Goal: Task Accomplishment & Management: Use online tool/utility

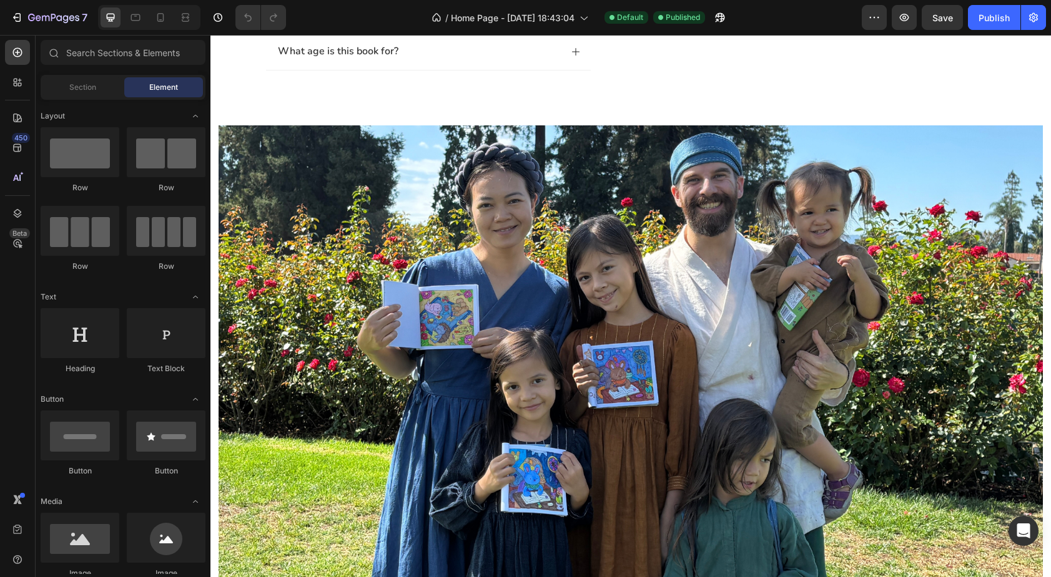
scroll to position [1404, 0]
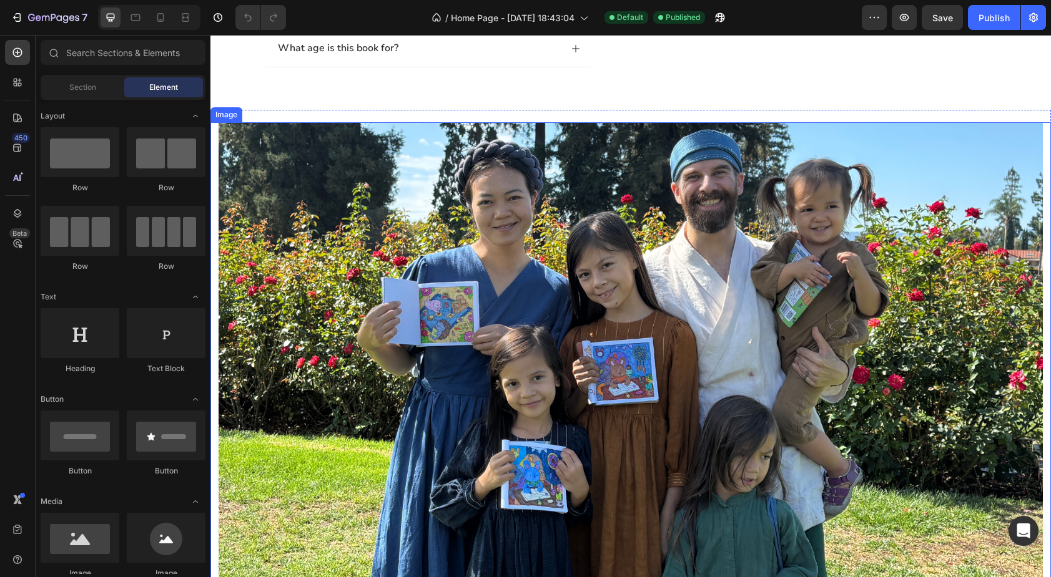
click at [360, 210] on img at bounding box center [631, 373] width 824 height 503
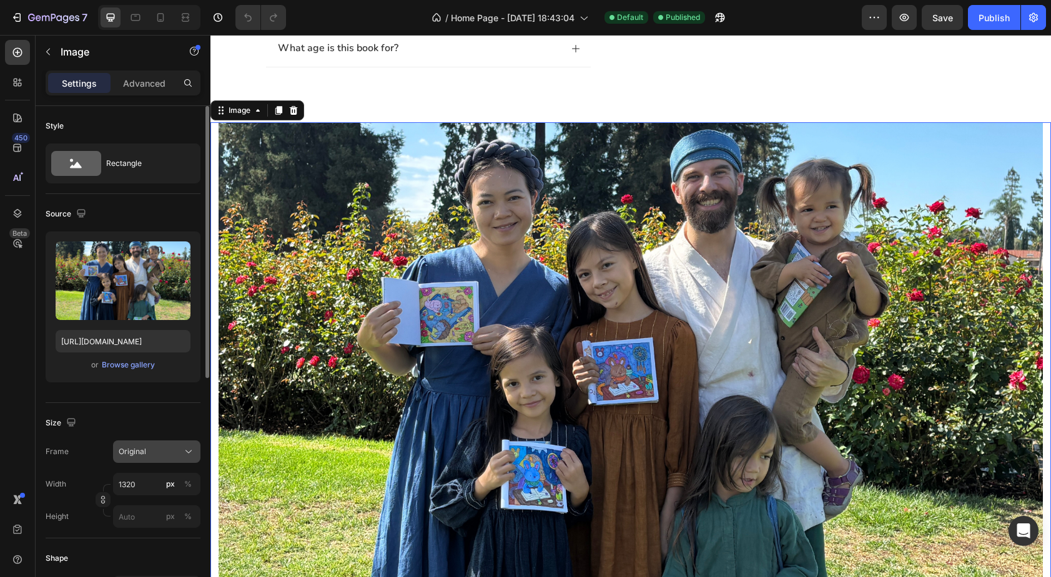
click at [173, 452] on div "Original" at bounding box center [149, 451] width 61 height 11
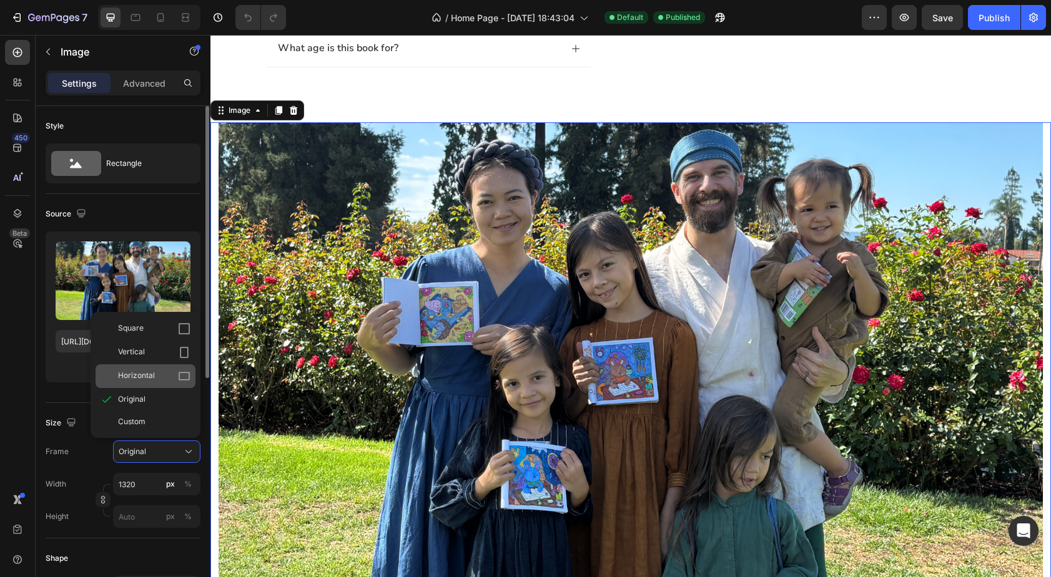
click at [160, 374] on div "Horizontal" at bounding box center [154, 376] width 72 height 12
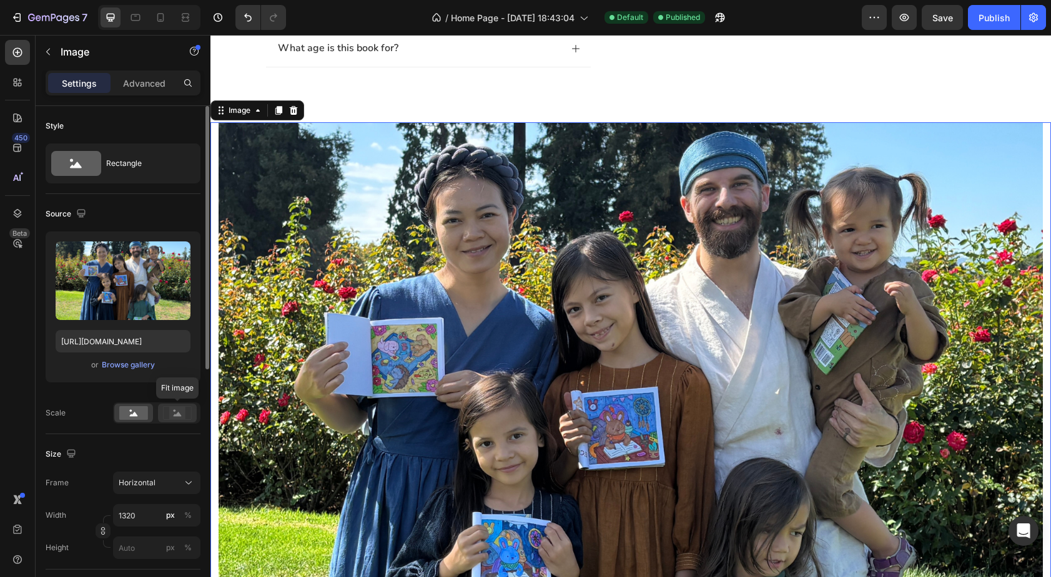
click at [171, 411] on rect at bounding box center [177, 413] width 16 height 12
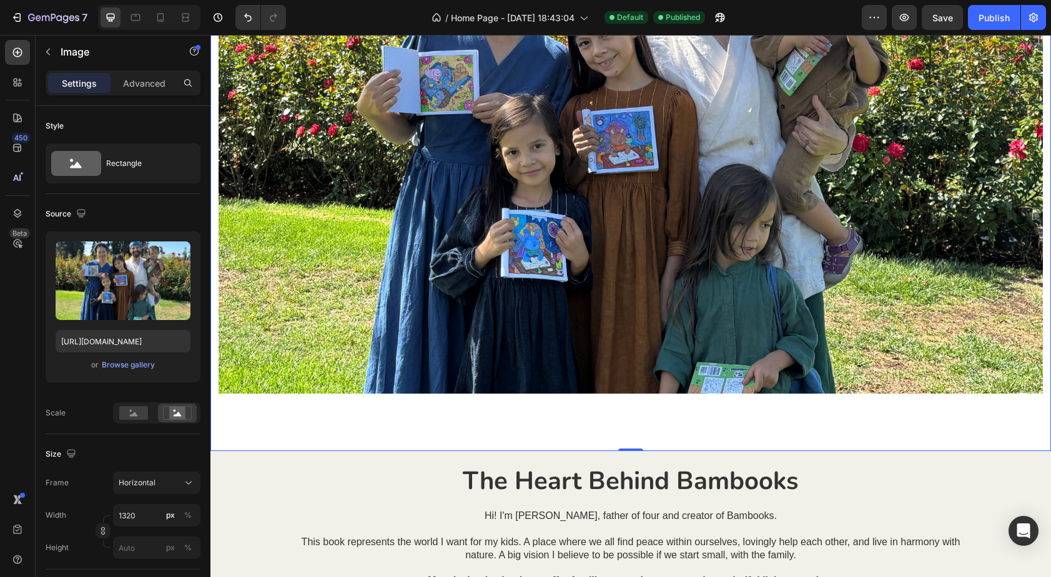
scroll to position [1694, 0]
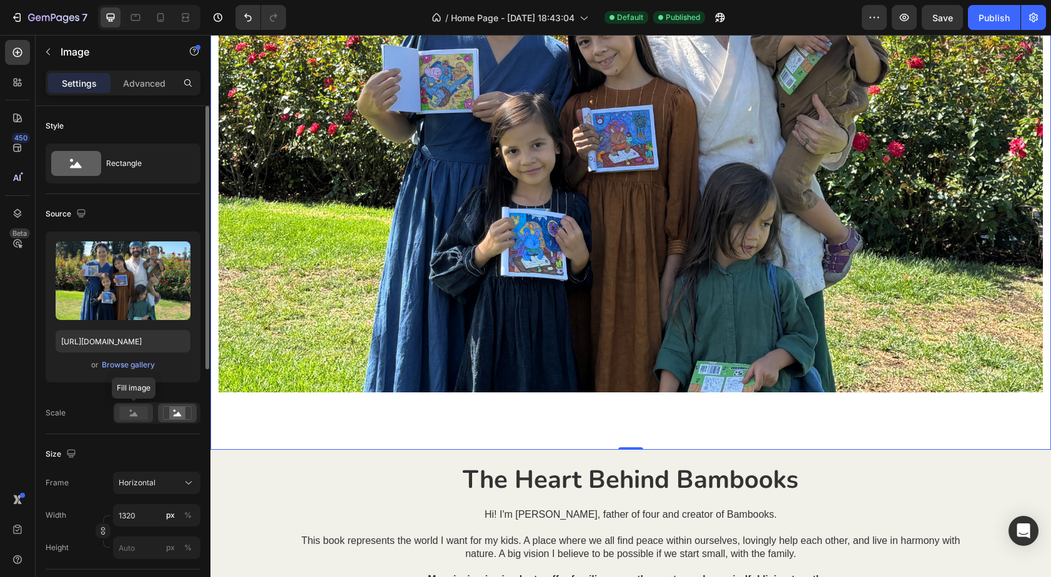
click at [135, 407] on rect at bounding box center [133, 413] width 29 height 14
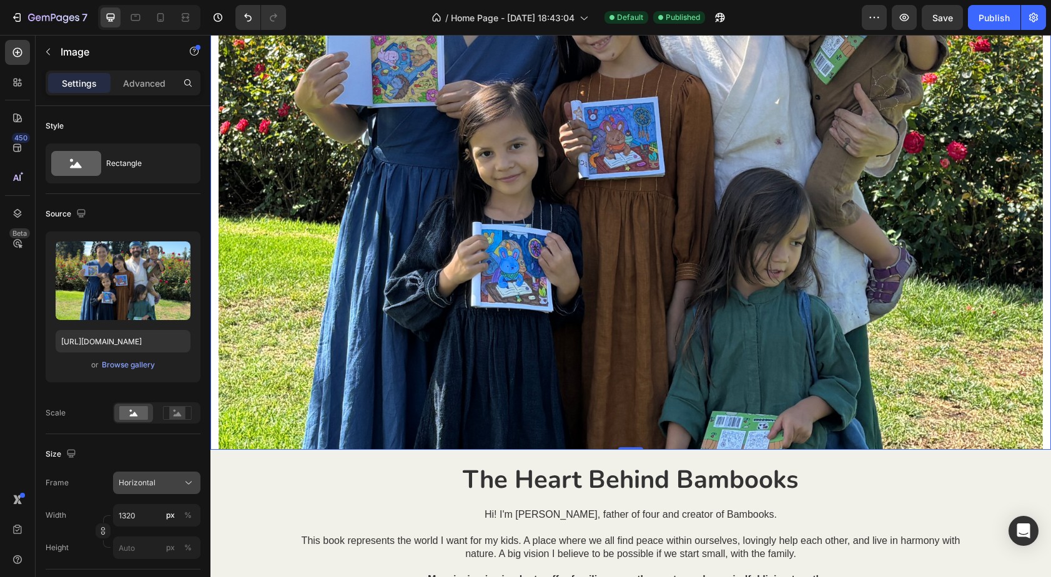
click at [164, 486] on div "Horizontal" at bounding box center [149, 483] width 61 height 11
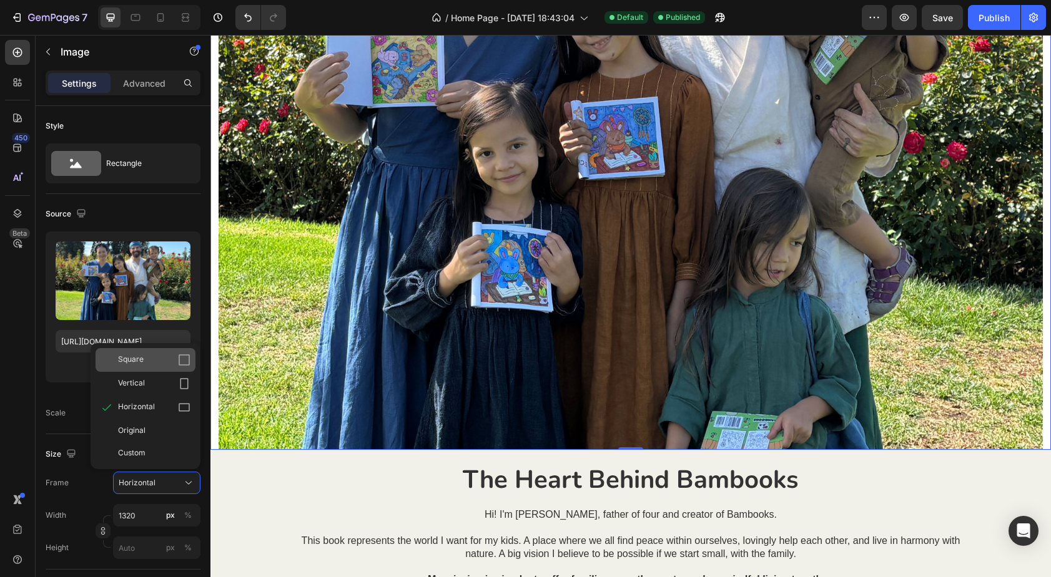
click at [165, 362] on div "Square" at bounding box center [154, 360] width 72 height 12
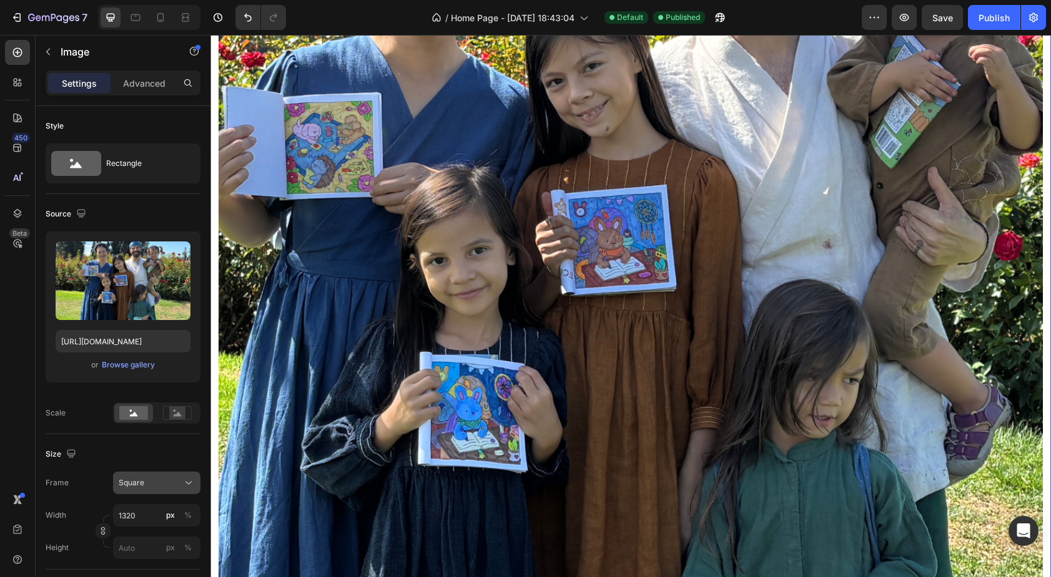
click at [157, 488] on div "Square" at bounding box center [149, 483] width 61 height 11
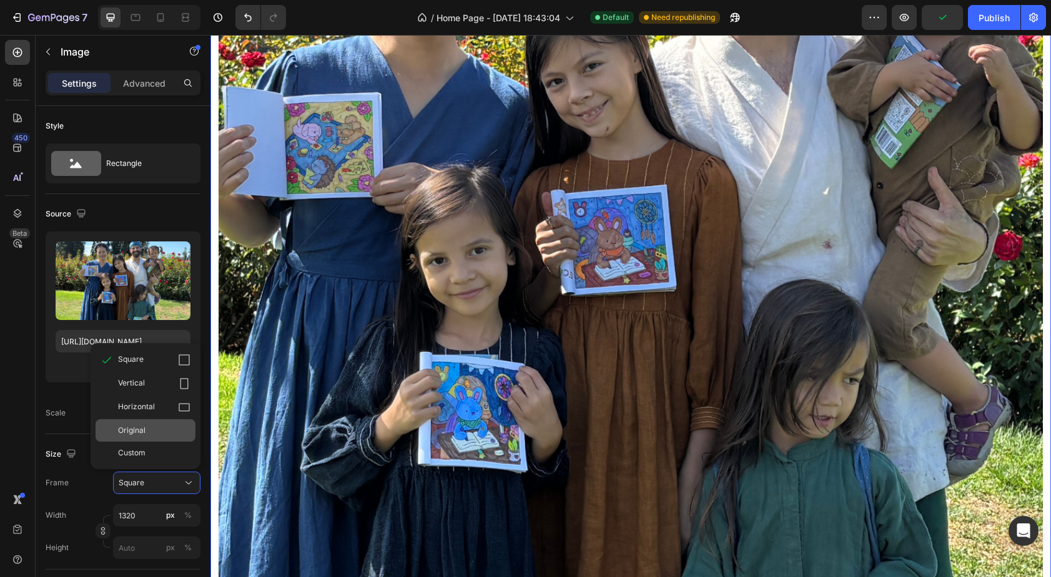
click at [179, 426] on div "Original" at bounding box center [154, 430] width 72 height 11
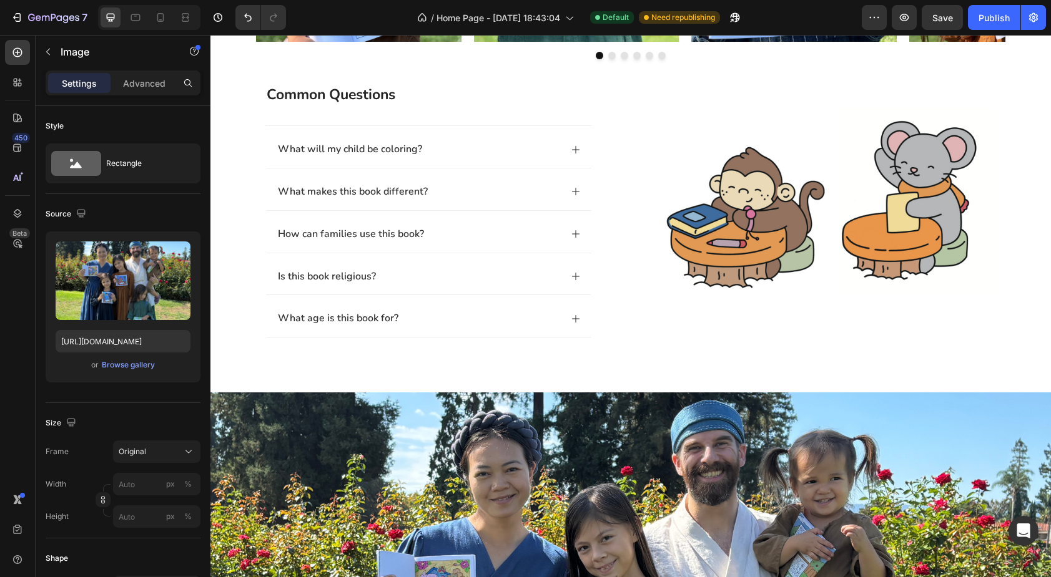
scroll to position [1146, 0]
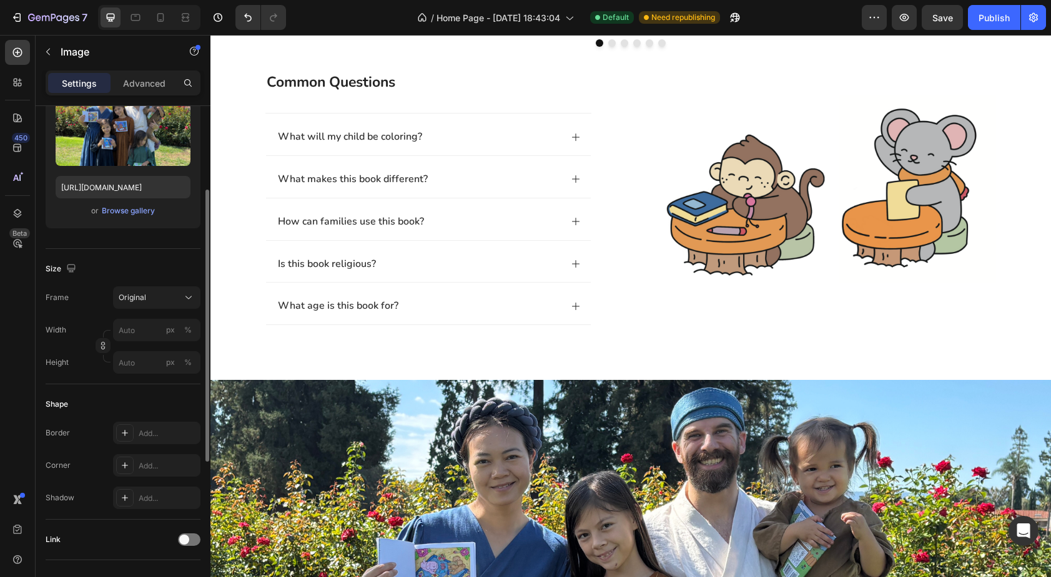
scroll to position [155, 0]
click at [134, 327] on input "px %" at bounding box center [156, 329] width 87 height 22
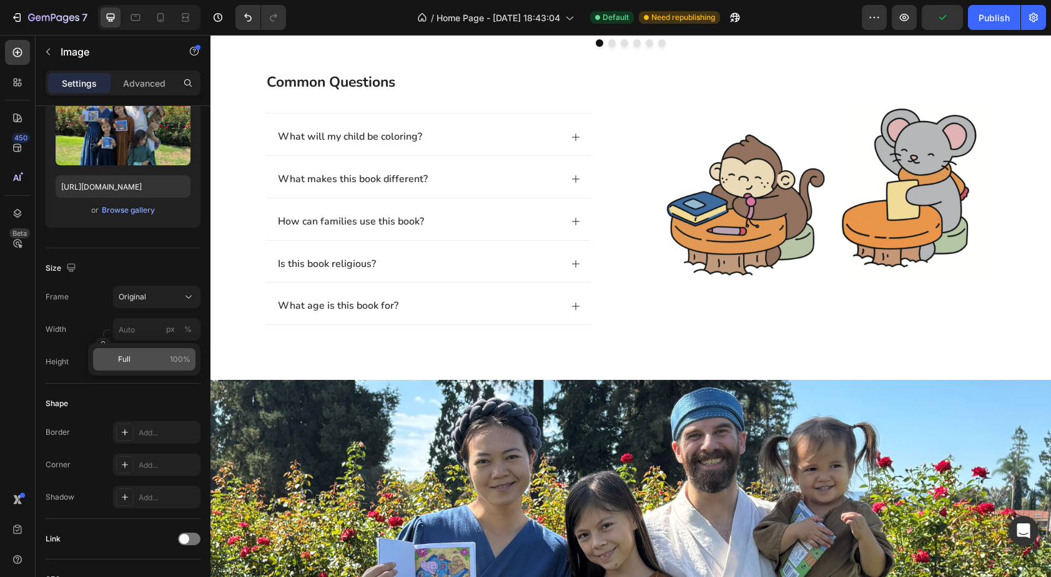
click at [134, 356] on p "Full 100%" at bounding box center [154, 359] width 72 height 11
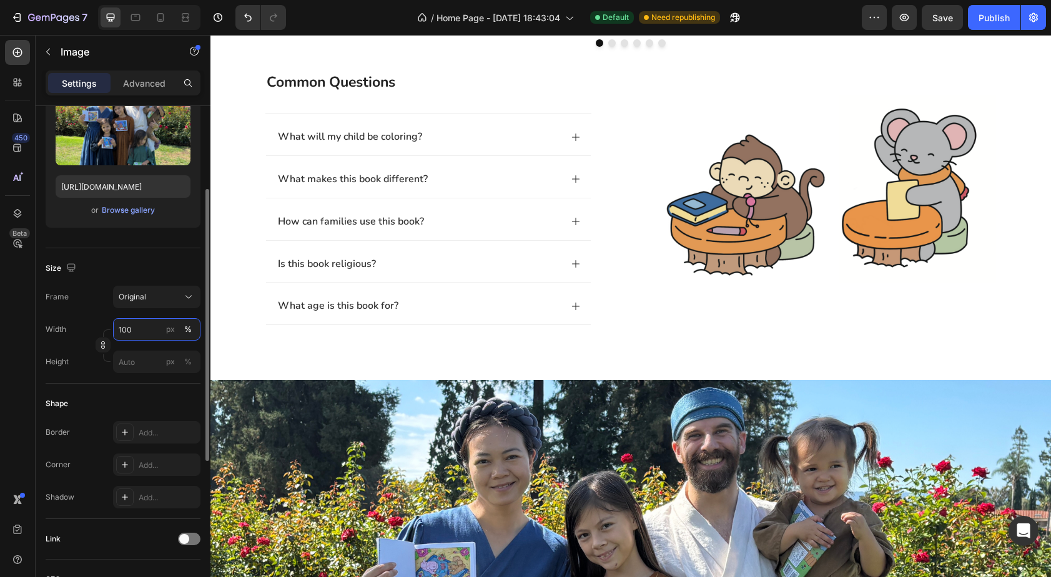
click at [139, 330] on input "100" at bounding box center [156, 329] width 87 height 22
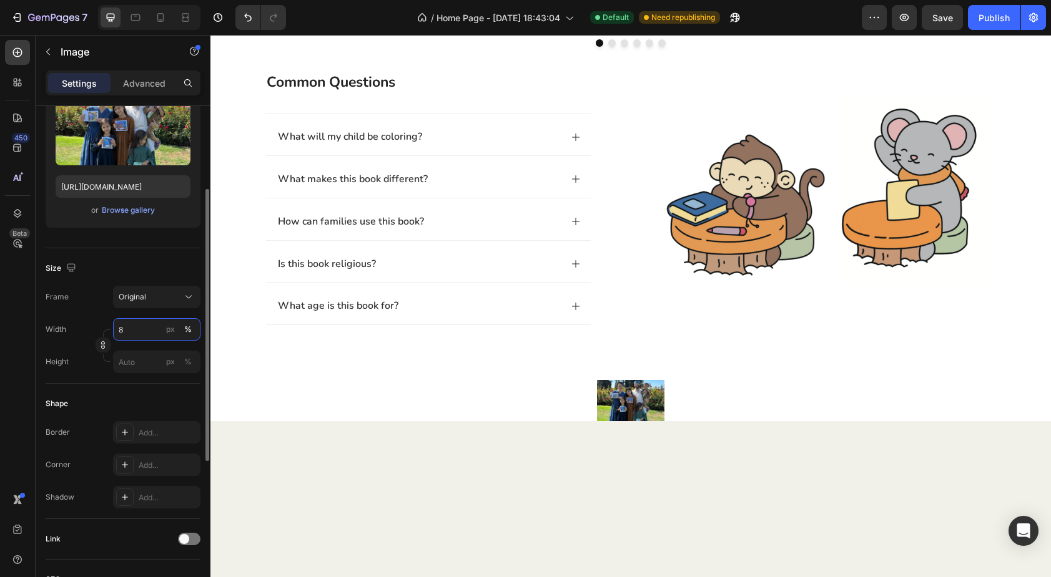
type input "80"
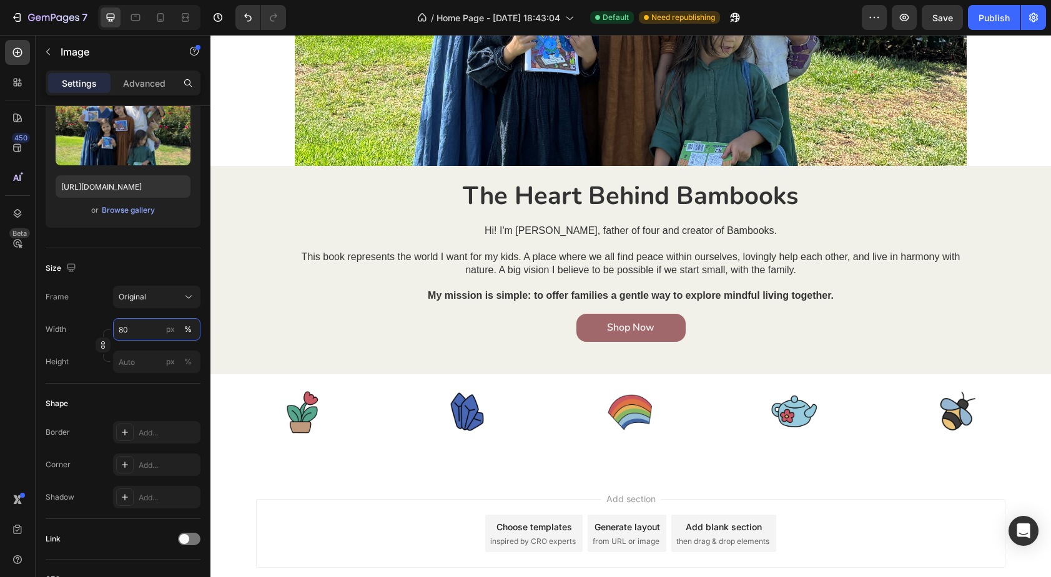
scroll to position [1774, 0]
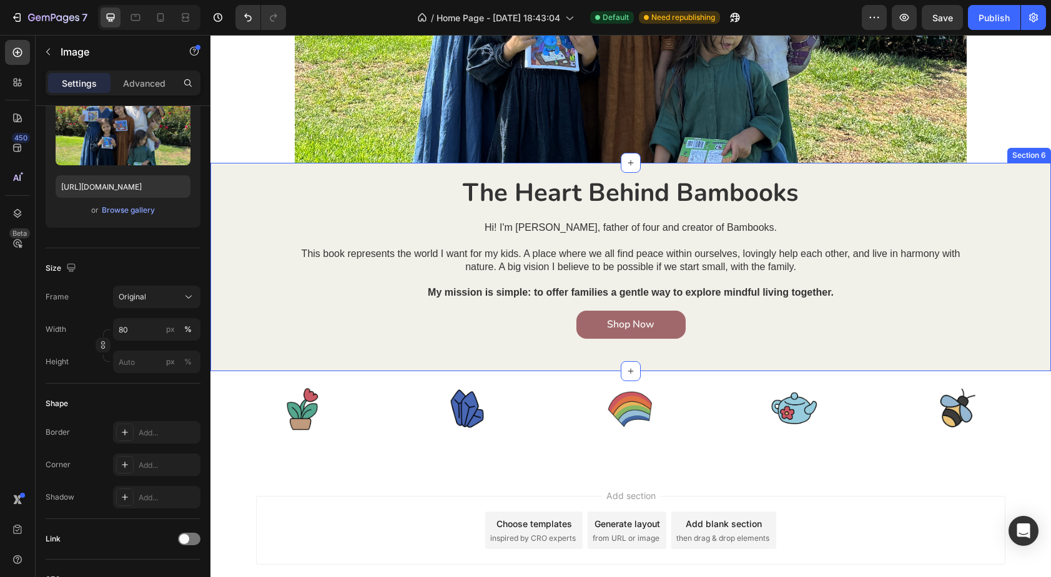
click at [252, 230] on div "The Heart Behind Bambooks Heading Hi! I'm [PERSON_NAME], father of four and cre…" at bounding box center [630, 267] width 840 height 184
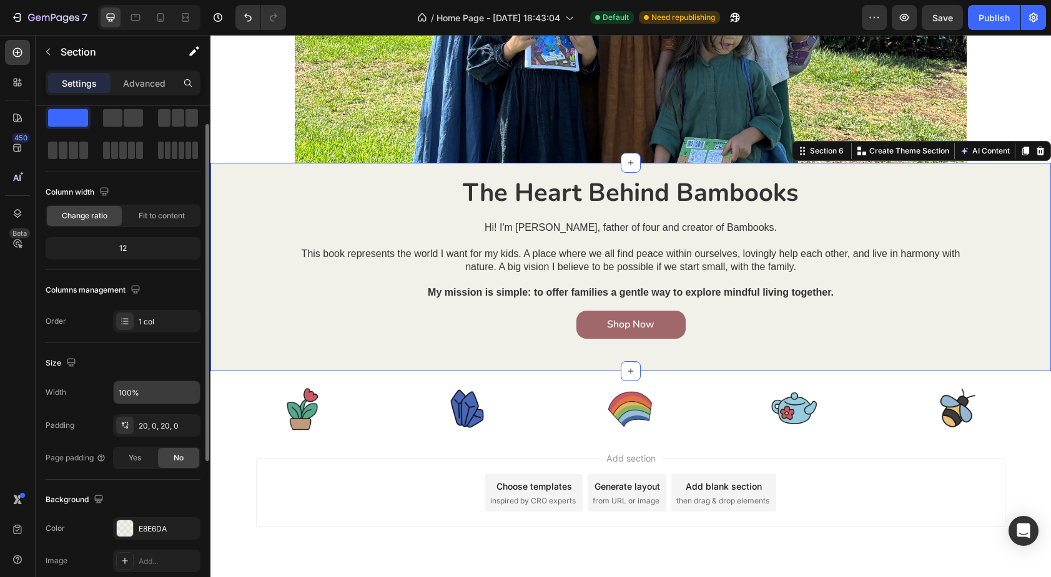
scroll to position [32, 0]
click at [151, 391] on input "100%" at bounding box center [157, 392] width 86 height 22
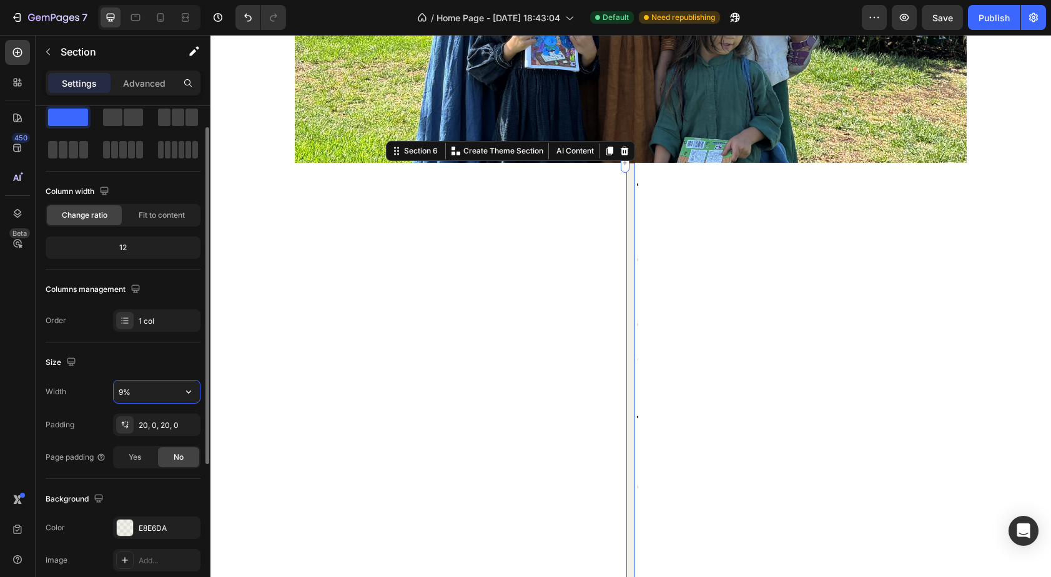
type input "90%"
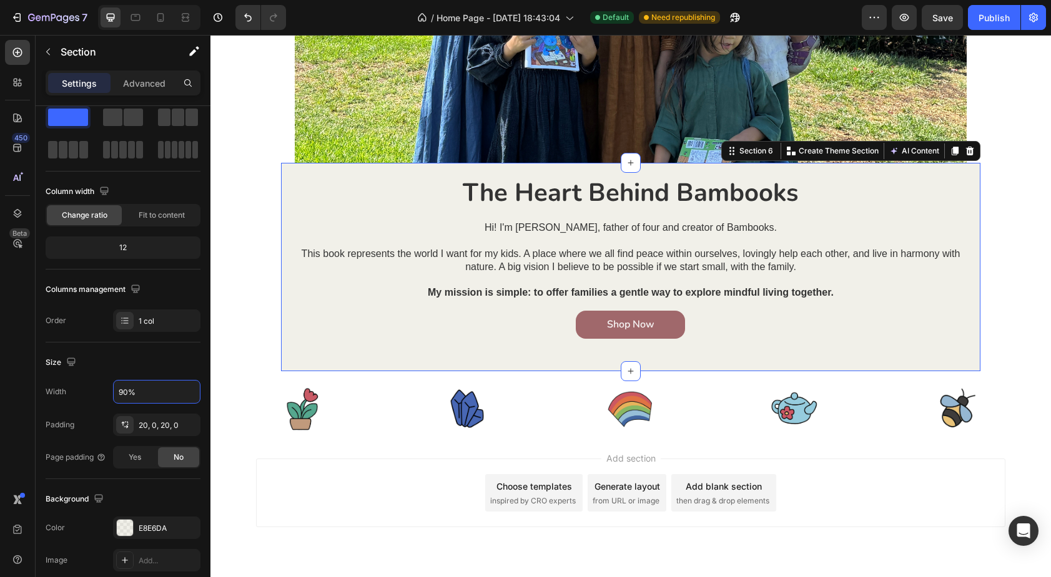
click at [250, 326] on section "The Heart Behind Bambooks Heading Hi! I'm [PERSON_NAME], father of four and cre…" at bounding box center [630, 267] width 776 height 209
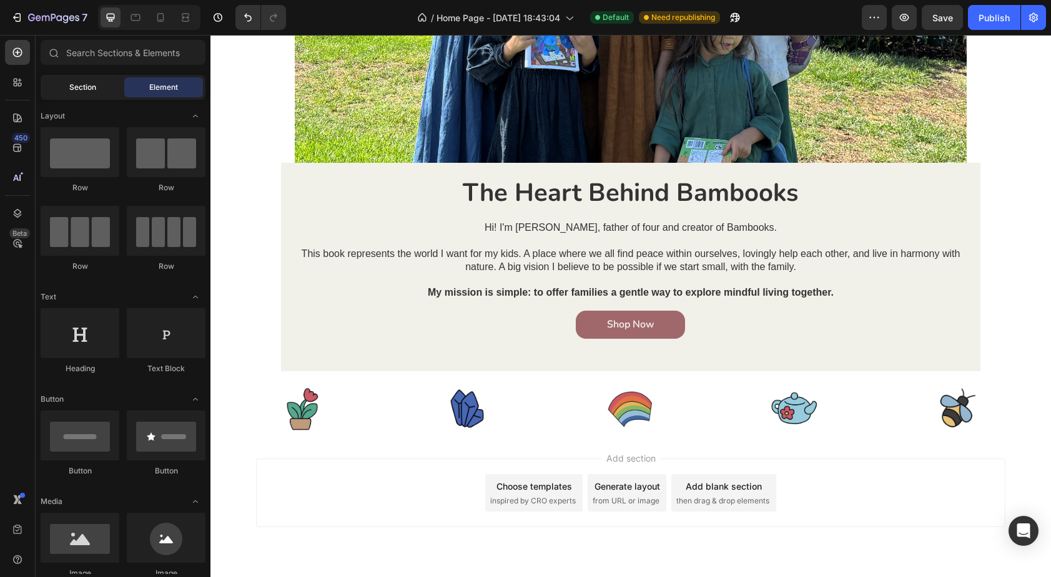
click at [87, 89] on span "Section" at bounding box center [82, 87] width 27 height 11
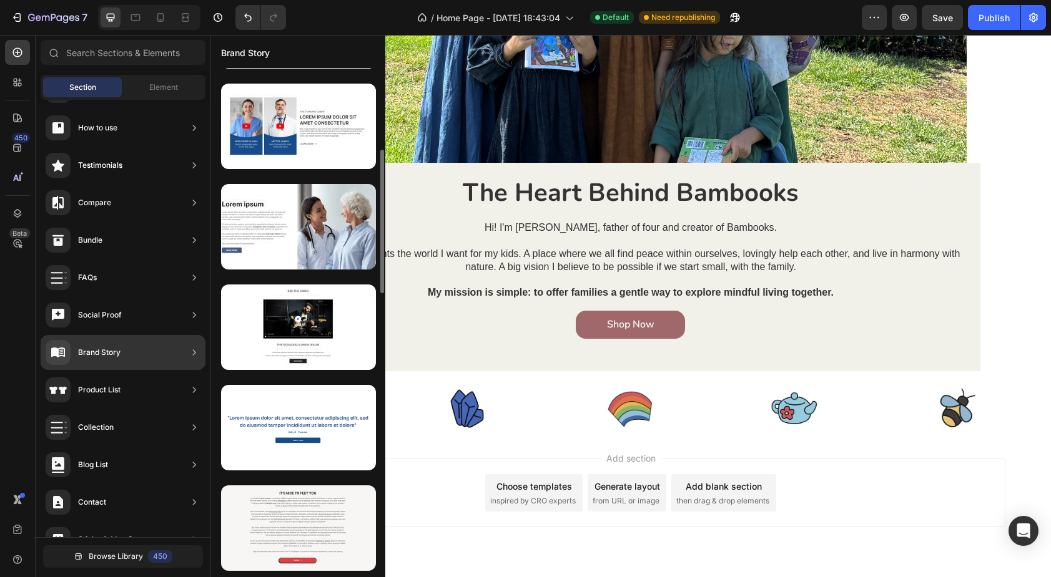
scroll to position [289, 0]
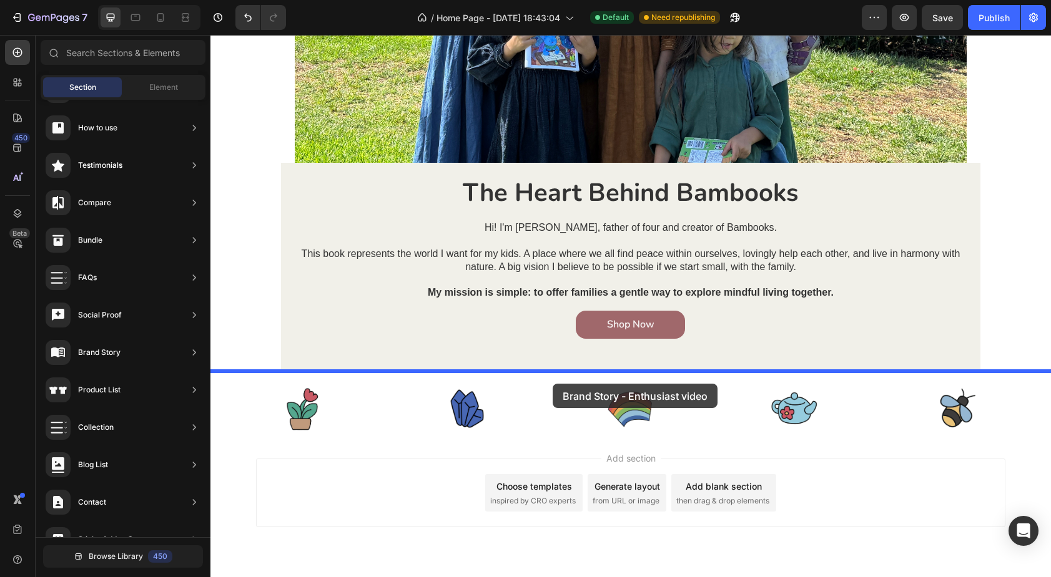
drag, startPoint x: 488, startPoint y: 365, endPoint x: 552, endPoint y: 384, distance: 67.0
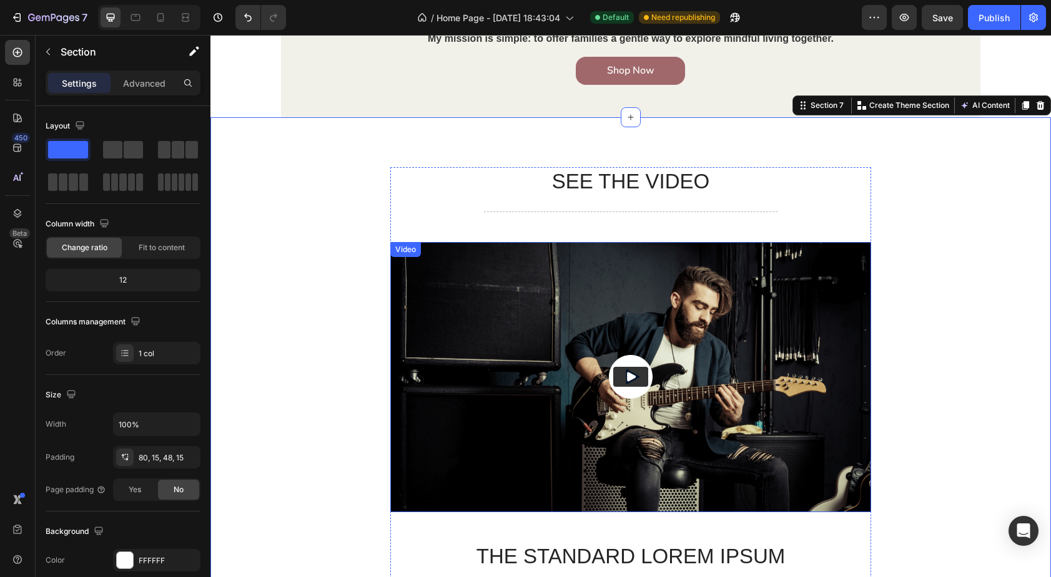
scroll to position [1995, 0]
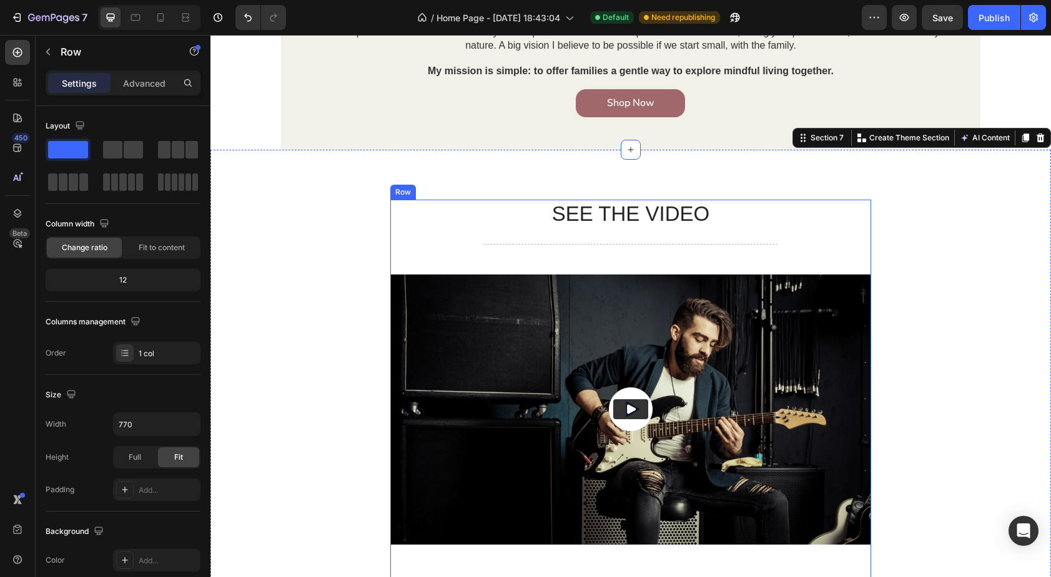
click at [398, 234] on div "SEE THE VIDEO Heading Title Line Video The standard Lorem Ipsum Text Block Titl…" at bounding box center [630, 467] width 481 height 534
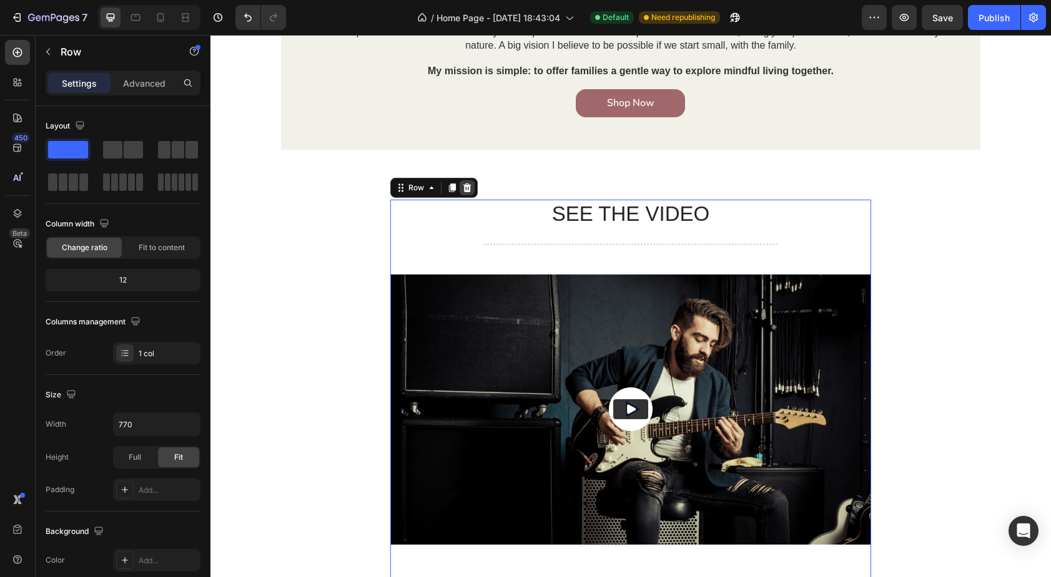
click at [467, 182] on div at bounding box center [466, 187] width 15 height 15
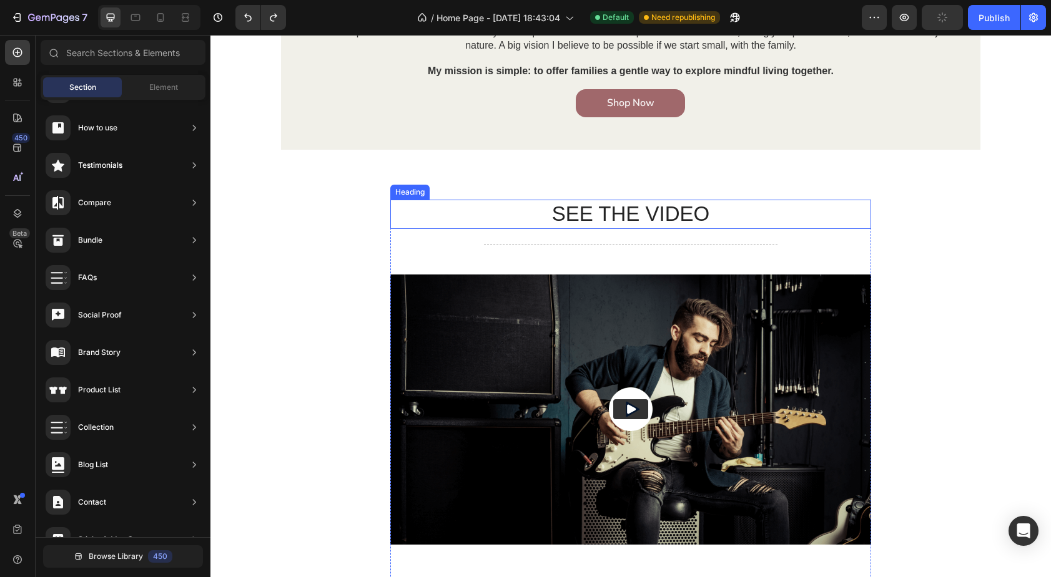
click at [547, 212] on h2 "SEE THE VIDEO" at bounding box center [630, 214] width 481 height 29
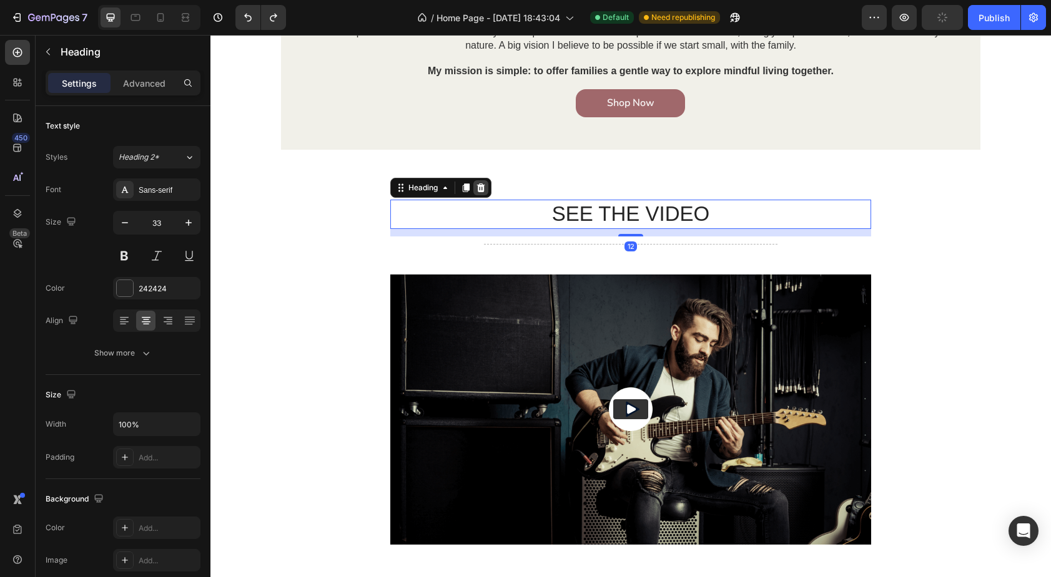
click at [484, 184] on icon at bounding box center [481, 188] width 10 height 10
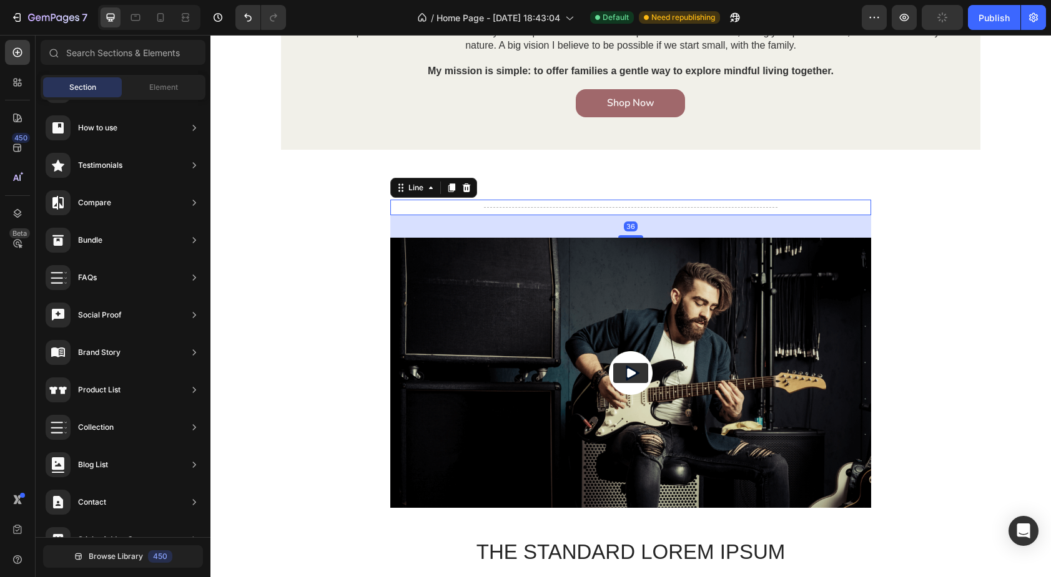
click at [494, 209] on div "Title Line 36" at bounding box center [630, 208] width 481 height 16
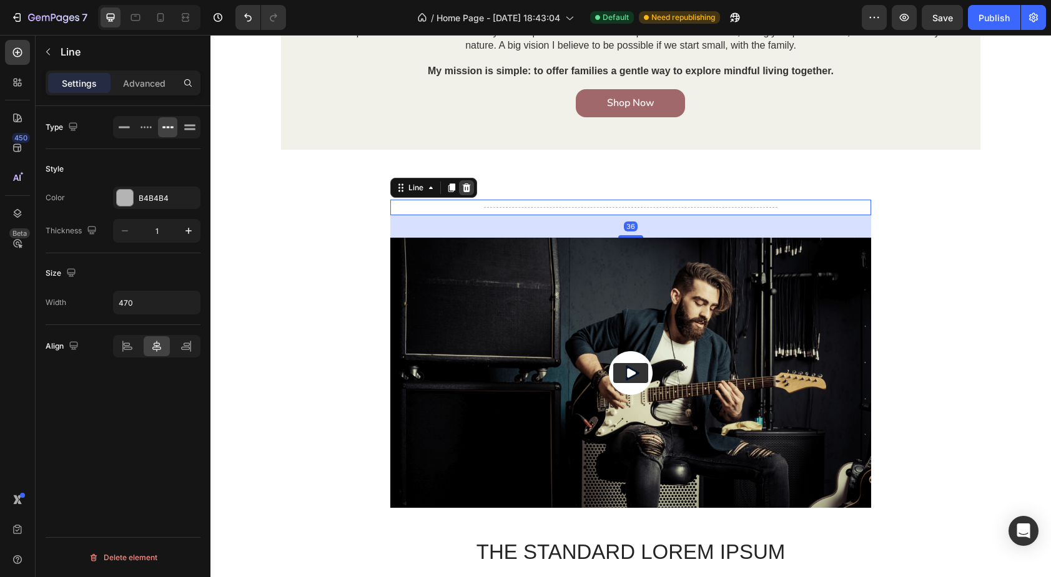
click at [468, 188] on icon at bounding box center [466, 188] width 10 height 10
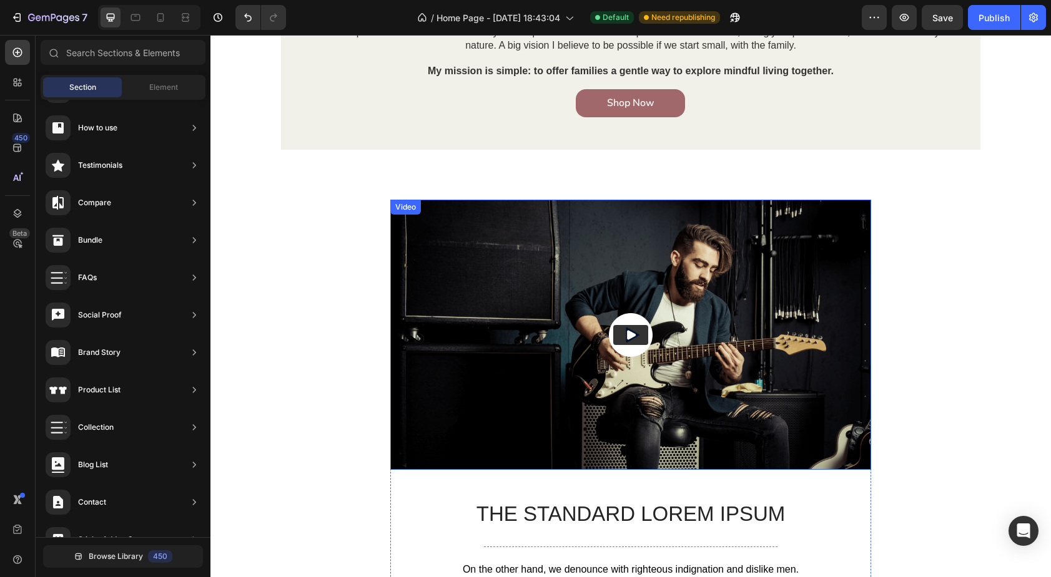
click at [436, 247] on img at bounding box center [630, 335] width 481 height 270
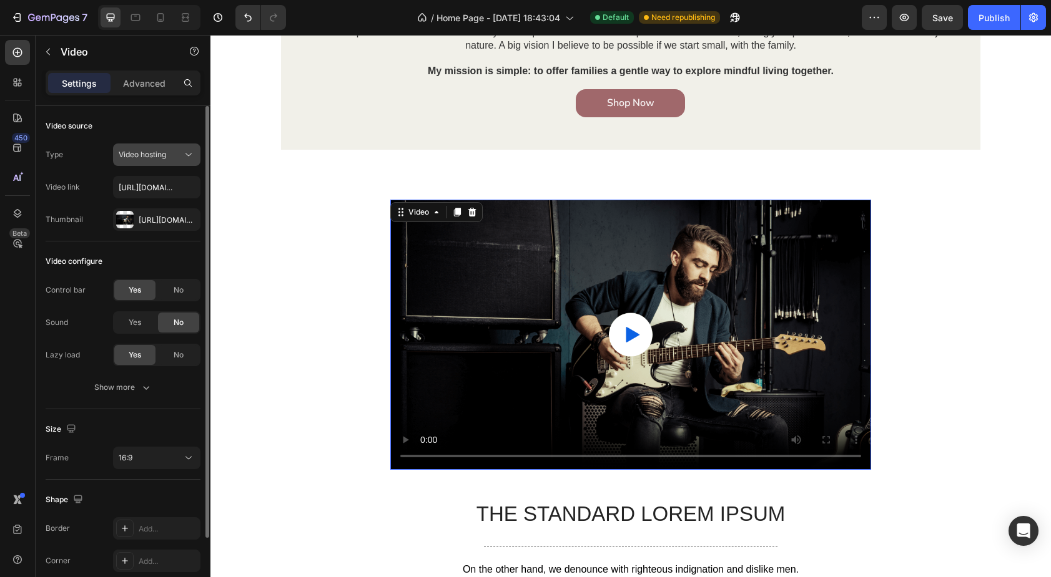
click at [185, 158] on icon at bounding box center [188, 155] width 12 height 12
click at [120, 122] on div "Video source" at bounding box center [123, 126] width 155 height 20
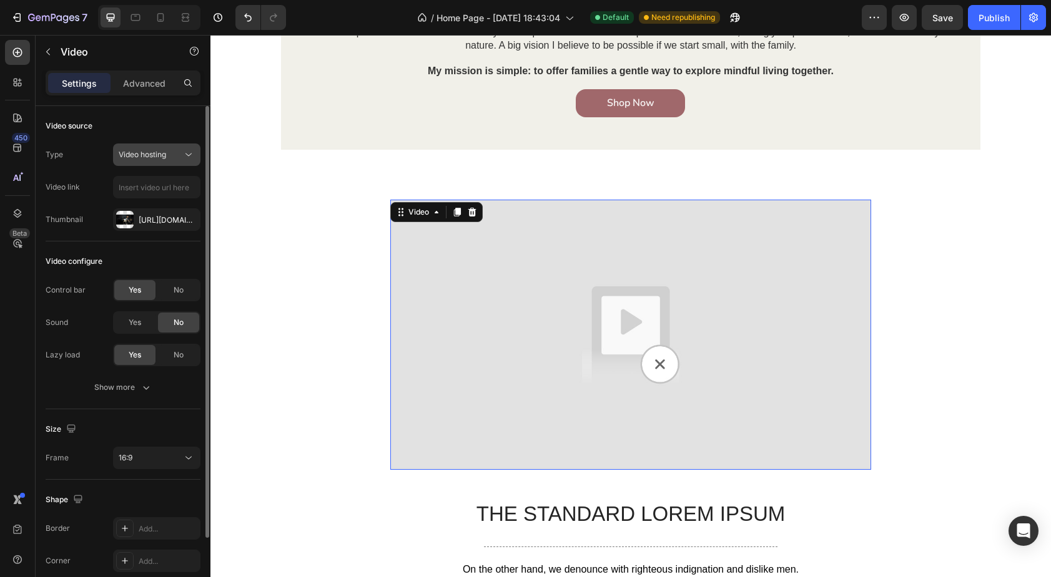
click at [194, 147] on button "Video hosting" at bounding box center [156, 155] width 87 height 22
click at [96, 153] on div "Type Video hosting" at bounding box center [123, 155] width 155 height 22
click at [167, 226] on div "[URL][DOMAIN_NAME]" at bounding box center [156, 220] width 87 height 22
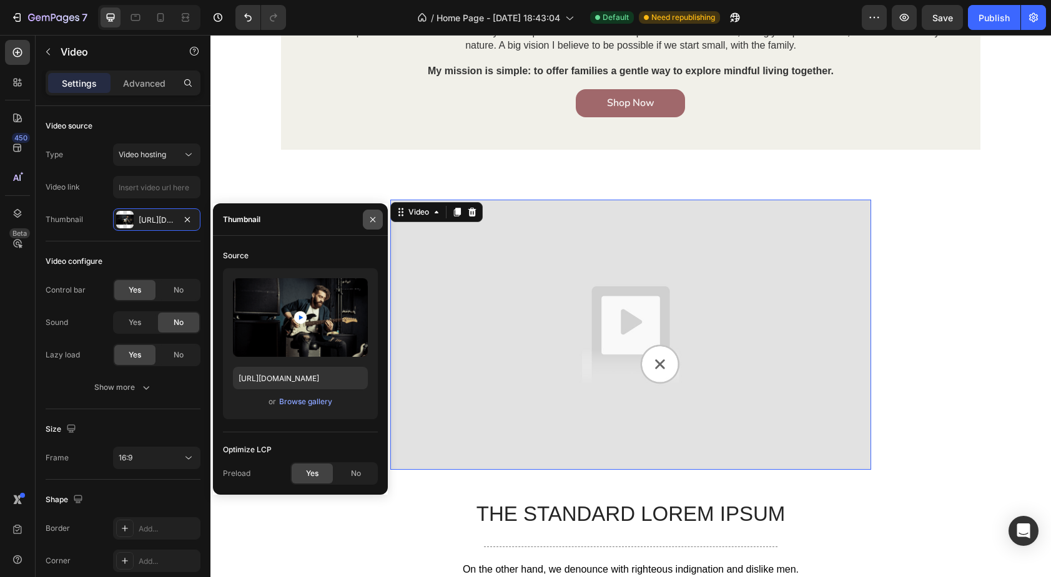
click at [368, 219] on icon "button" at bounding box center [373, 220] width 10 height 10
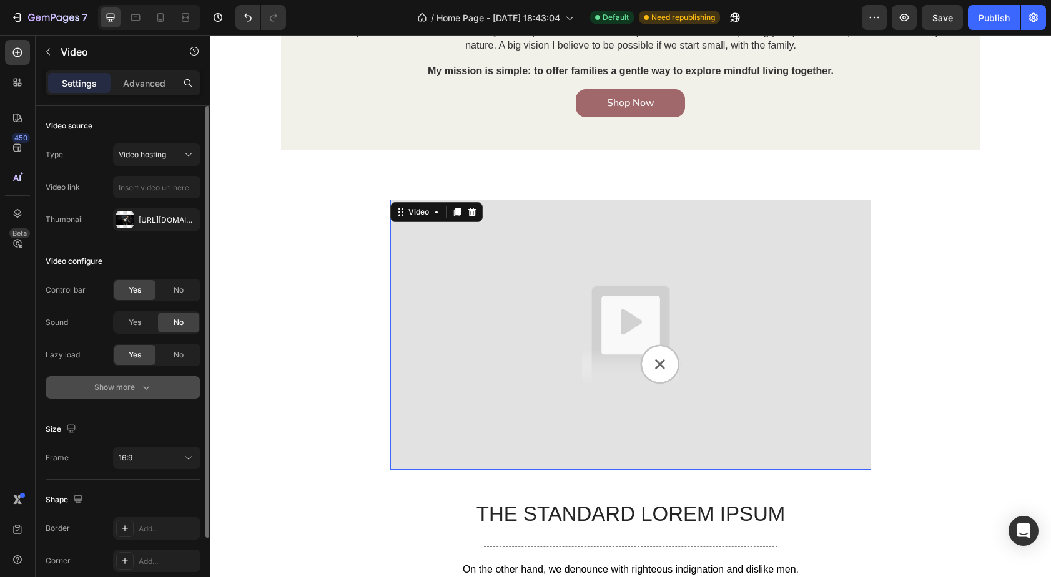
click at [132, 388] on div "Show more" at bounding box center [123, 387] width 58 height 12
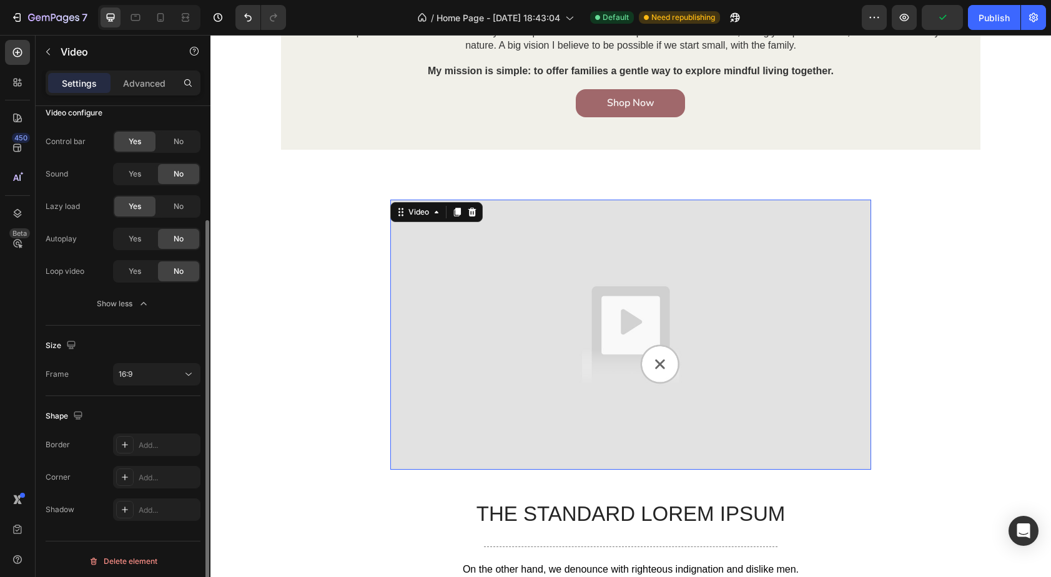
scroll to position [152, 0]
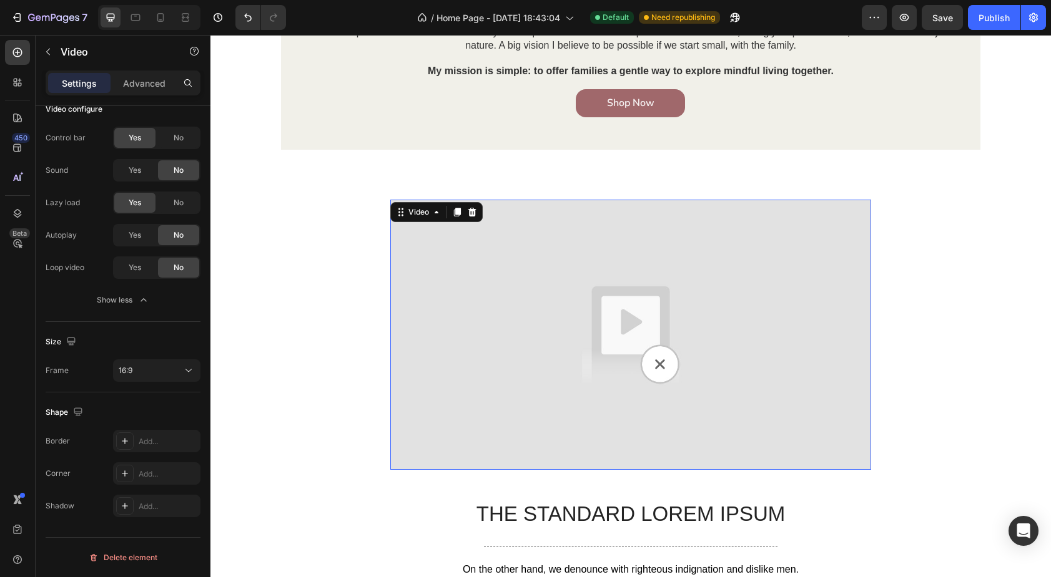
click at [664, 366] on img at bounding box center [630, 335] width 481 height 270
click at [430, 213] on div "Video" at bounding box center [419, 212] width 26 height 11
click at [427, 212] on div "Video" at bounding box center [419, 212] width 26 height 11
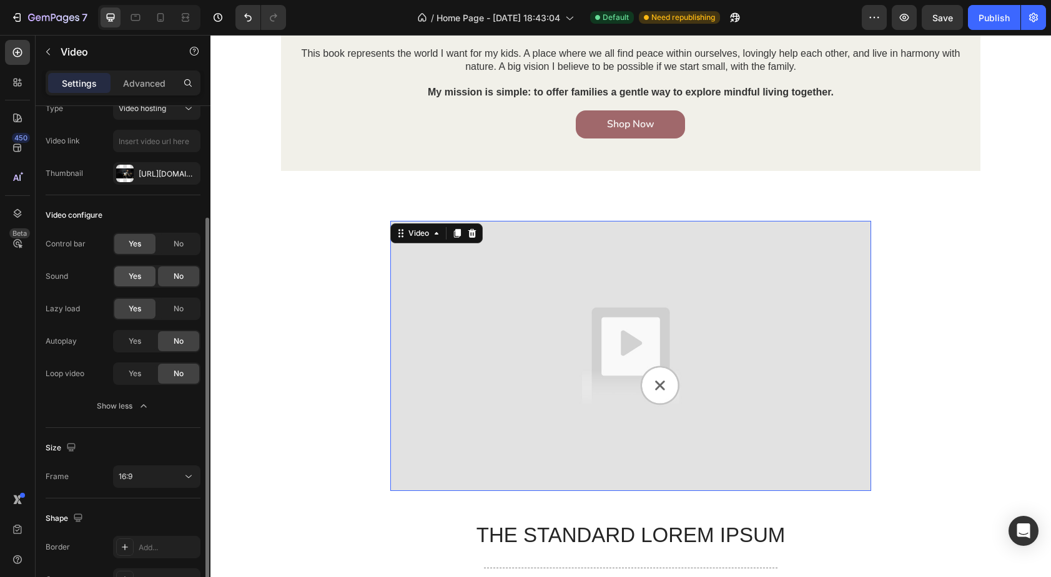
scroll to position [0, 0]
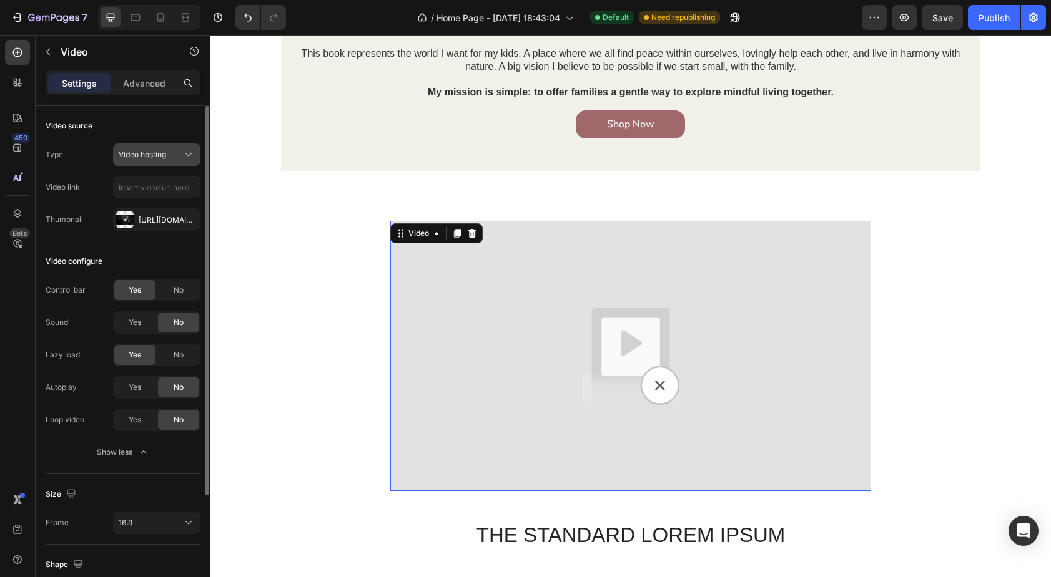
click at [164, 150] on span "Video hosting" at bounding box center [142, 154] width 47 height 9
click at [74, 132] on div "Video source" at bounding box center [123, 126] width 155 height 20
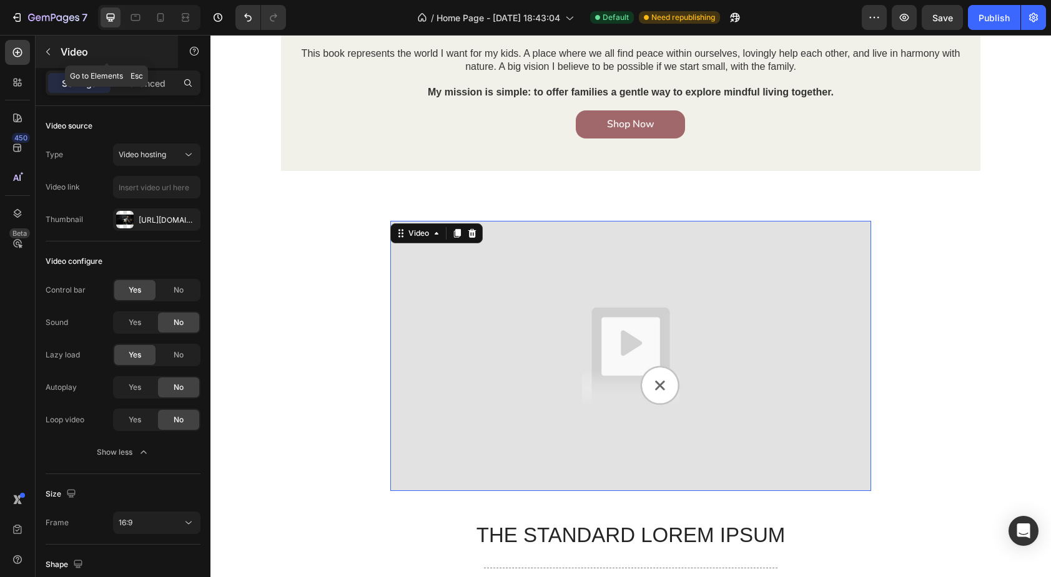
click at [49, 52] on icon "button" at bounding box center [48, 52] width 10 height 10
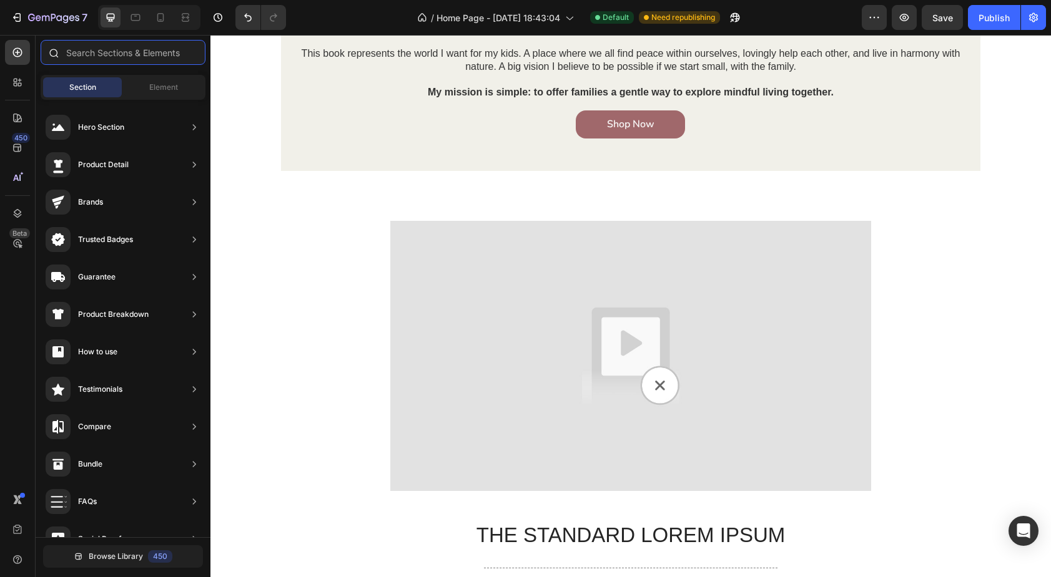
click at [144, 54] on input "text" at bounding box center [123, 52] width 165 height 25
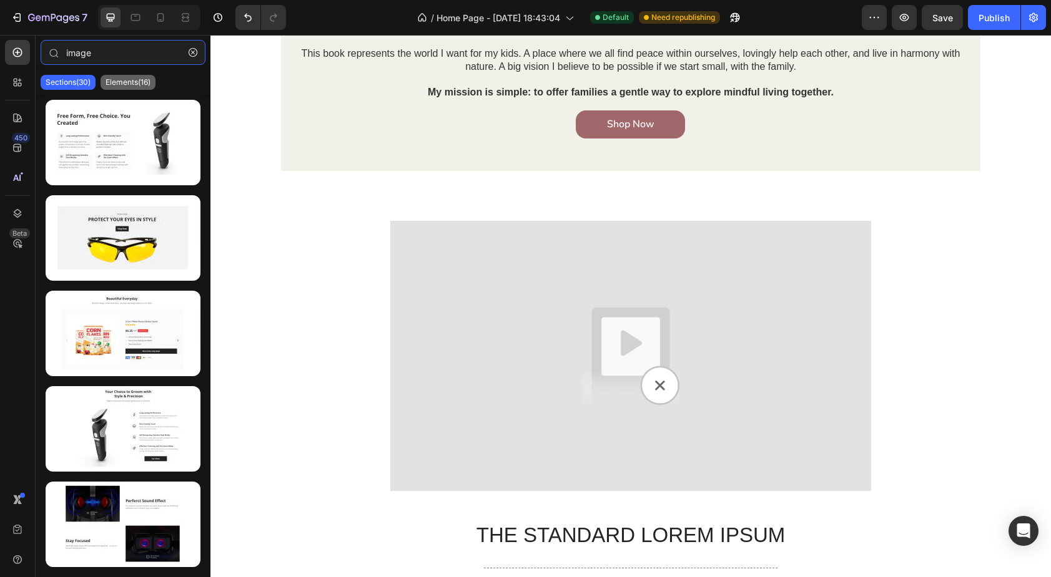
type input "image"
click at [115, 87] on p "Elements(16)" at bounding box center [128, 82] width 45 height 10
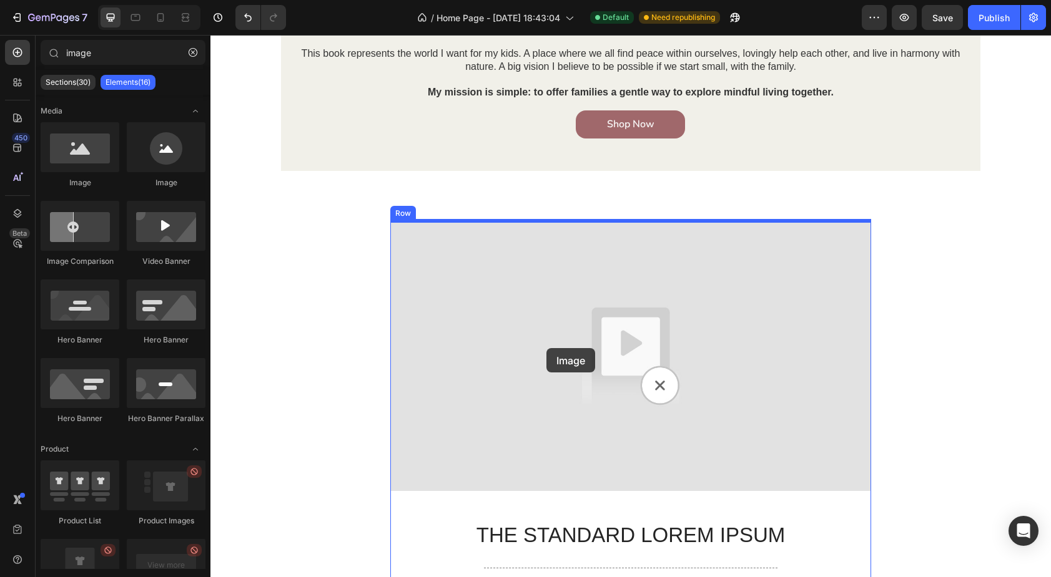
drag, startPoint x: 293, startPoint y: 184, endPoint x: 546, endPoint y: 348, distance: 302.0
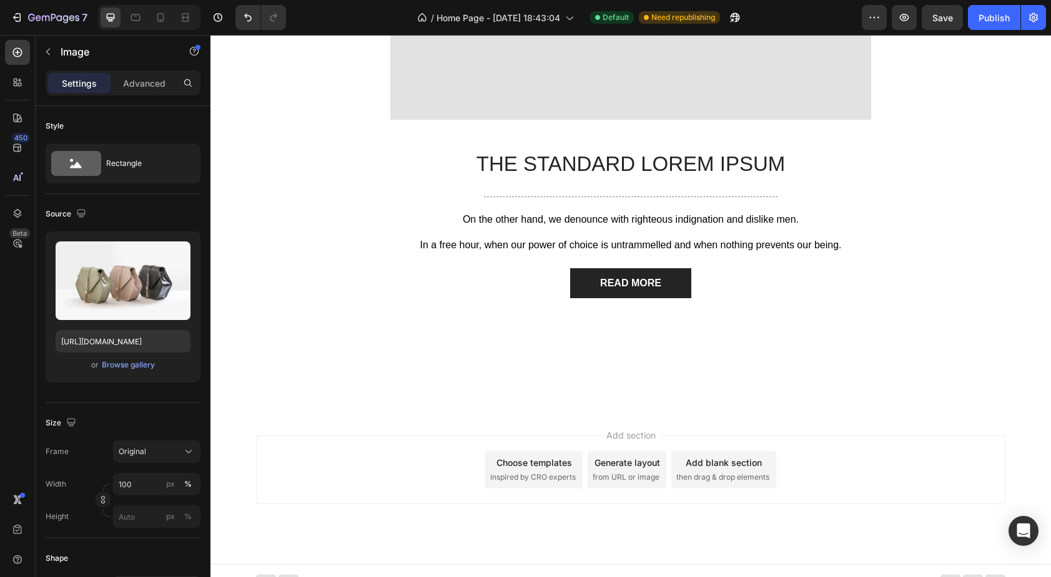
scroll to position [2403, 0]
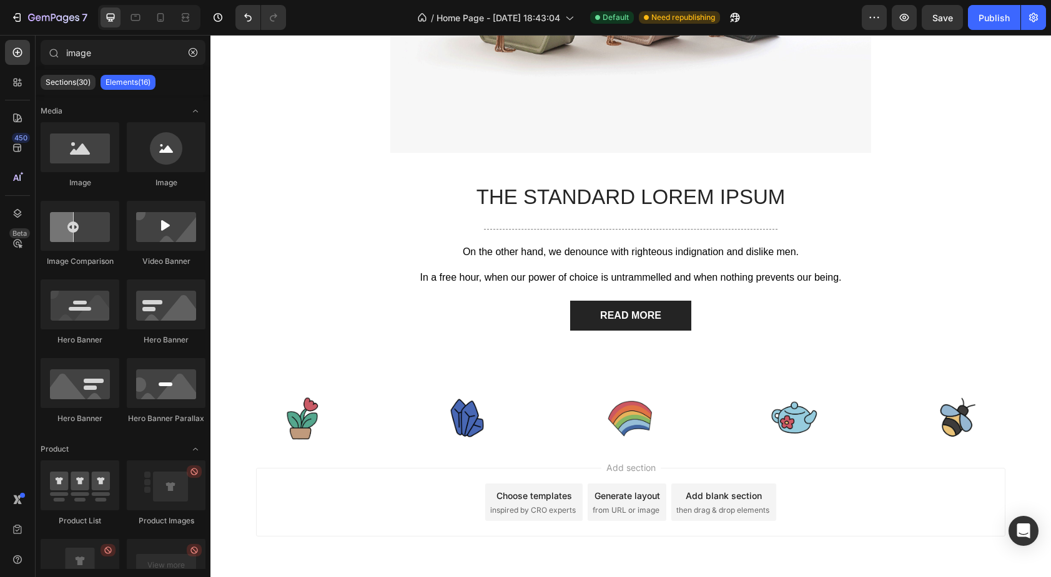
scroll to position [2393, 0]
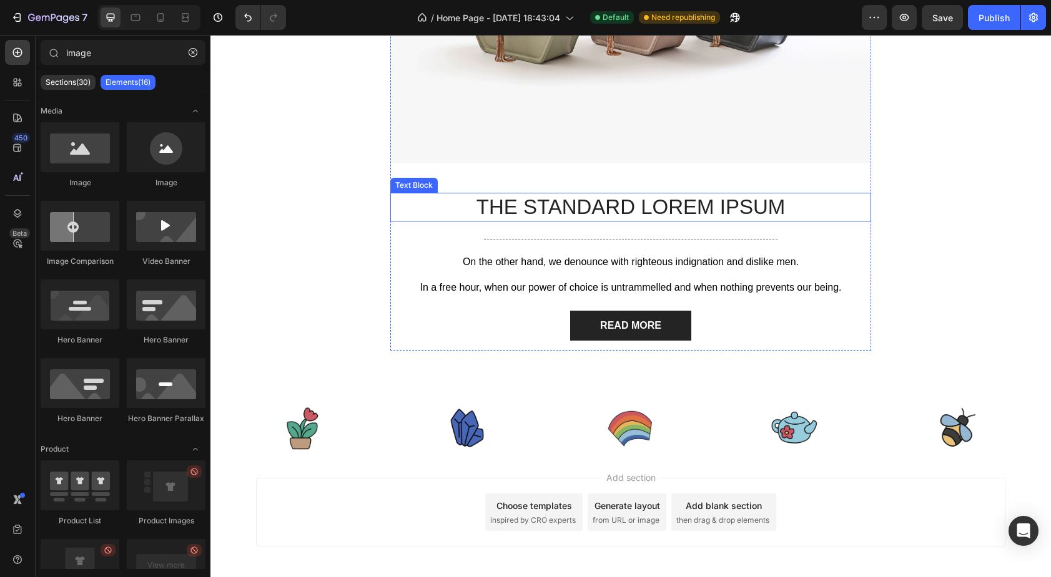
click at [535, 209] on p "The standard Lorem Ipsum" at bounding box center [630, 207] width 478 height 27
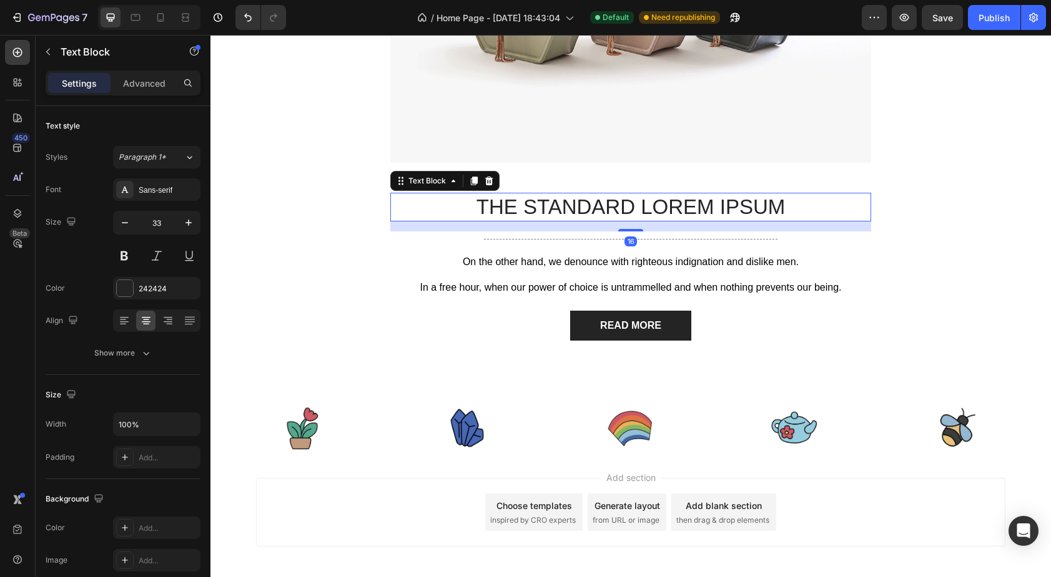
click at [544, 210] on p "The standard Lorem Ipsum" at bounding box center [630, 207] width 478 height 27
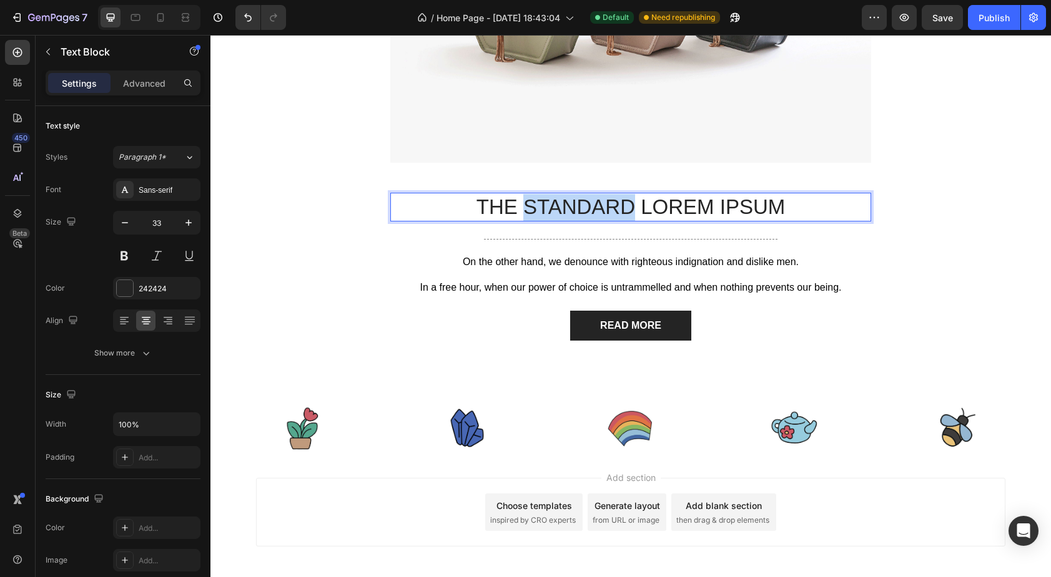
click at [544, 210] on p "The standard Lorem Ipsum" at bounding box center [630, 207] width 478 height 27
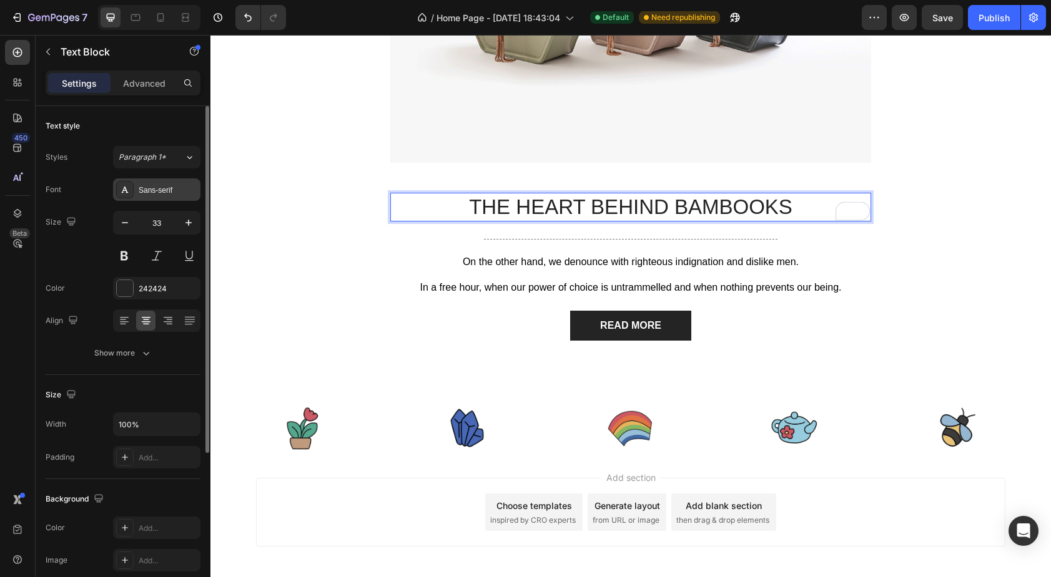
click at [159, 195] on div "Sans-serif" at bounding box center [168, 190] width 59 height 11
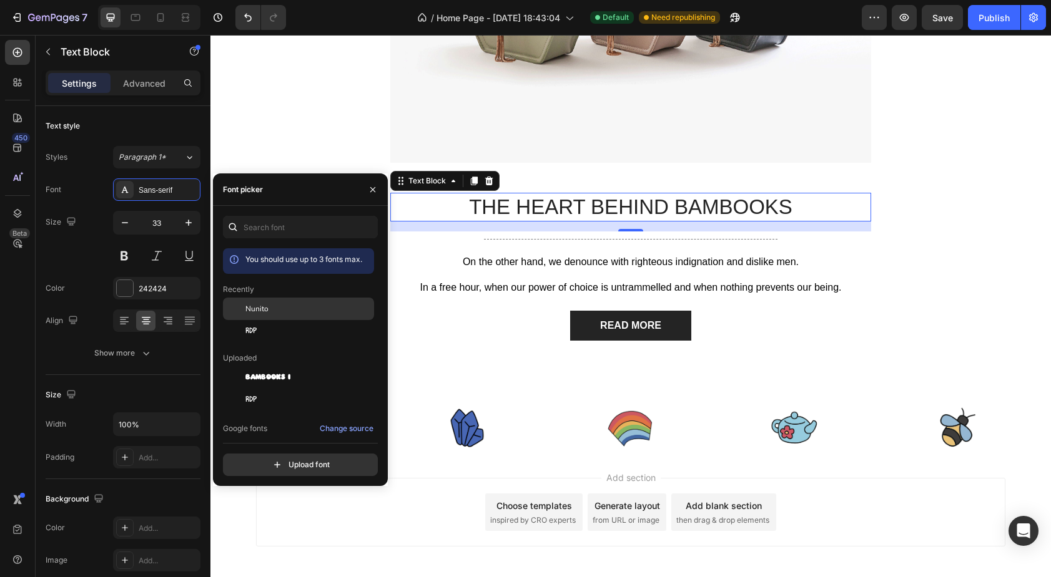
click at [273, 310] on div "Nunito" at bounding box center [308, 308] width 126 height 11
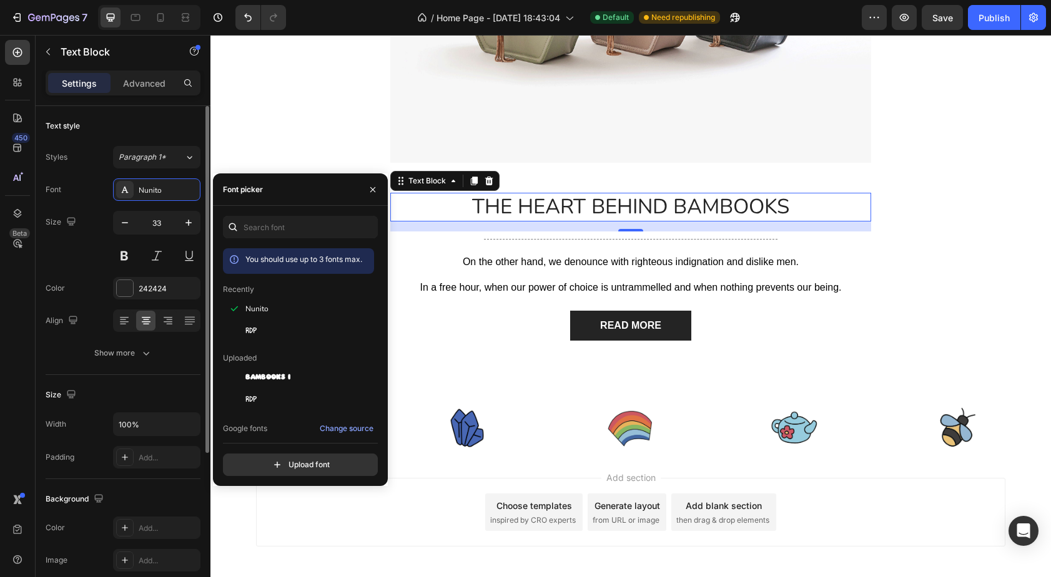
click at [102, 244] on div "Size 33" at bounding box center [123, 239] width 155 height 56
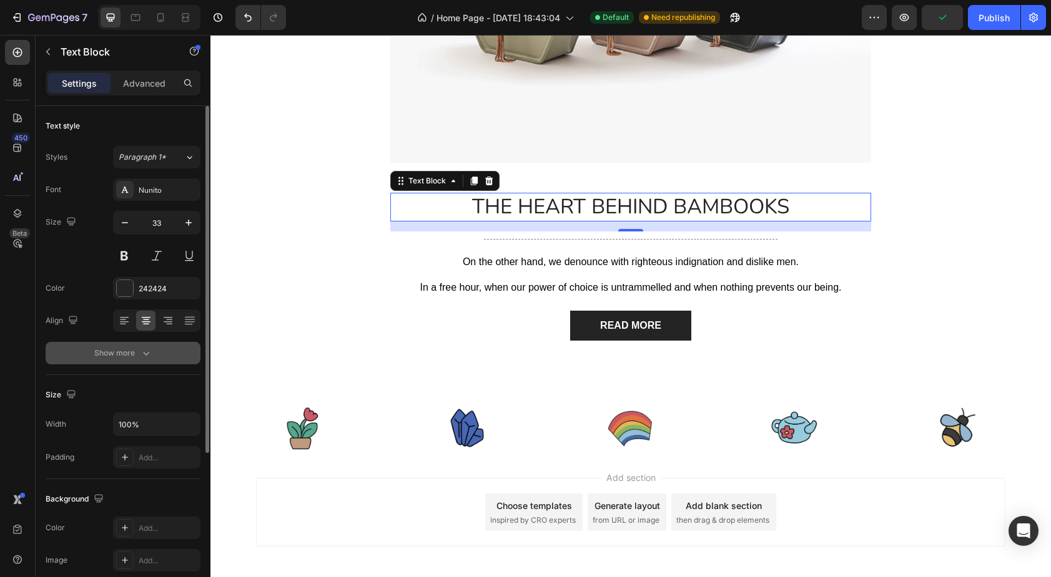
click at [144, 353] on icon "button" at bounding box center [146, 353] width 12 height 12
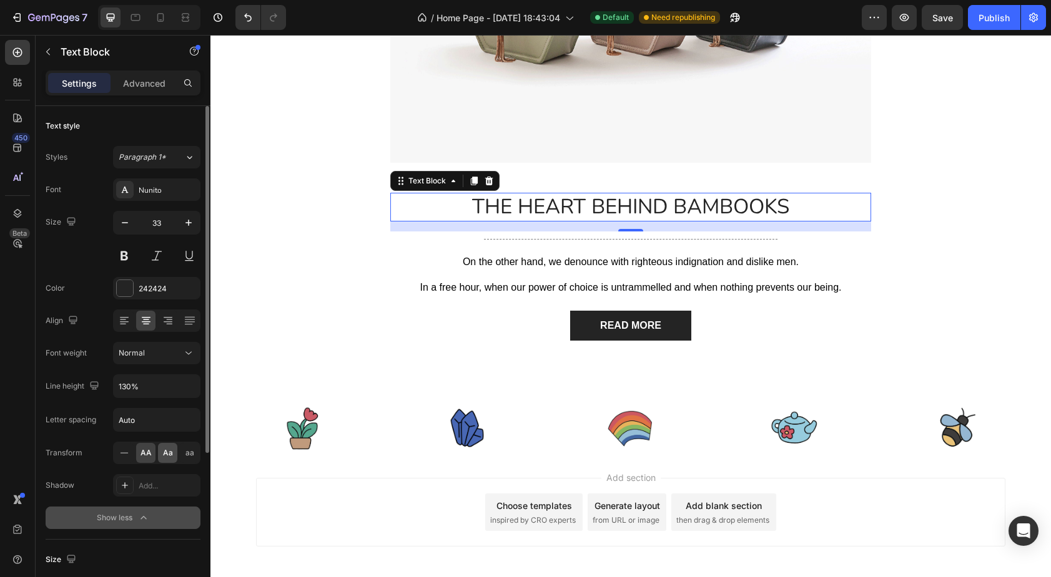
click at [167, 453] on span "Aa" at bounding box center [168, 453] width 10 height 11
click at [189, 456] on span "aa" at bounding box center [189, 453] width 9 height 11
click at [129, 456] on icon at bounding box center [124, 453] width 12 height 12
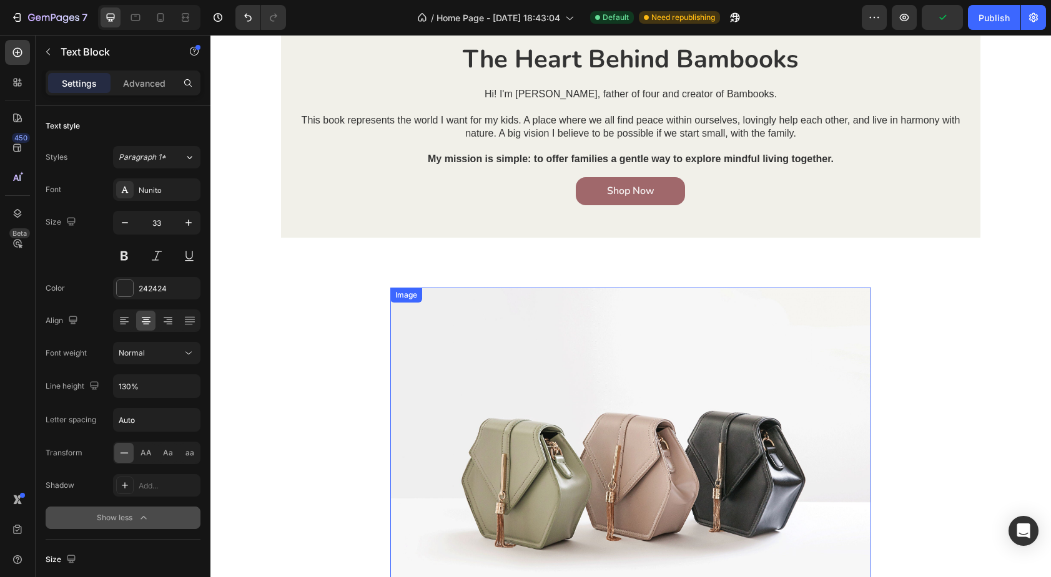
scroll to position [1897, 0]
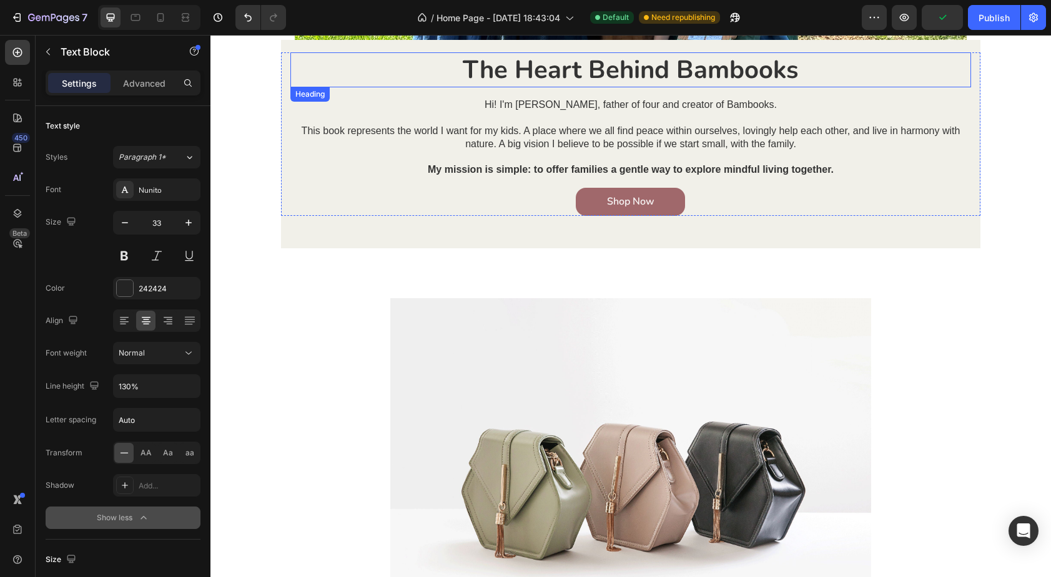
click at [547, 71] on h2 "The Heart Behind Bambooks" at bounding box center [630, 69] width 680 height 35
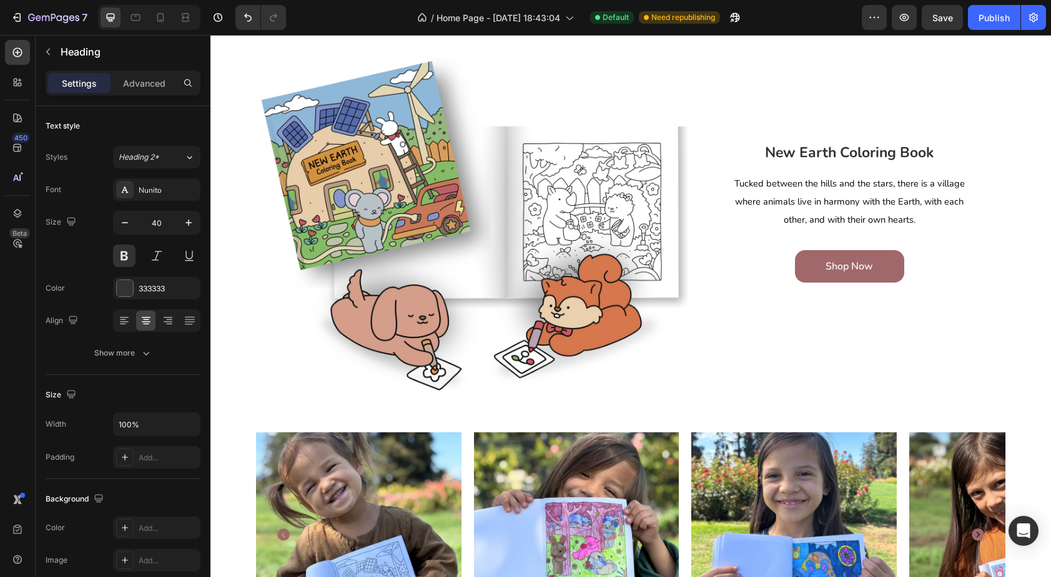
scroll to position [510, 0]
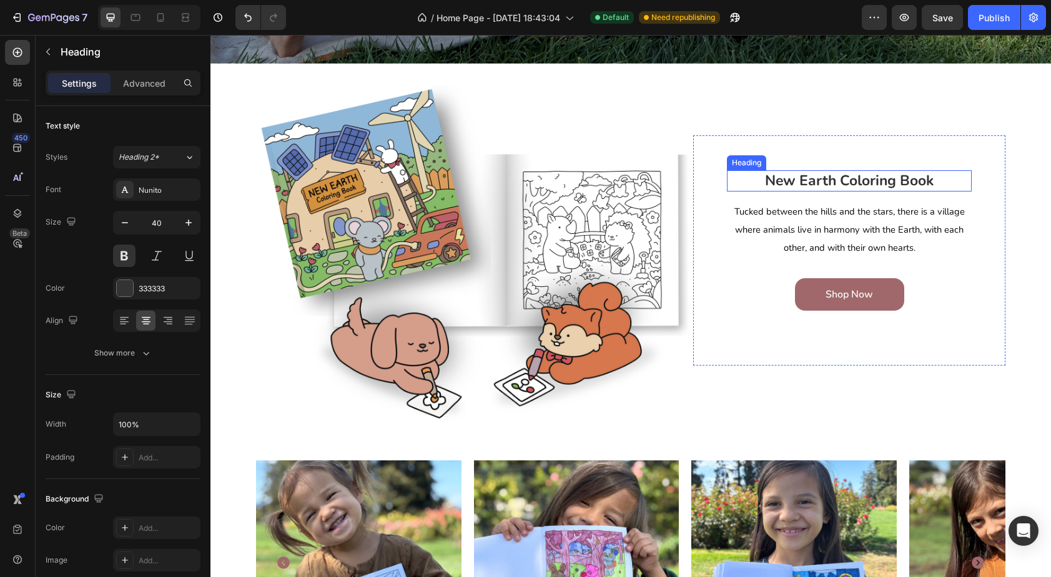
click at [797, 180] on h2 "New Earth Coloring Book" at bounding box center [849, 180] width 245 height 21
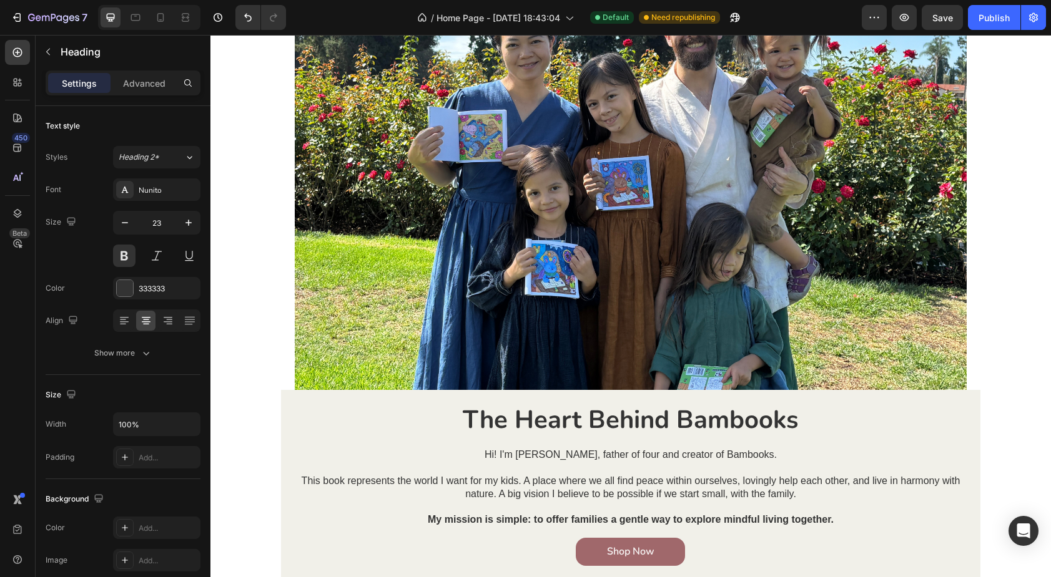
scroll to position [1557, 0]
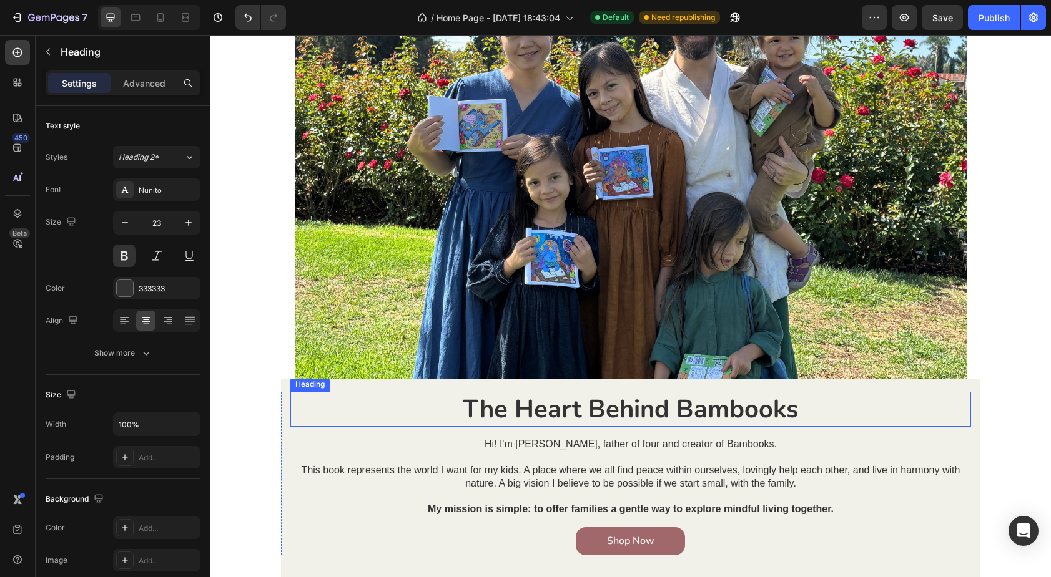
click at [569, 407] on h2 "The Heart Behind Bambooks" at bounding box center [630, 409] width 680 height 35
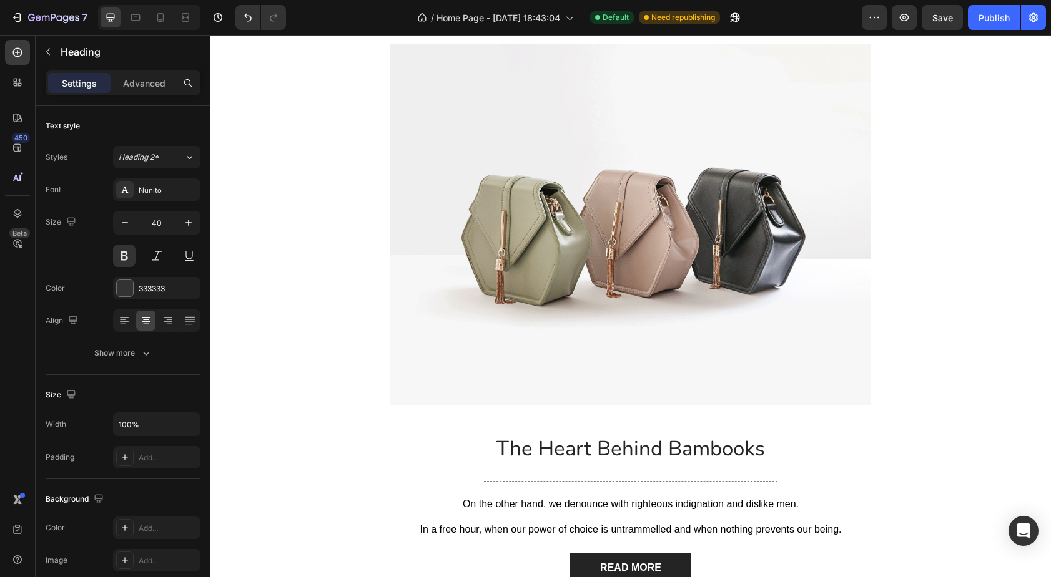
scroll to position [2152, 0]
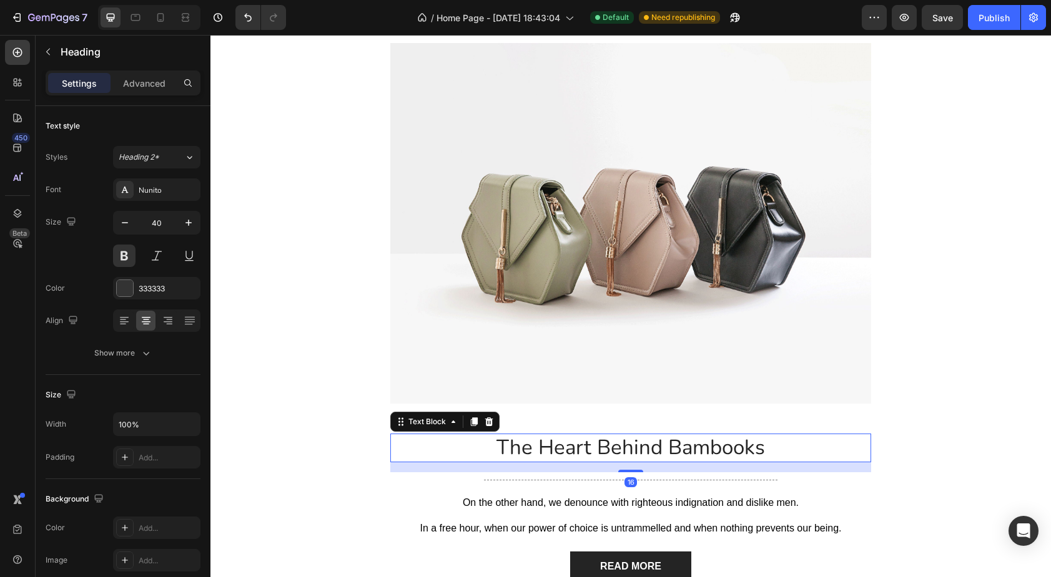
click at [552, 452] on p "The Heart Behind Bambooks" at bounding box center [630, 448] width 478 height 27
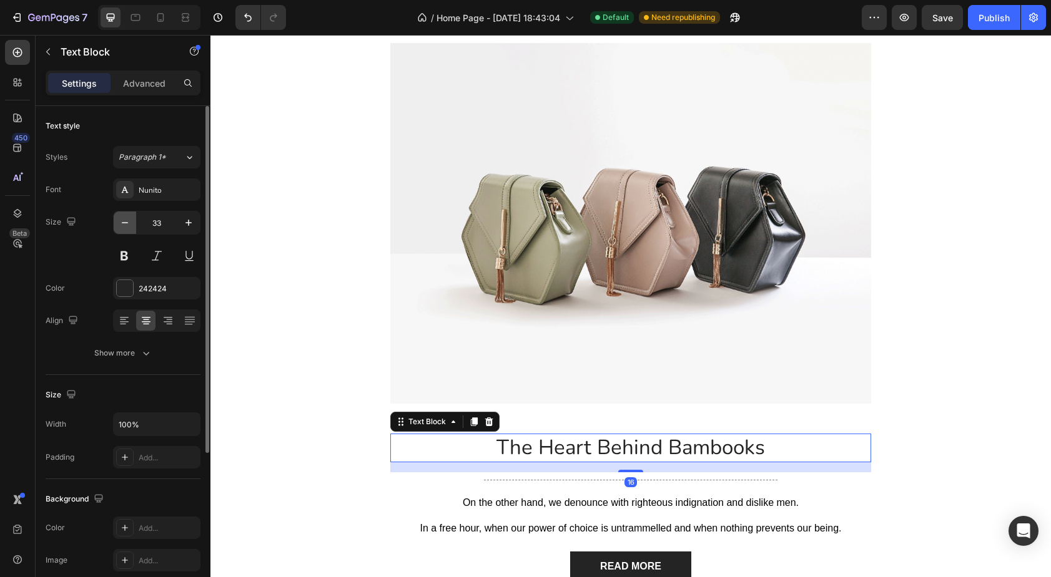
click at [129, 223] on icon "button" at bounding box center [125, 223] width 12 height 12
click at [123, 260] on button at bounding box center [124, 256] width 22 height 22
click at [127, 228] on icon "button" at bounding box center [125, 223] width 12 height 12
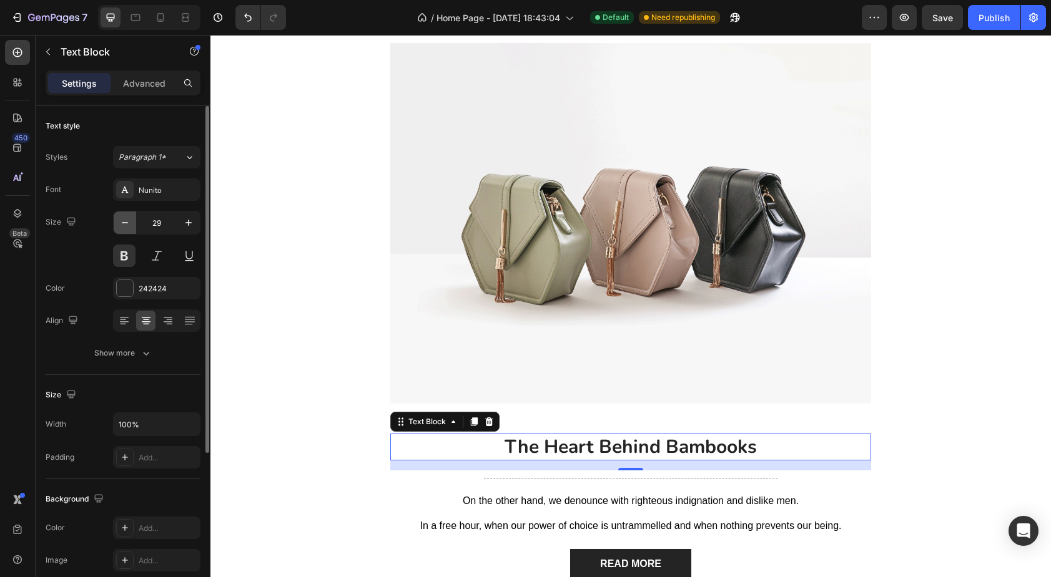
click at [127, 228] on icon "button" at bounding box center [125, 223] width 12 height 12
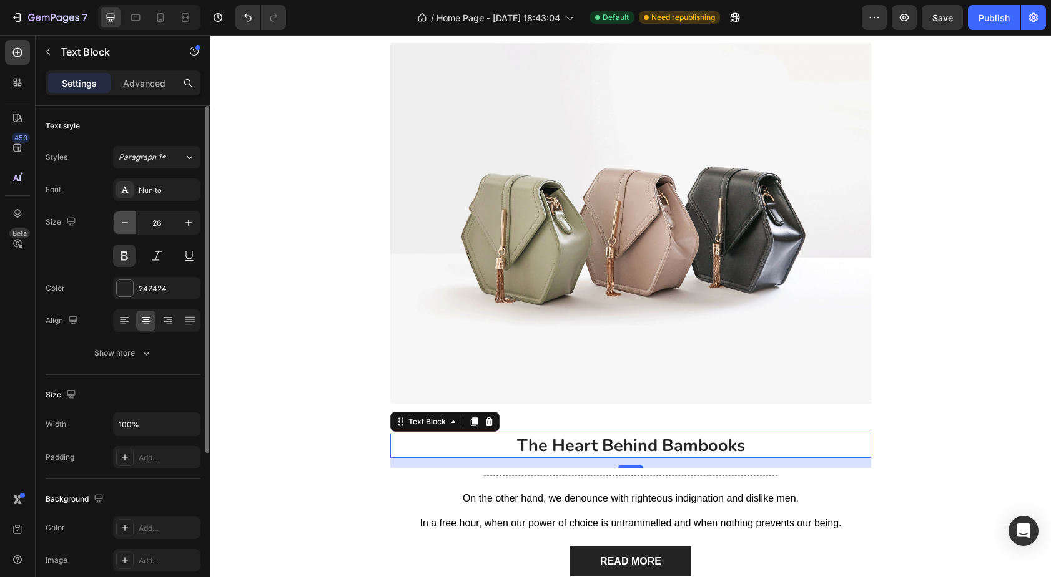
click at [127, 228] on icon "button" at bounding box center [125, 223] width 12 height 12
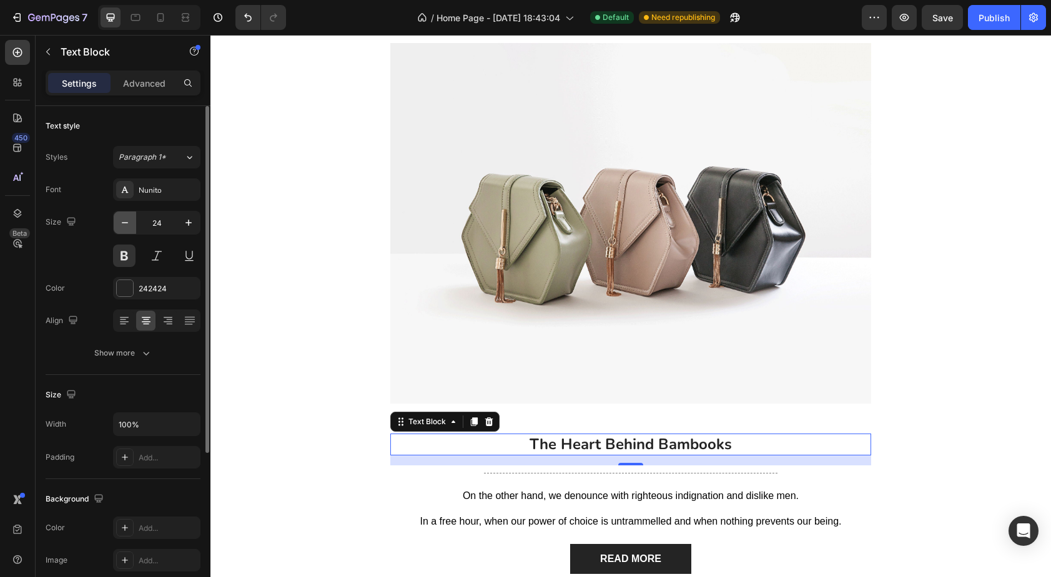
click at [127, 228] on icon "button" at bounding box center [125, 223] width 12 height 12
type input "23"
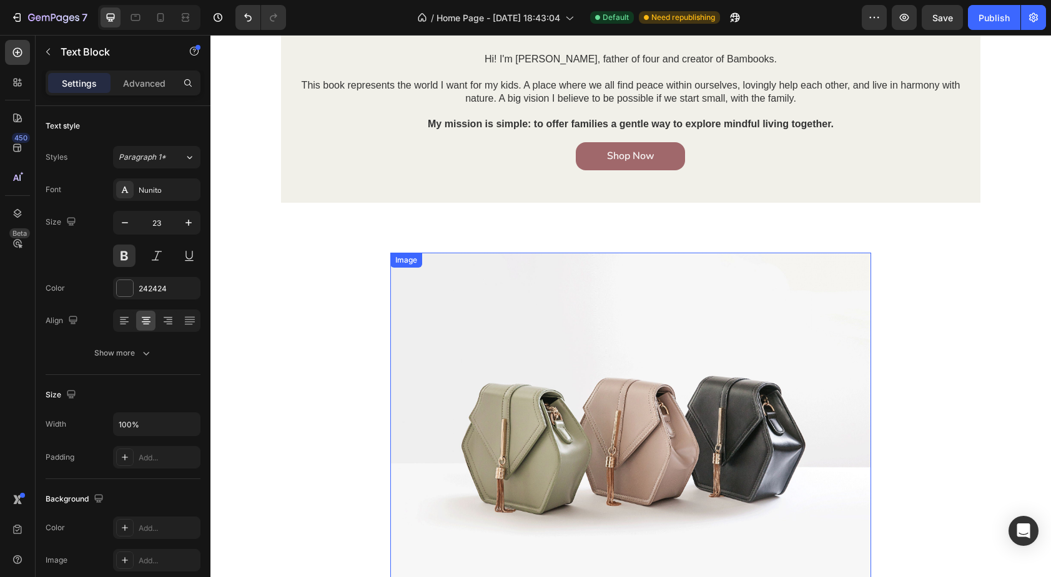
scroll to position [2048, 0]
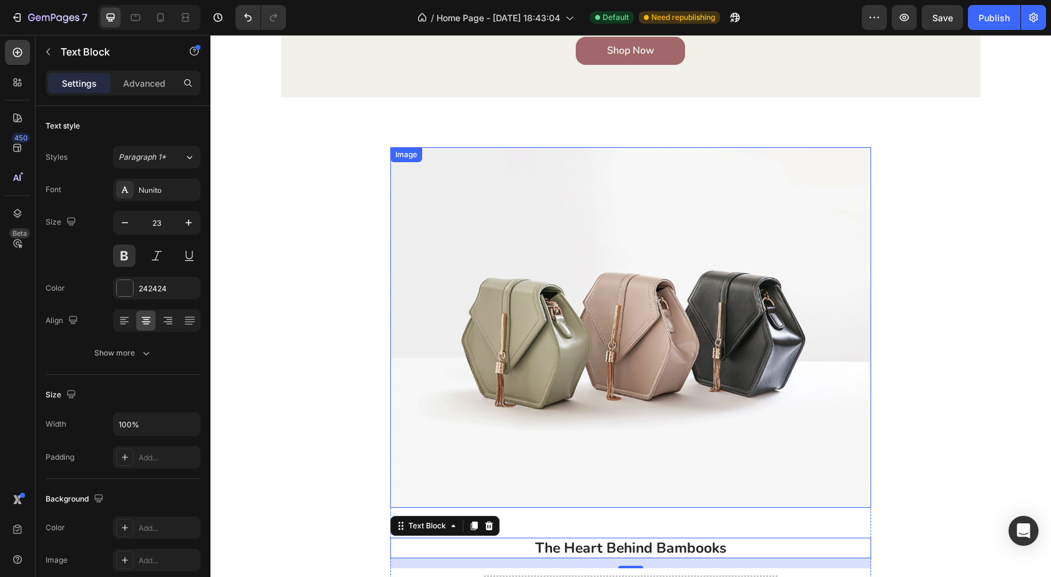
click at [538, 307] on img at bounding box center [630, 327] width 481 height 361
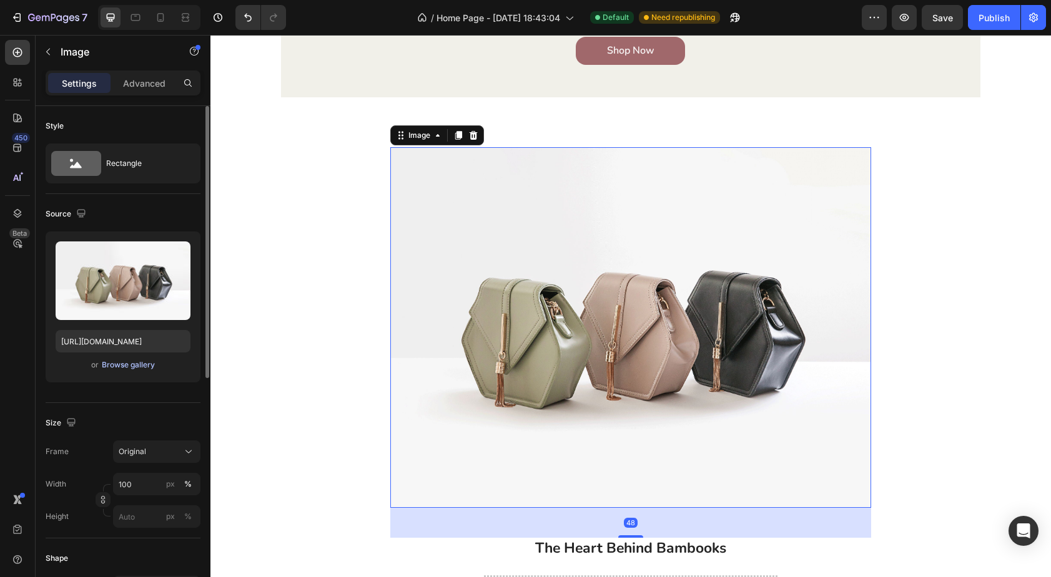
click at [147, 365] on div "Browse gallery" at bounding box center [128, 365] width 53 height 11
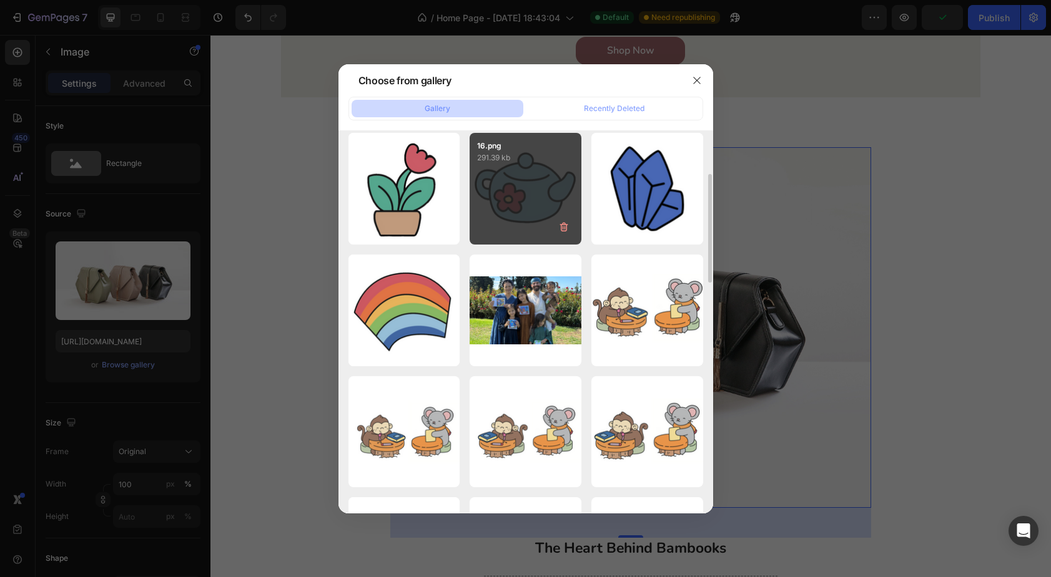
scroll to position [127, 0]
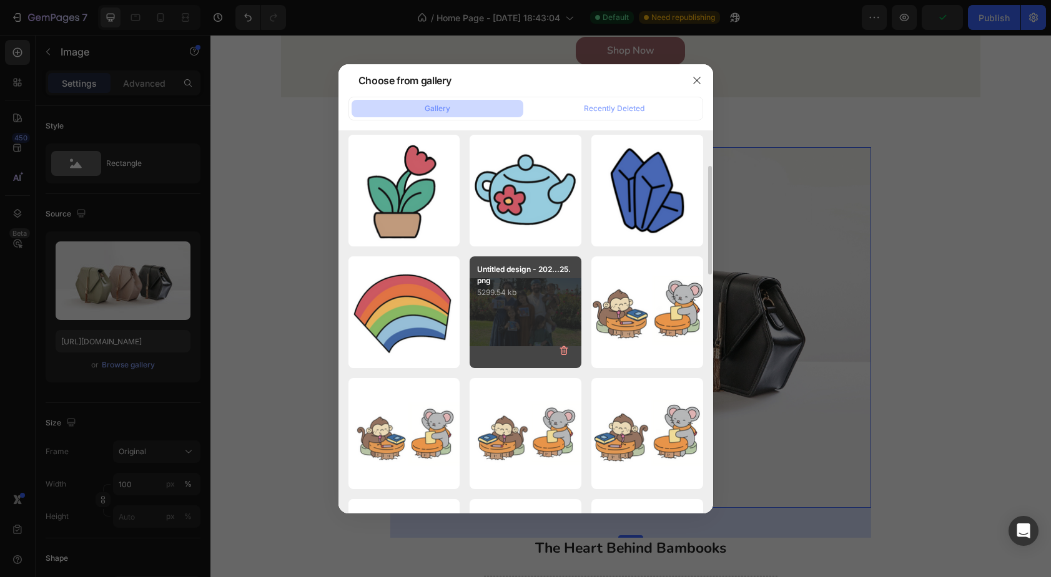
click at [529, 311] on div "Untitled design - 202...25.png 5299.54 kb" at bounding box center [525, 313] width 112 height 112
type input "[URL][DOMAIN_NAME]"
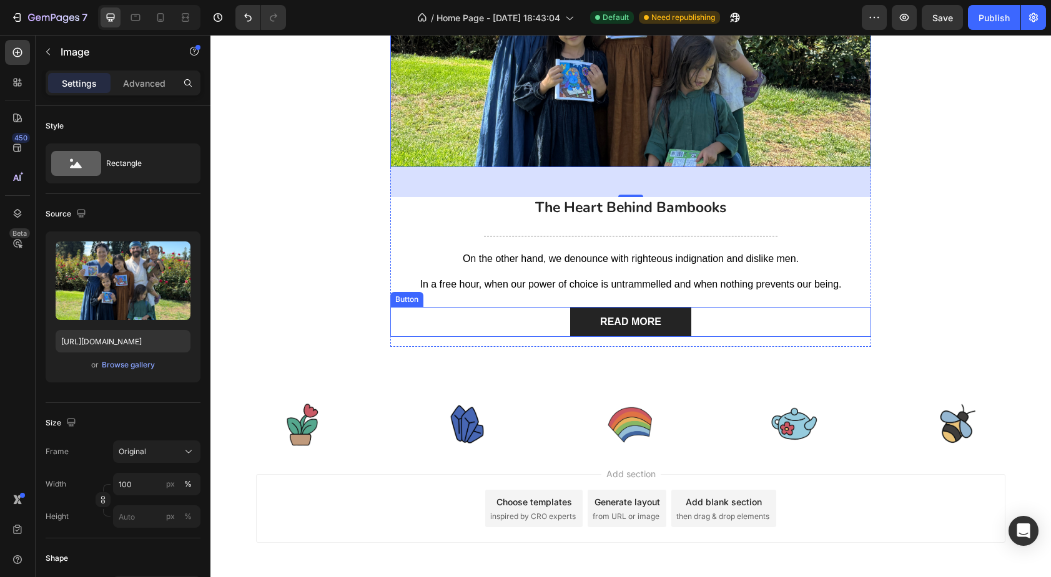
scroll to position [2312, 0]
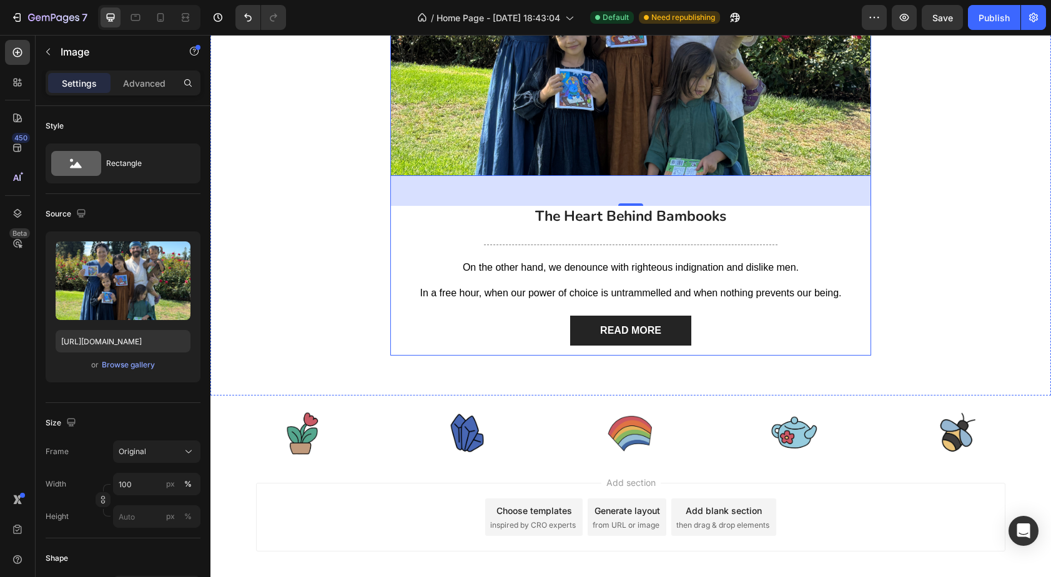
click at [421, 234] on div "Image 48 The Heart Behind Bambooks Text Block Title Line On the other hand, we …" at bounding box center [630, 119] width 481 height 473
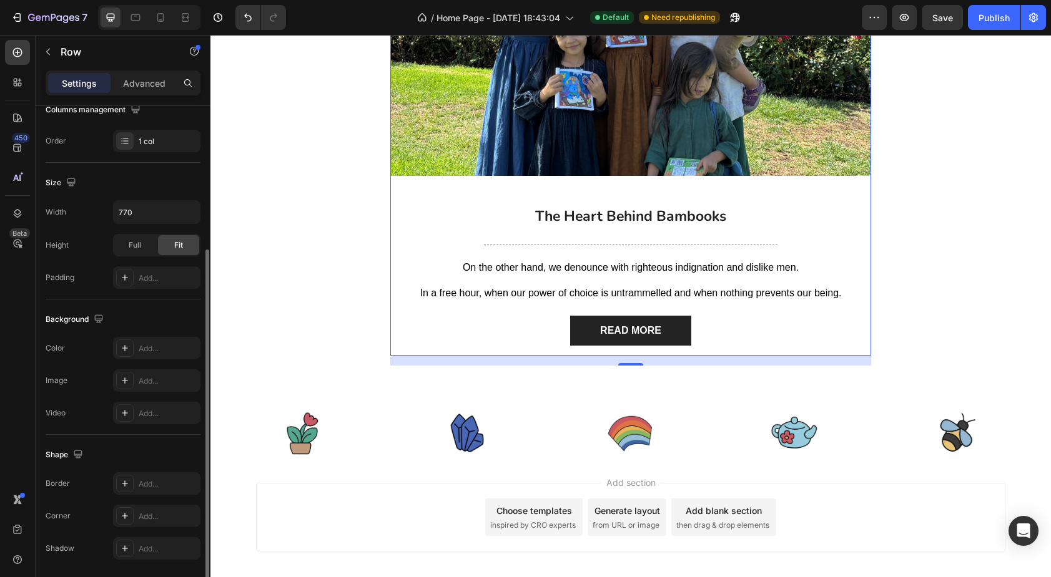
scroll to position [217, 0]
click at [161, 346] on div "Add..." at bounding box center [168, 343] width 59 height 11
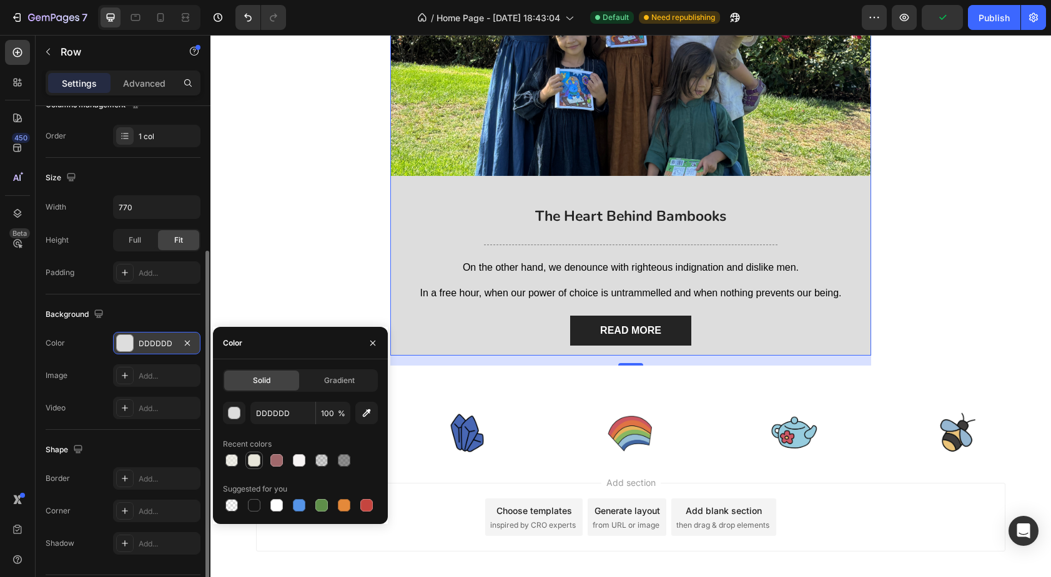
click at [252, 462] on div at bounding box center [254, 460] width 12 height 12
type input "E8E6DA"
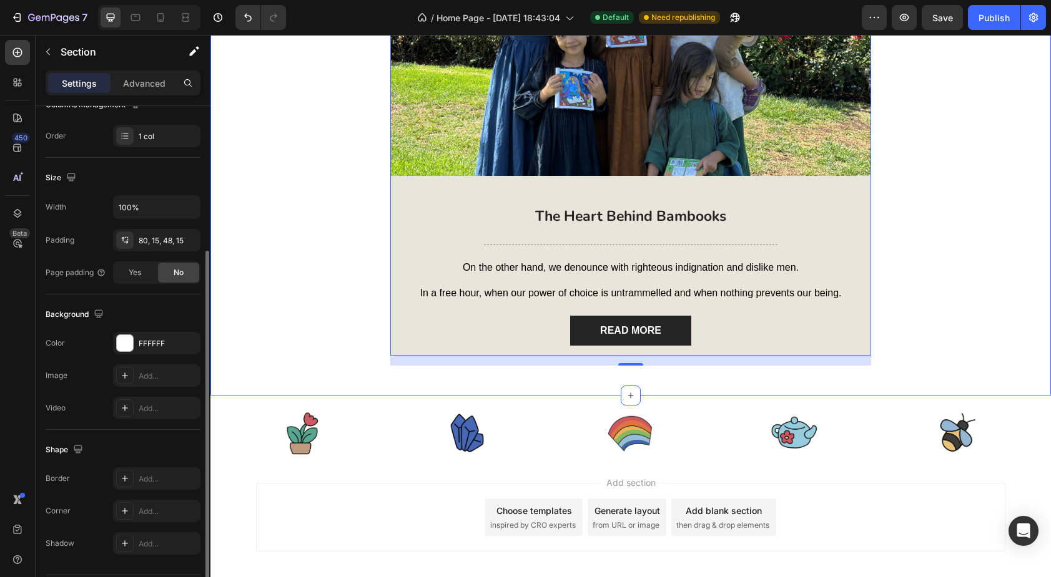
click at [302, 240] on div "Image The Heart Behind Bambooks Text Block Title Line On the other hand, we den…" at bounding box center [631, 124] width 822 height 483
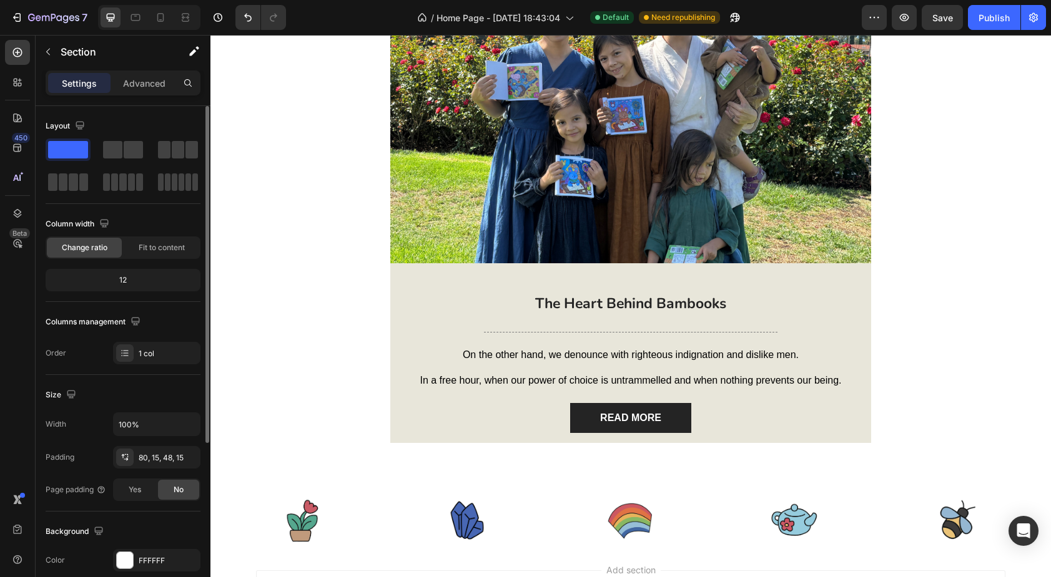
scroll to position [2226, 0]
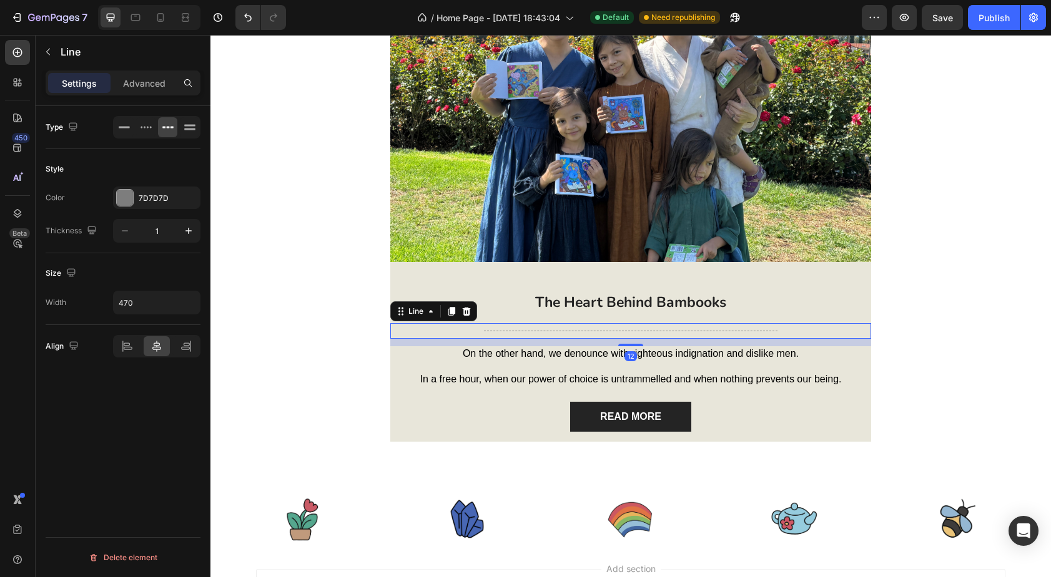
click at [546, 332] on div "Title Line 12" at bounding box center [630, 331] width 481 height 16
click at [471, 310] on icon at bounding box center [466, 312] width 10 height 10
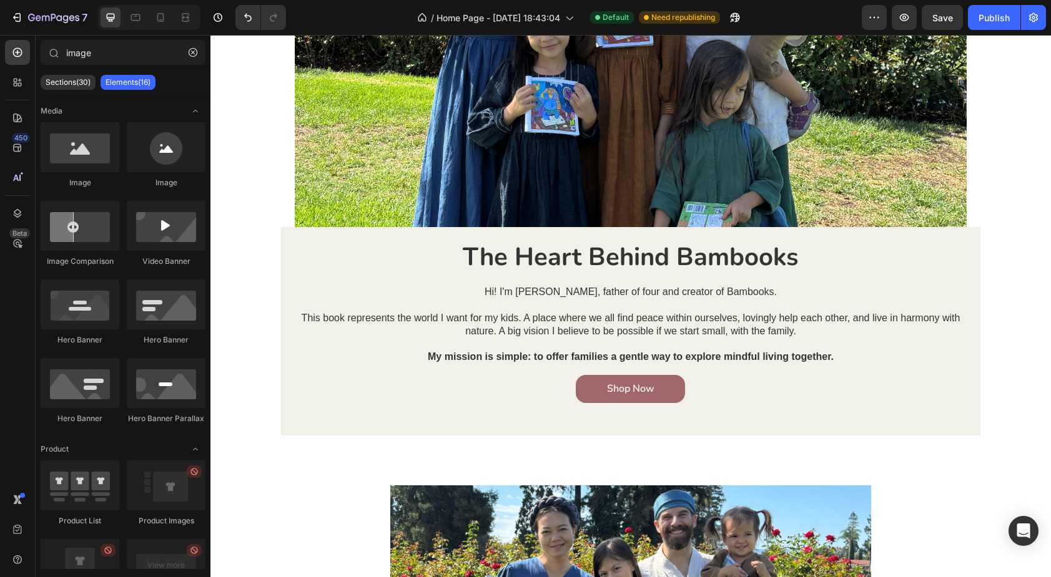
scroll to position [1721, 0]
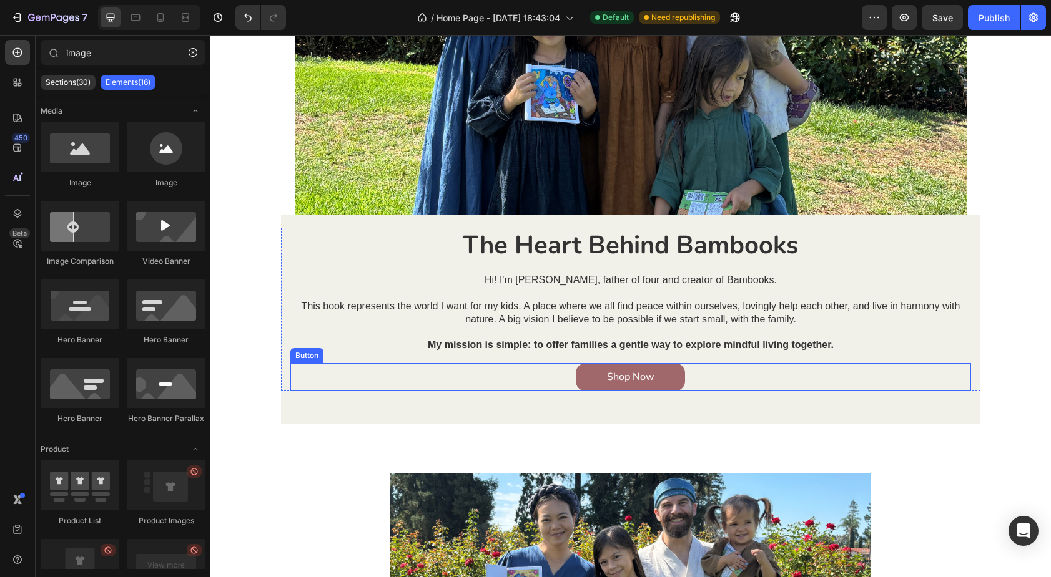
click at [559, 381] on div "Shop Now Button" at bounding box center [630, 377] width 680 height 28
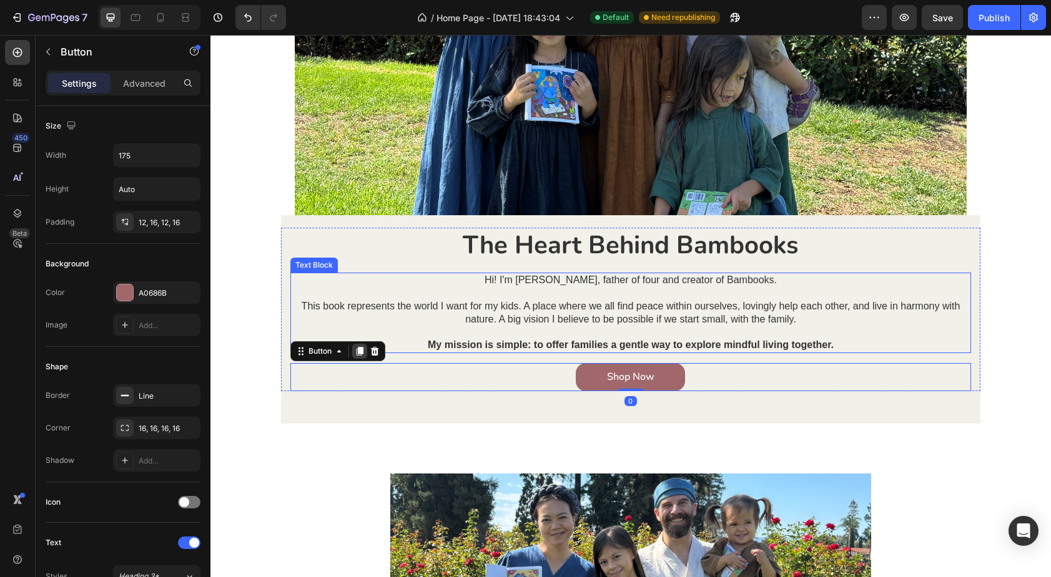
click at [359, 352] on icon at bounding box center [359, 351] width 7 height 9
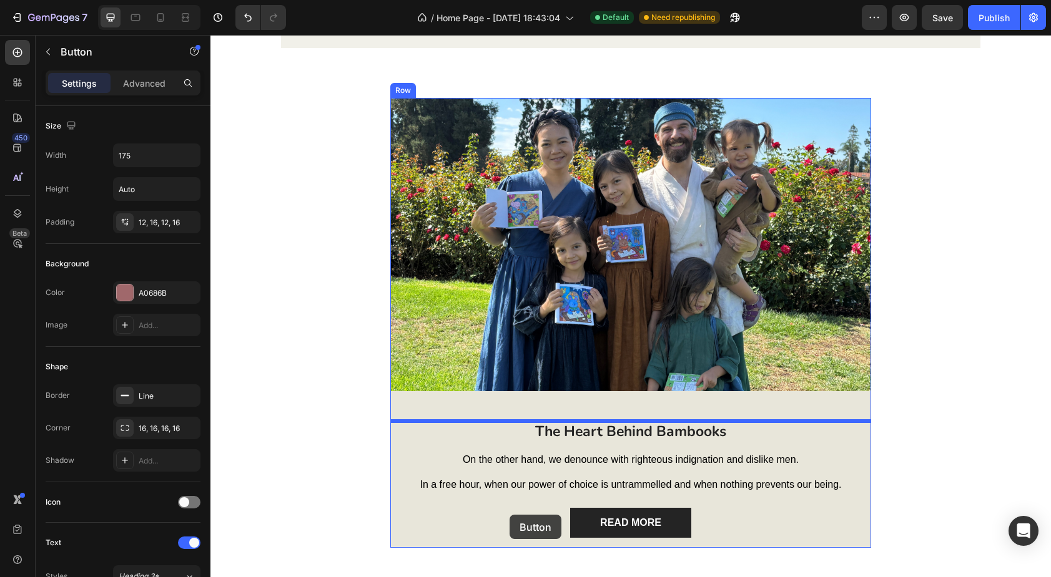
scroll to position [2221, 0]
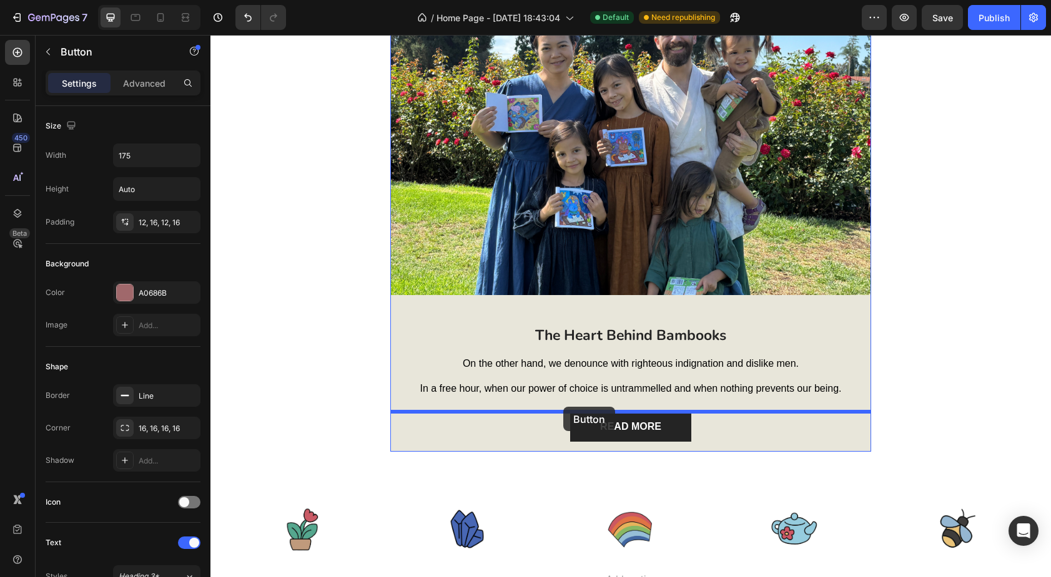
drag, startPoint x: 322, startPoint y: 381, endPoint x: 563, endPoint y: 407, distance: 242.4
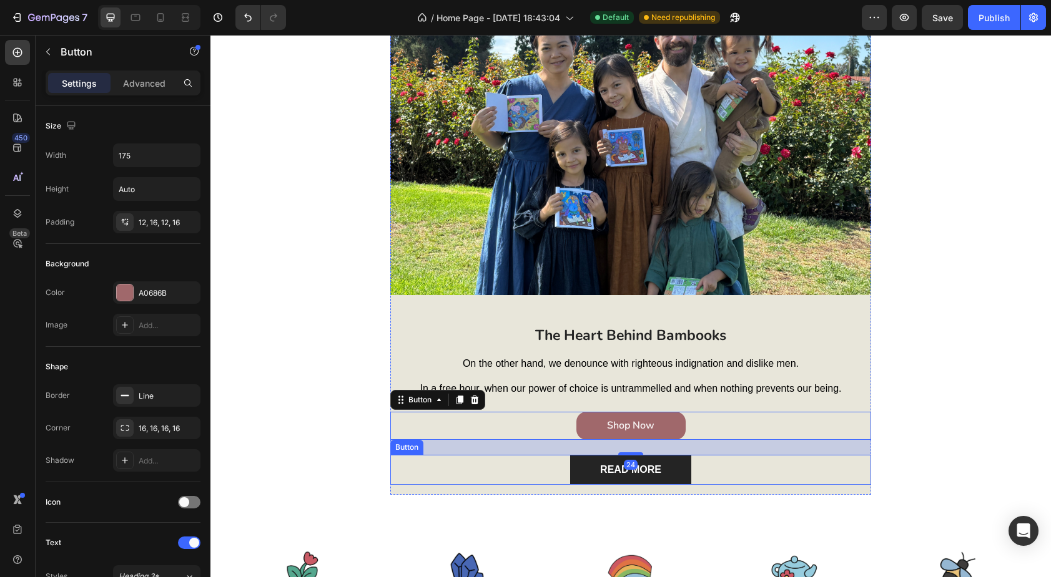
click at [551, 473] on div "READ MORE Button" at bounding box center [630, 470] width 481 height 30
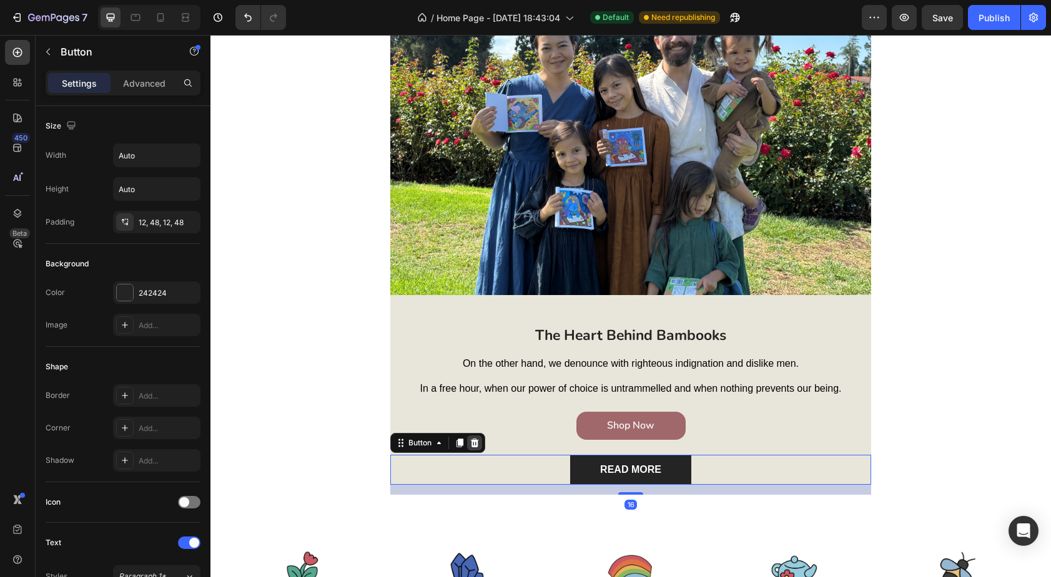
click at [471, 439] on icon at bounding box center [474, 443] width 10 height 10
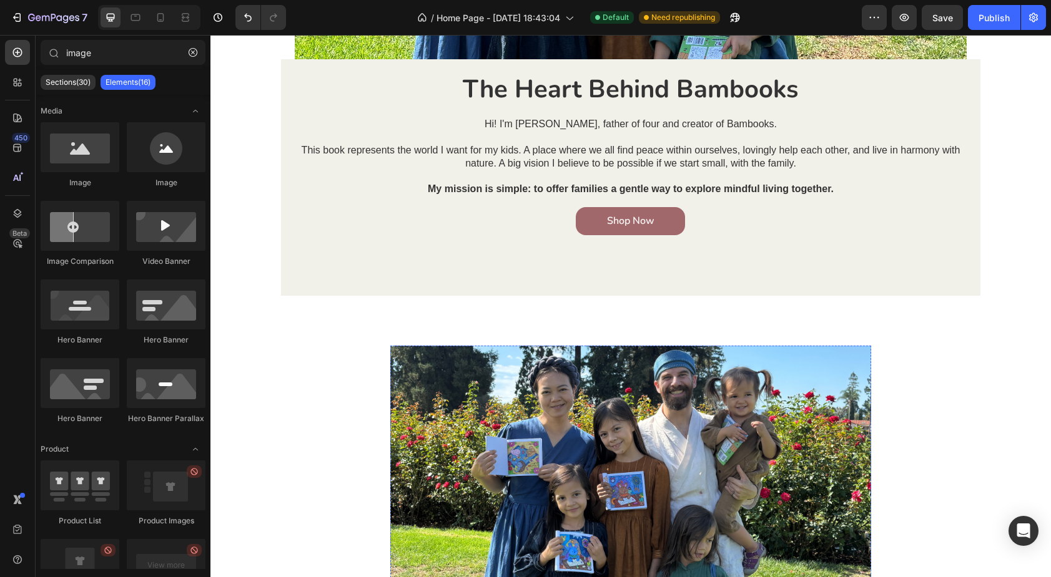
scroll to position [1863, 0]
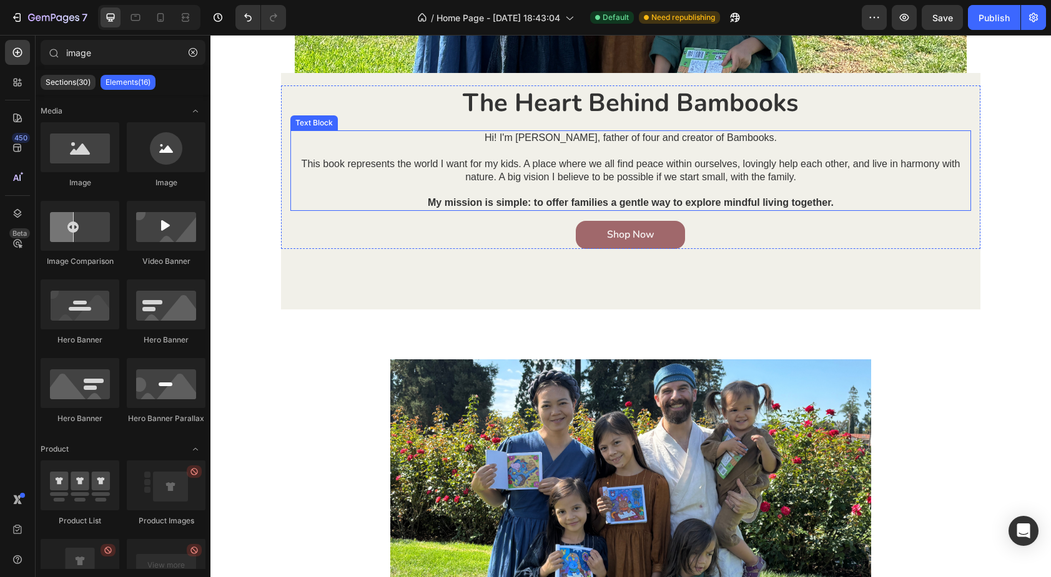
click at [583, 160] on p "This book represents the world I want for my kids. A place where we all find pe…" at bounding box center [630, 171] width 677 height 26
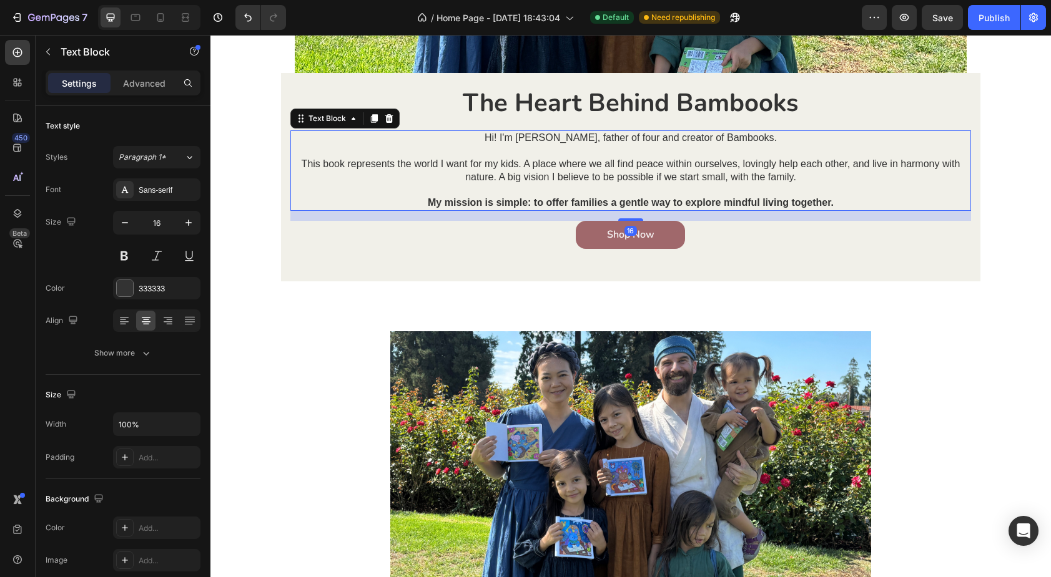
click at [583, 160] on p "This book represents the world I want for my kids. A place where we all find pe…" at bounding box center [630, 171] width 677 height 26
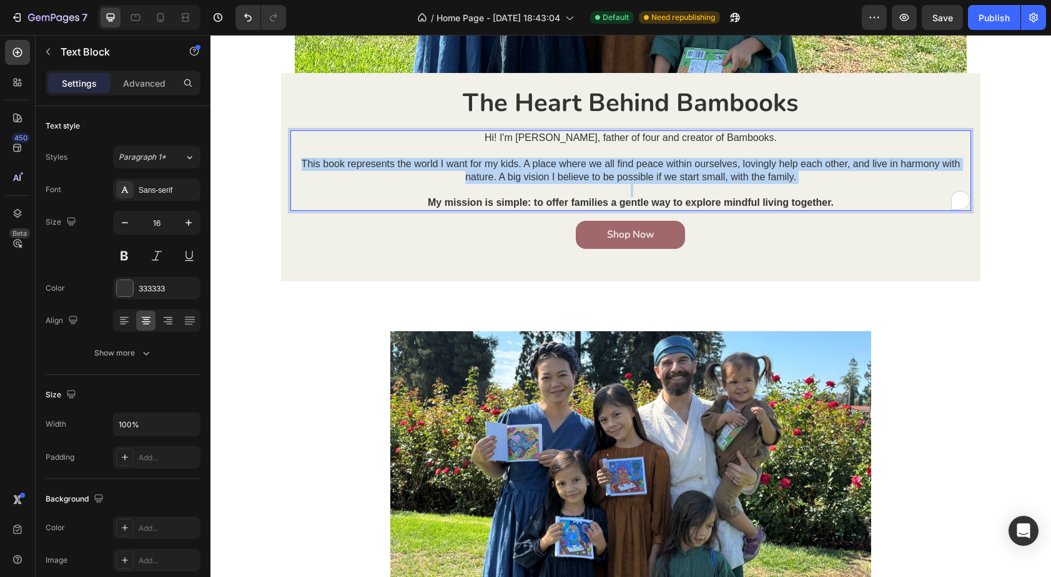
click at [583, 160] on p "This book represents the world I want for my kids. A place where we all find pe…" at bounding box center [630, 171] width 677 height 26
copy div "Hi! I'm [PERSON_NAME], father of four and creator of Bambooks. This book repres…"
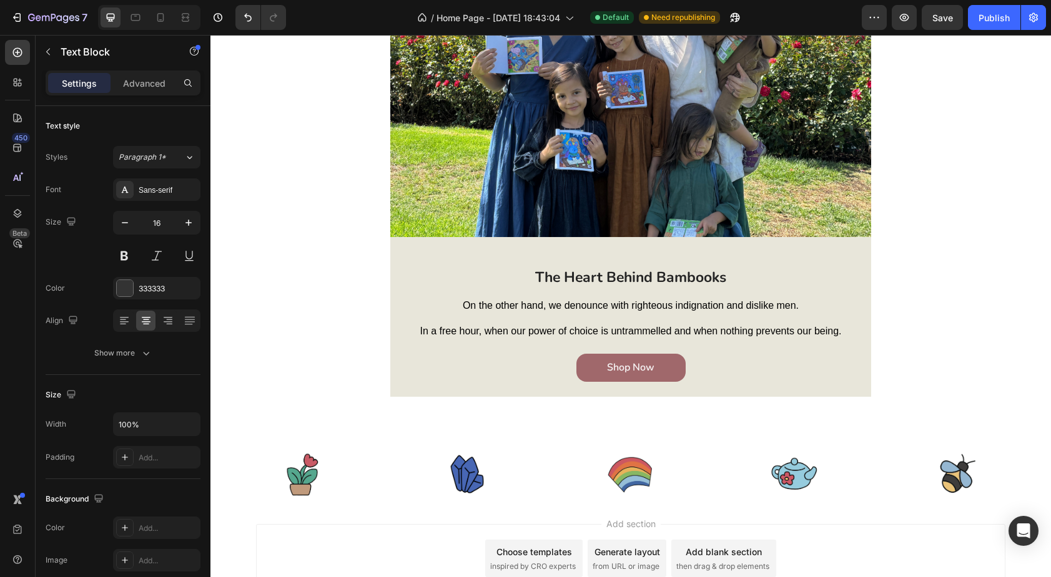
scroll to position [2353, 0]
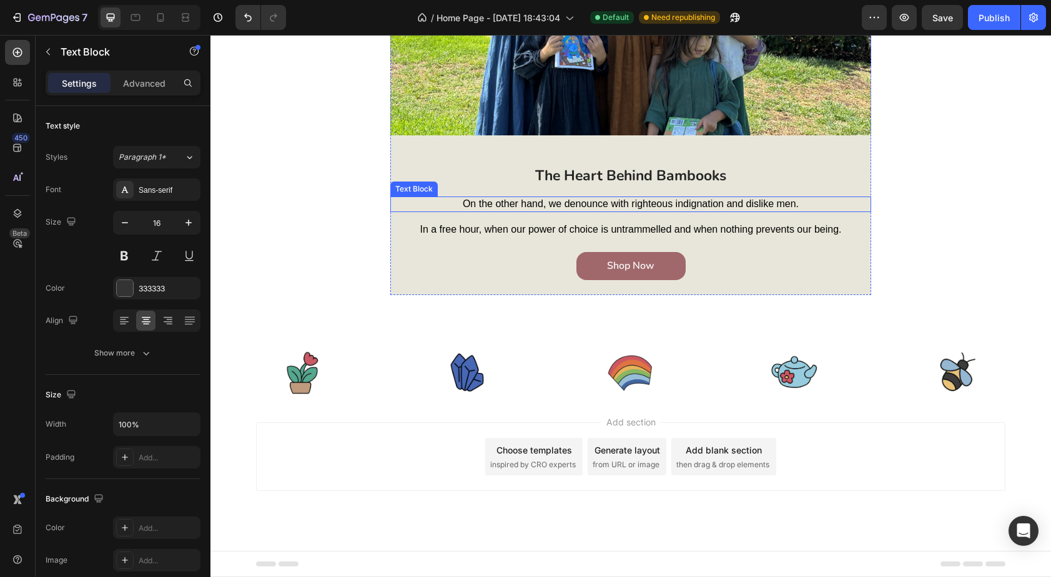
click at [603, 204] on p "On the other hand, we denounce with righteous indignation and dislike men." at bounding box center [630, 204] width 478 height 13
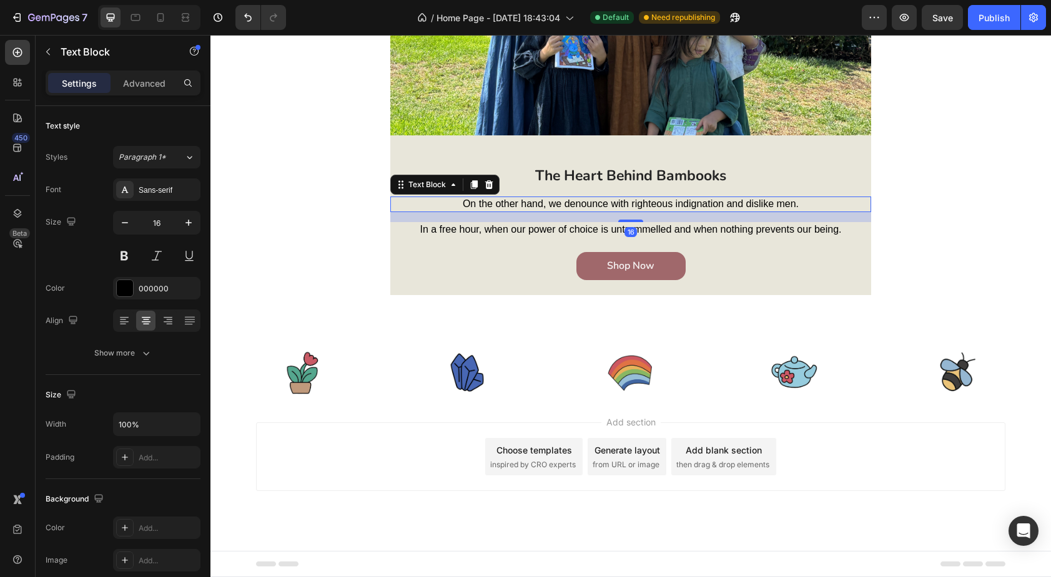
click at [594, 204] on p "On the other hand, we denounce with righteous indignation and dislike men." at bounding box center [630, 204] width 478 height 13
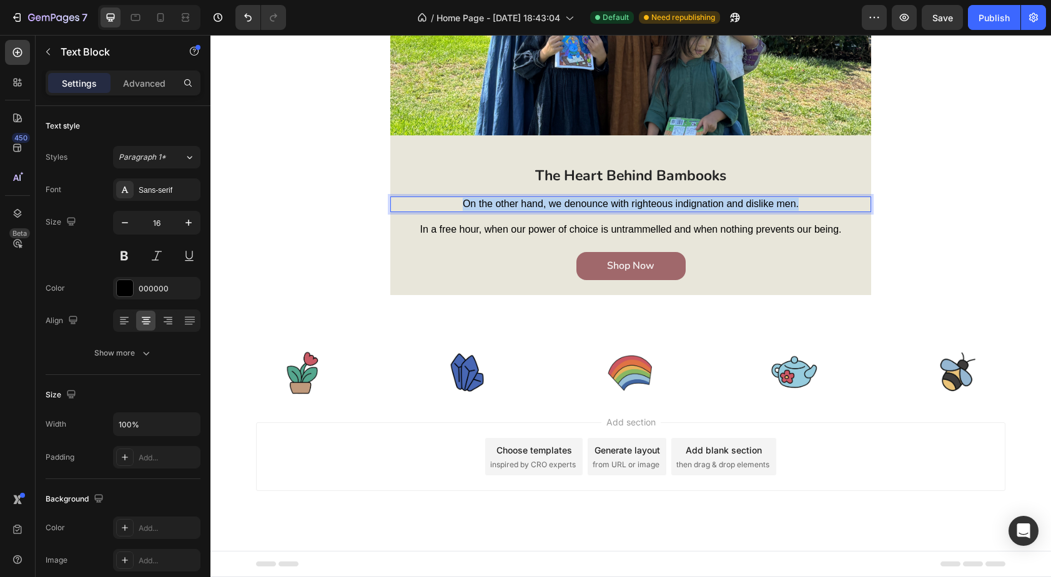
click at [594, 204] on p "On the other hand, we denounce with righteous indignation and dislike men." at bounding box center [630, 204] width 478 height 13
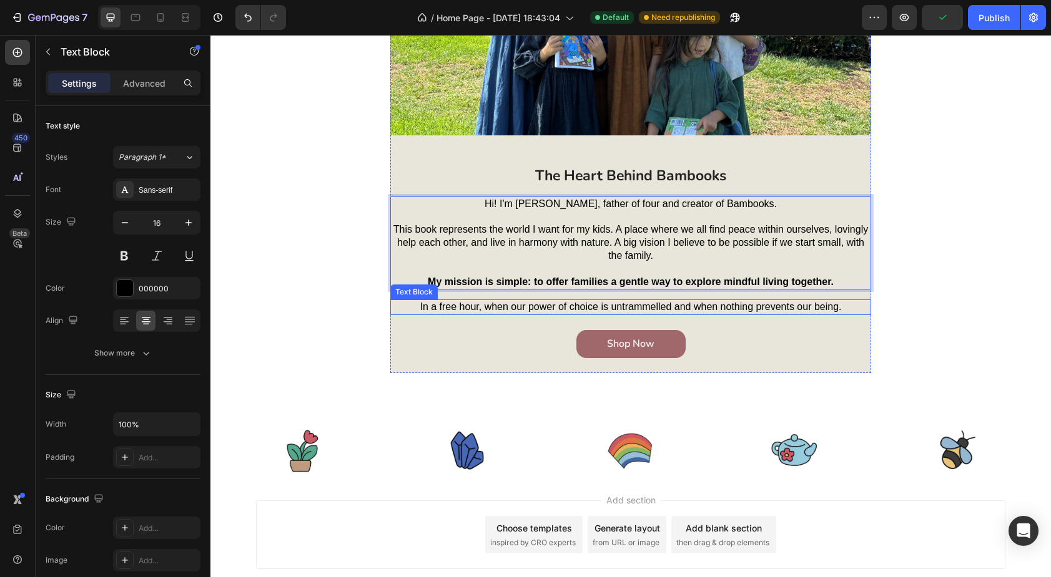
click at [564, 307] on p "In a free hour, when our power of choice is untrammelled and when nothing preve…" at bounding box center [630, 307] width 478 height 13
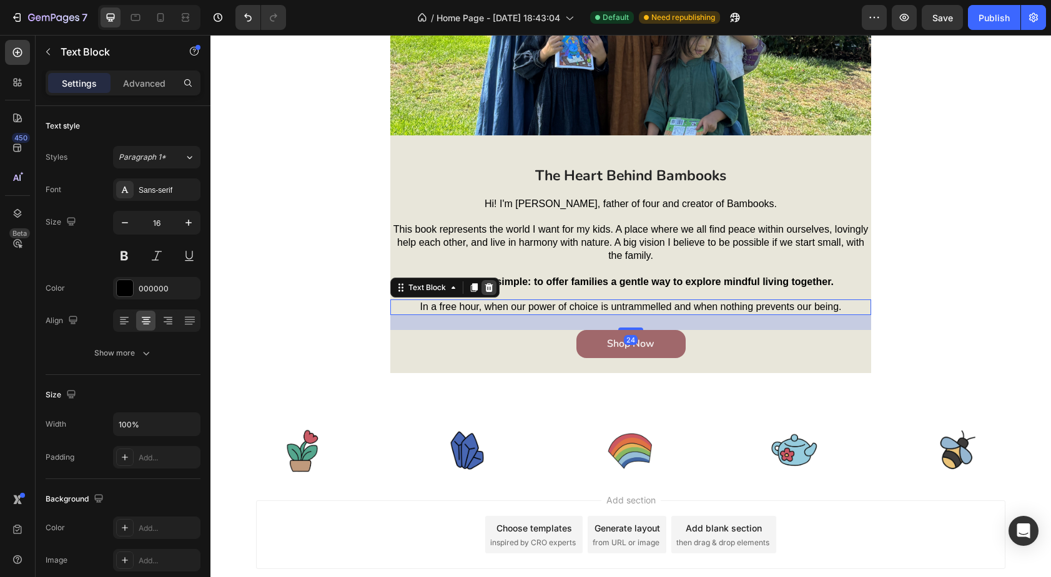
click at [486, 286] on icon at bounding box center [489, 287] width 8 height 9
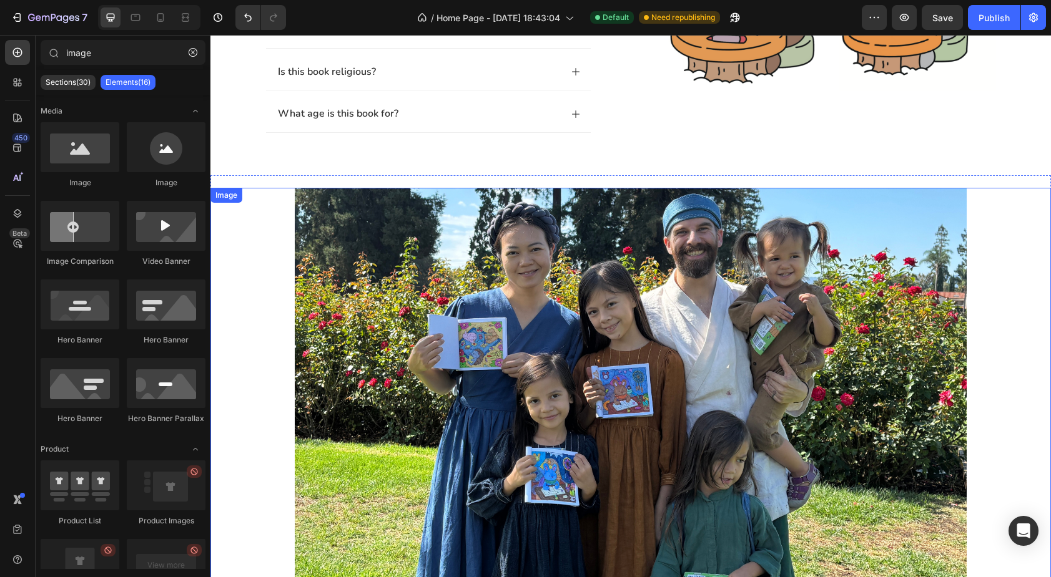
scroll to position [1328, 0]
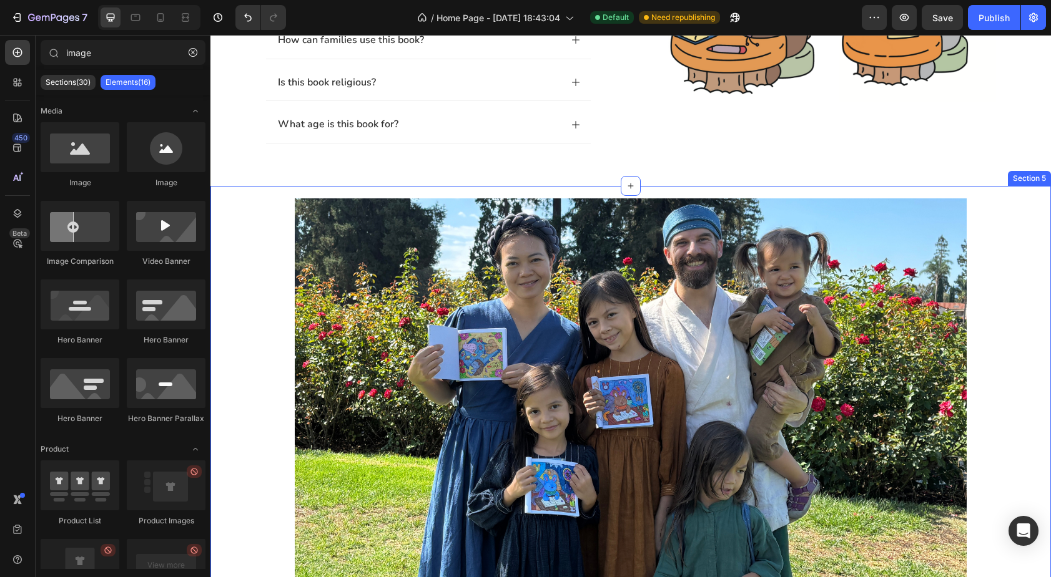
click at [259, 193] on div "Image Section 5" at bounding box center [630, 397] width 840 height 423
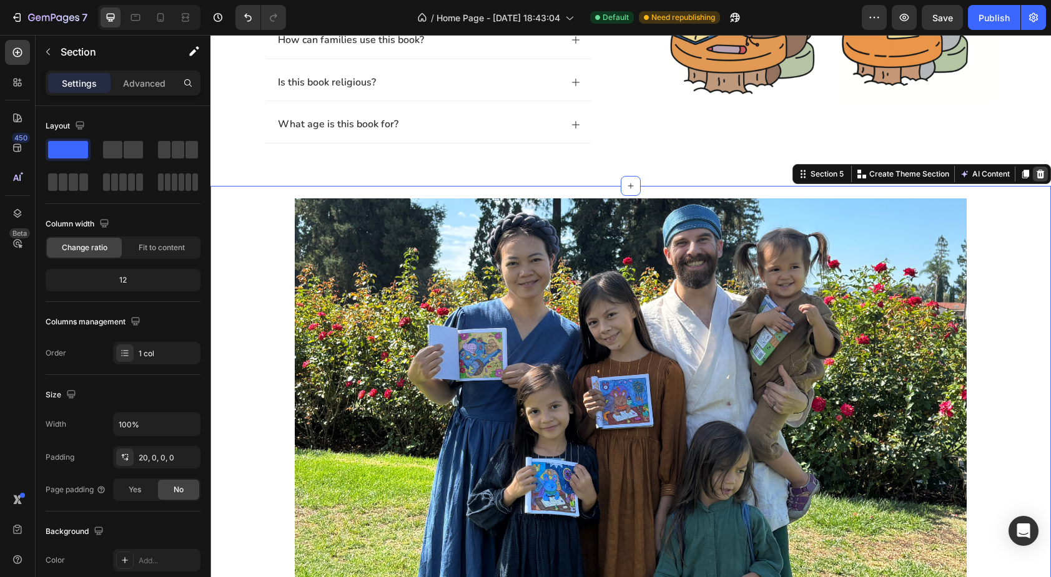
click at [1044, 169] on icon at bounding box center [1040, 174] width 10 height 10
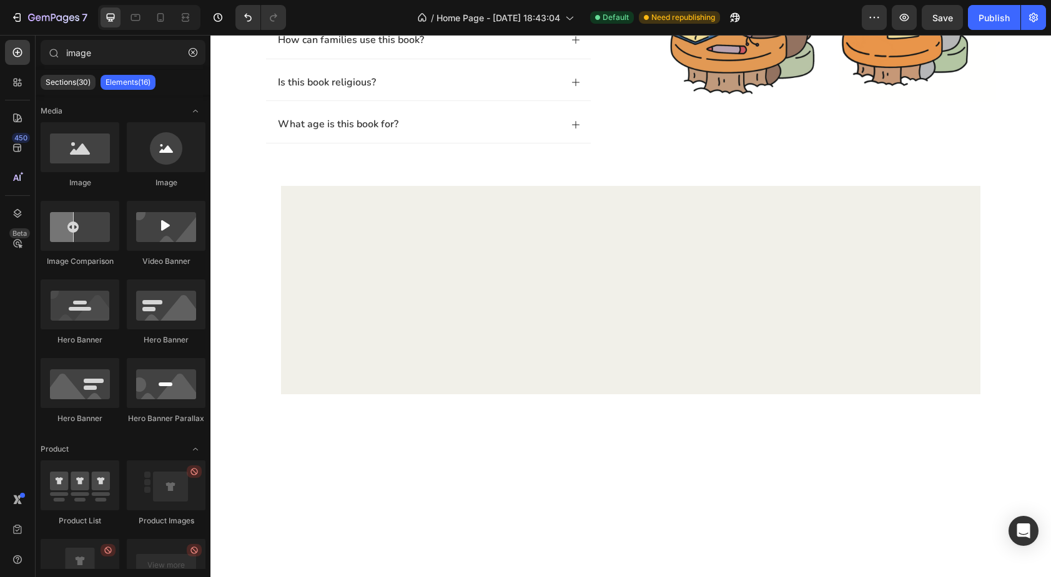
drag, startPoint x: 206, startPoint y: 303, endPoint x: 0, endPoint y: 268, distance: 209.1
click at [206, 303] on div "Media Image Image Image Comparison Video Banner Hero Banner Hero Banner Hero Ba…" at bounding box center [123, 519] width 175 height 848
click at [260, 278] on section at bounding box center [630, 290] width 776 height 209
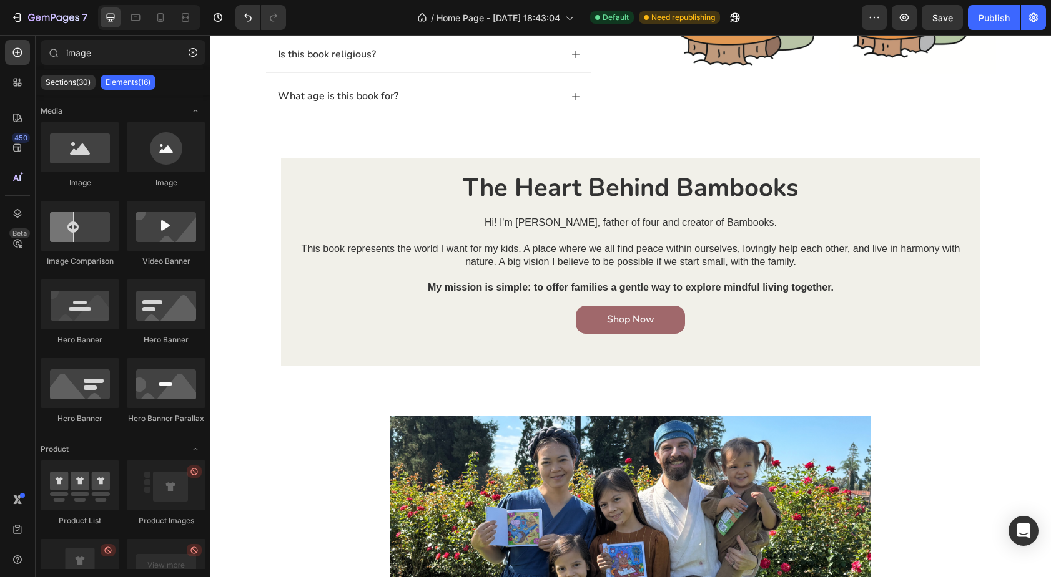
scroll to position [1355, 0]
click at [249, 199] on section "The Heart Behind Bambooks Heading Hi! I'm [PERSON_NAME], father of four and cre…" at bounding box center [630, 263] width 776 height 209
click at [357, 179] on h2 "The Heart Behind Bambooks" at bounding box center [630, 188] width 680 height 35
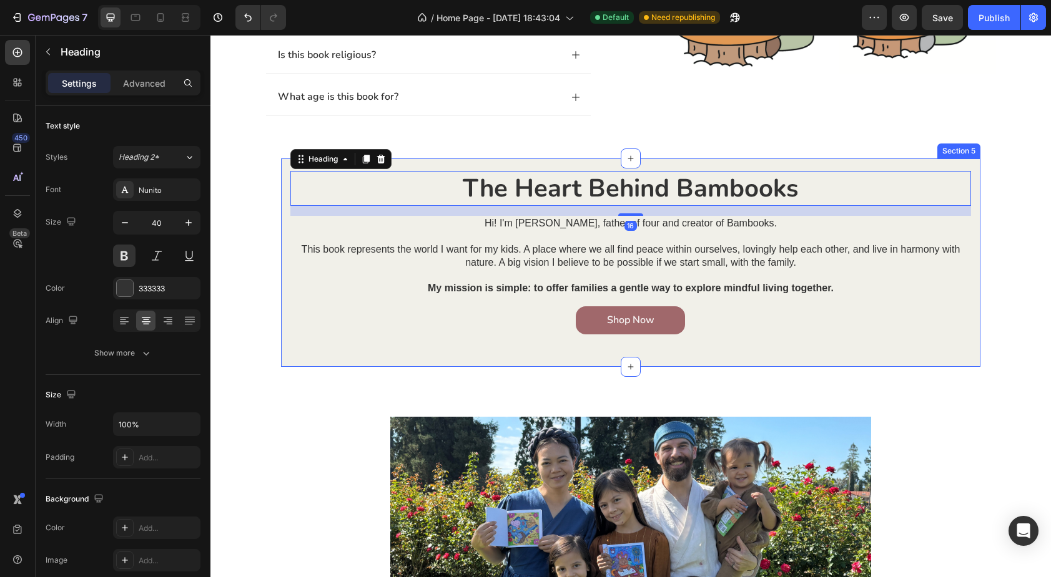
click at [433, 163] on div "The Heart Behind Bambooks Heading 16 Hi! I'm [PERSON_NAME], father of four and …" at bounding box center [630, 263] width 699 height 209
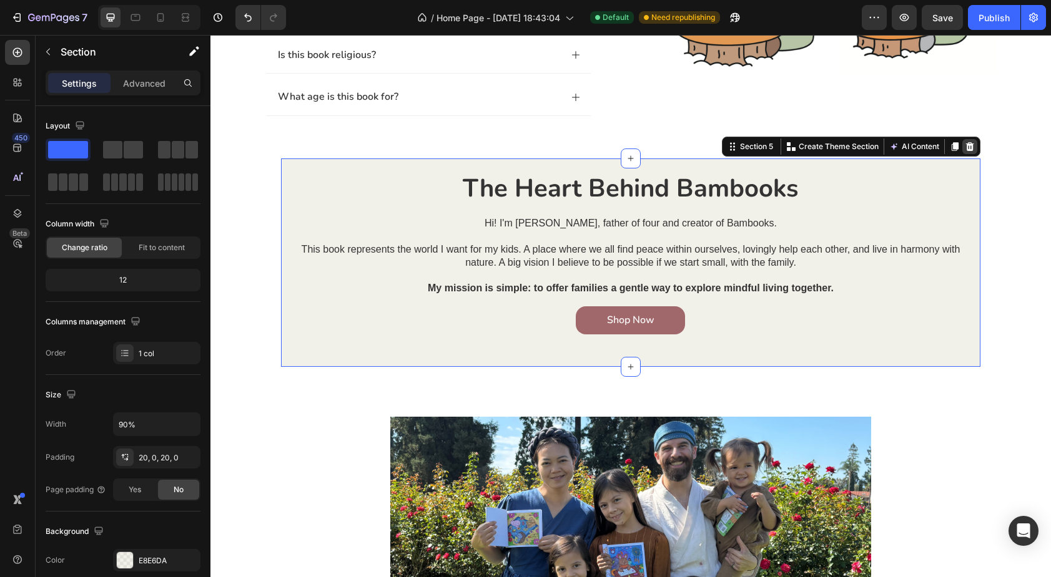
click at [971, 147] on icon at bounding box center [969, 146] width 8 height 9
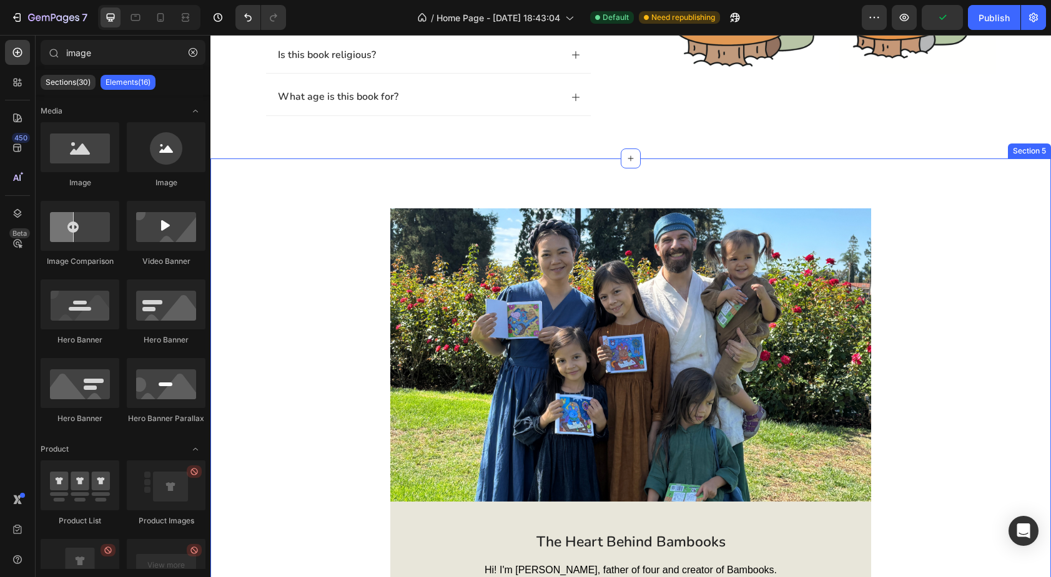
click at [299, 185] on div "Image The Heart Behind Bambooks Text Block Hi! I'm [PERSON_NAME], father of fou…" at bounding box center [630, 454] width 840 height 591
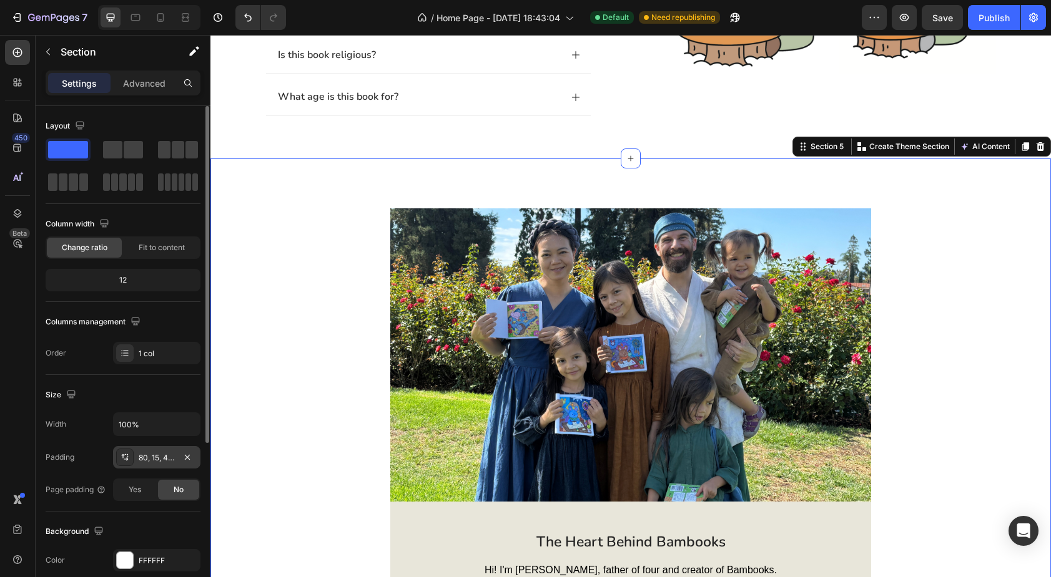
click at [162, 453] on div "80, 15, 48, 15" at bounding box center [157, 458] width 36 height 11
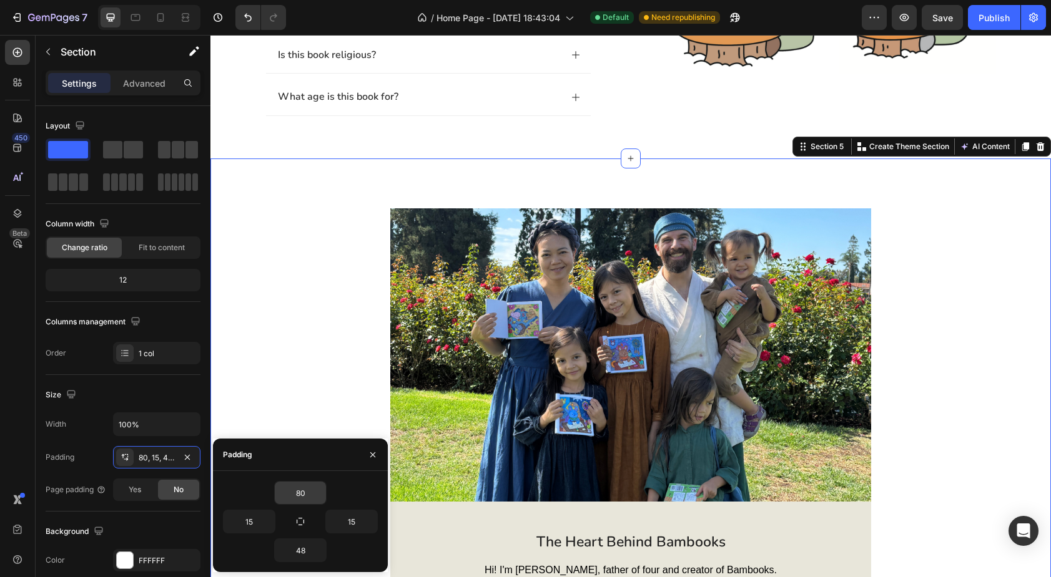
click at [300, 496] on input "80" at bounding box center [300, 493] width 51 height 22
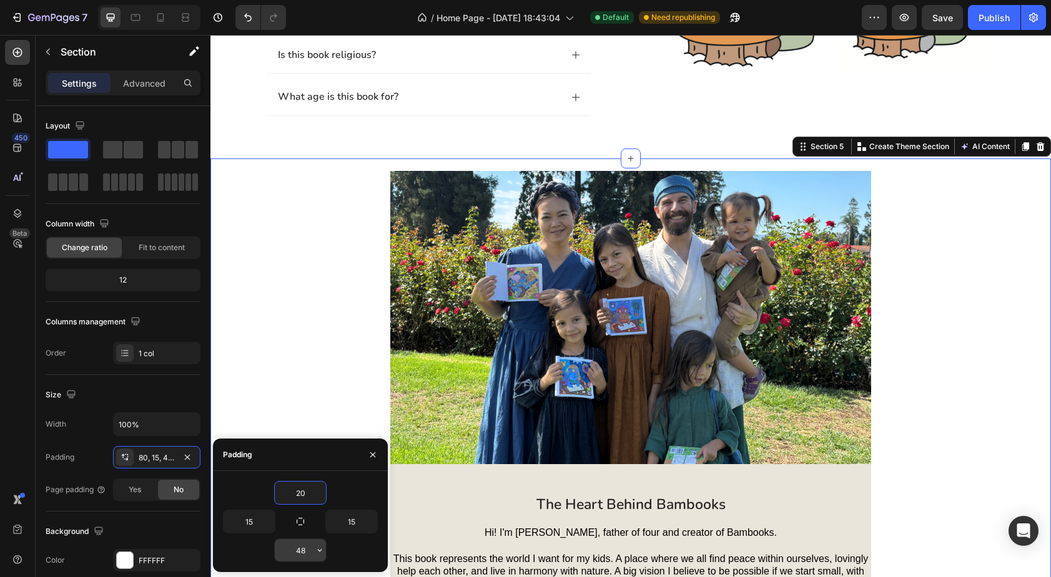
type input "20"
click at [306, 547] on input "48" at bounding box center [300, 550] width 51 height 22
type input "20"
click at [245, 484] on div "20" at bounding box center [300, 493] width 155 height 24
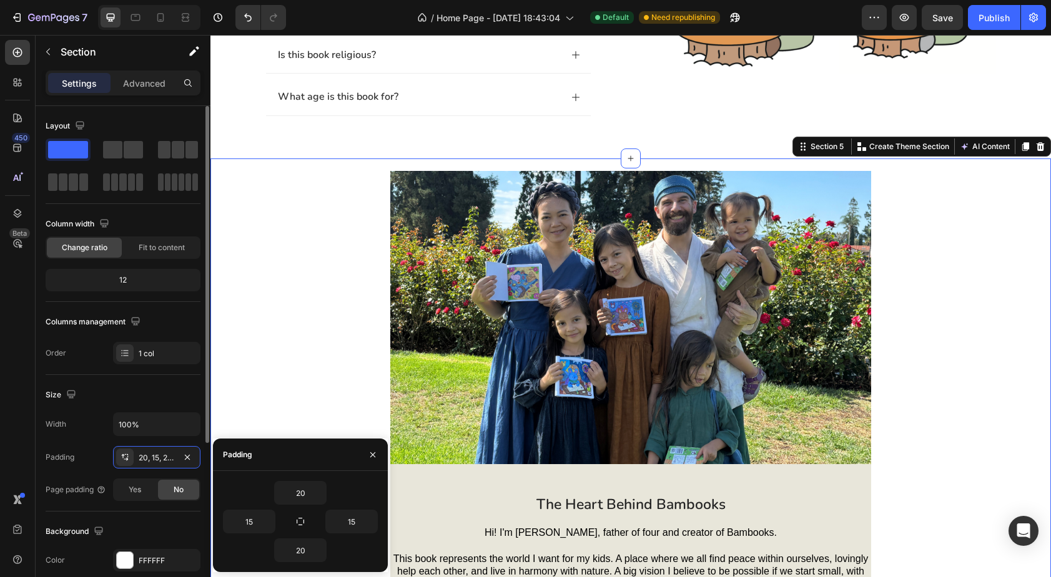
click at [186, 516] on div "Background The changes might be hidden by the video. Color FFFFFF Image Add... …" at bounding box center [123, 579] width 155 height 135
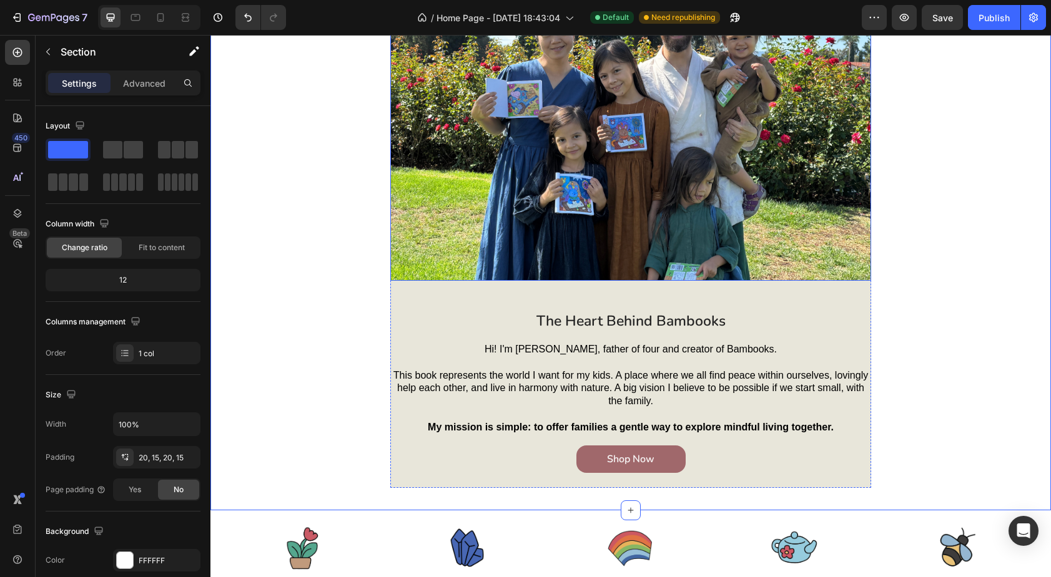
scroll to position [1530, 0]
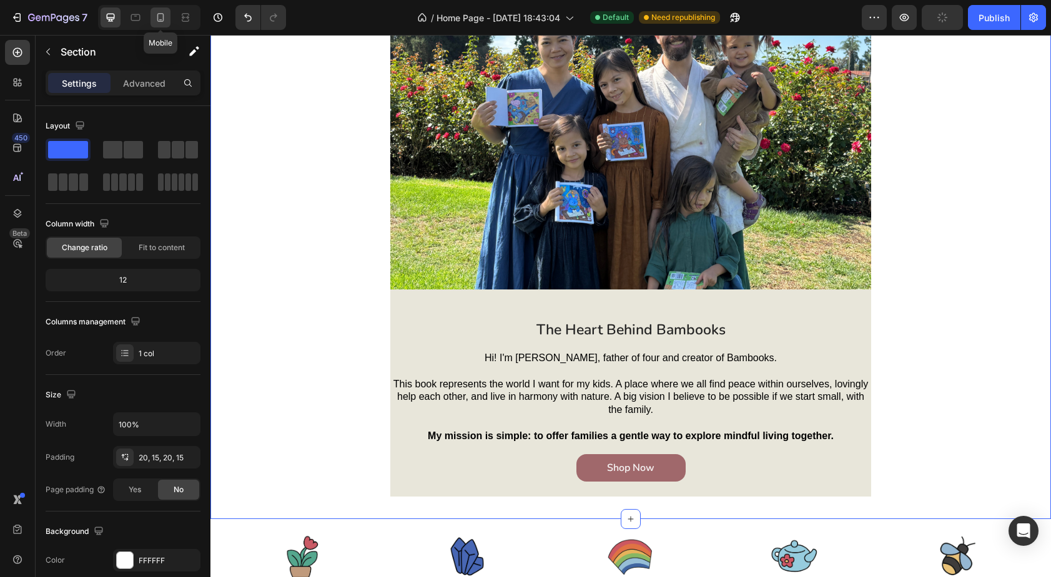
click at [163, 16] on icon at bounding box center [160, 17] width 7 height 9
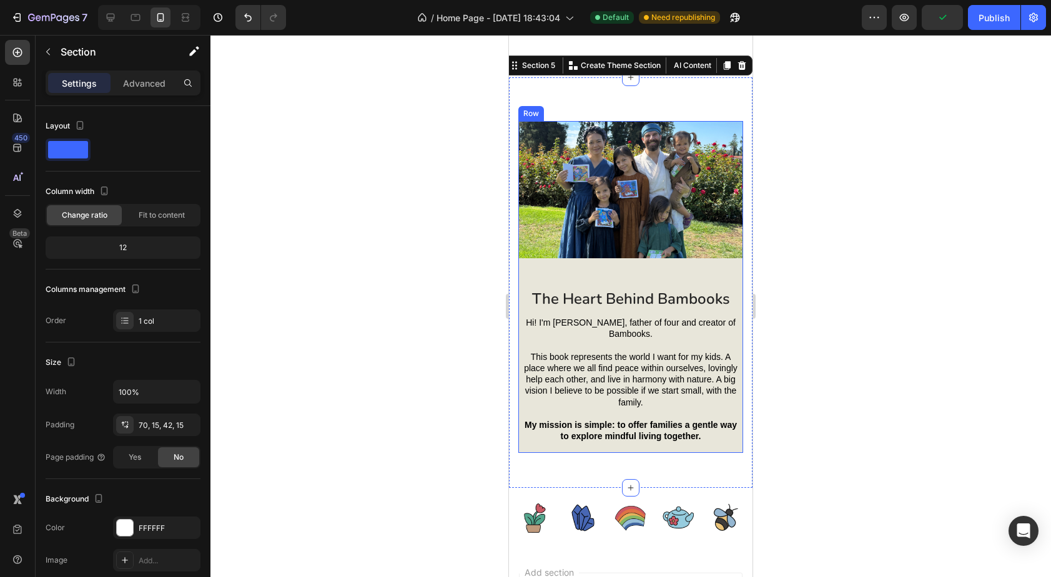
scroll to position [1435, 0]
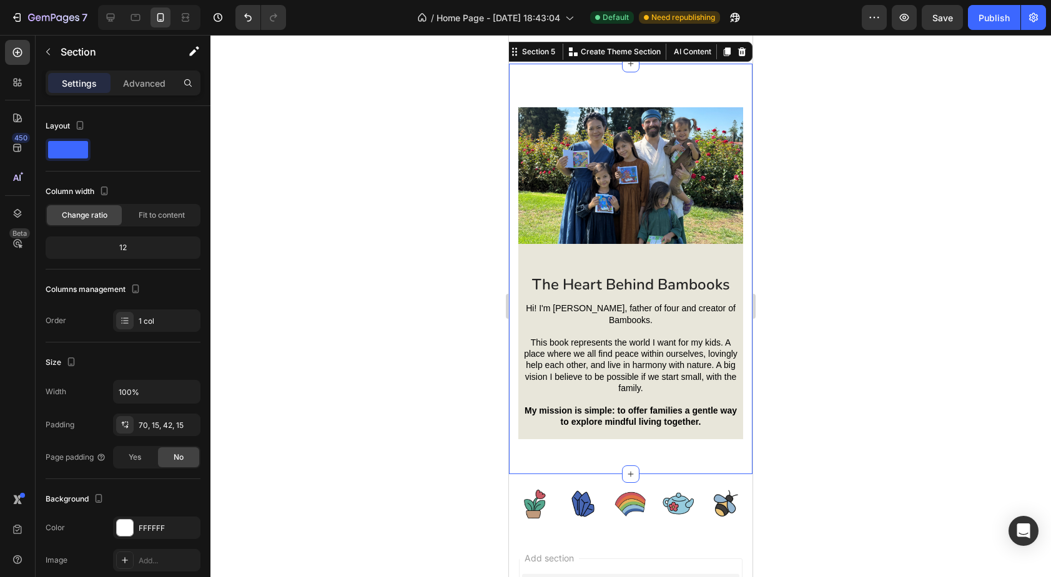
click at [513, 287] on div "Image The Heart Behind Bambooks Text Block Hi! I'm [PERSON_NAME], father of fou…" at bounding box center [630, 269] width 243 height 411
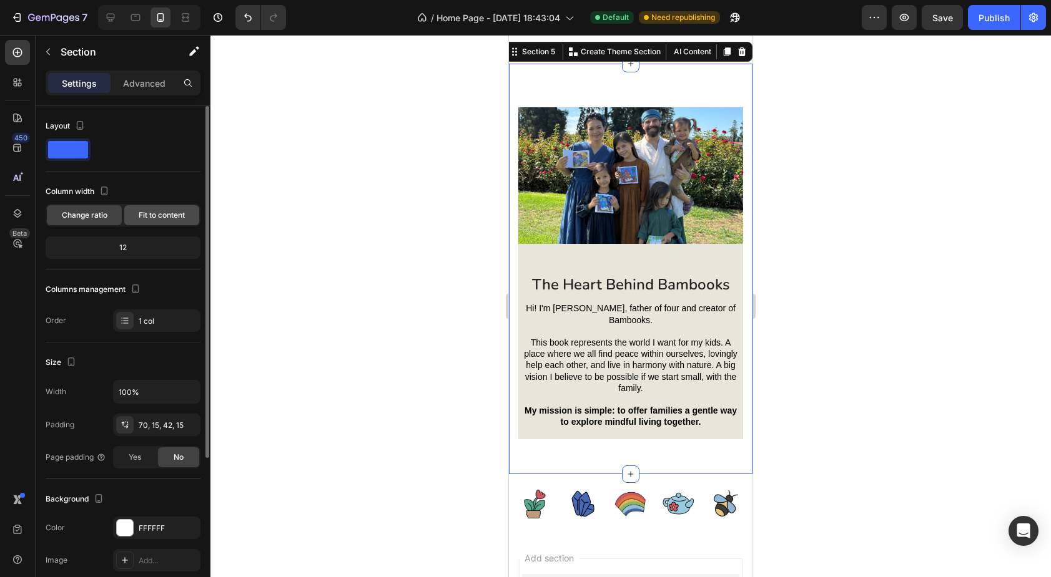
click at [169, 210] on span "Fit to content" at bounding box center [162, 215] width 46 height 11
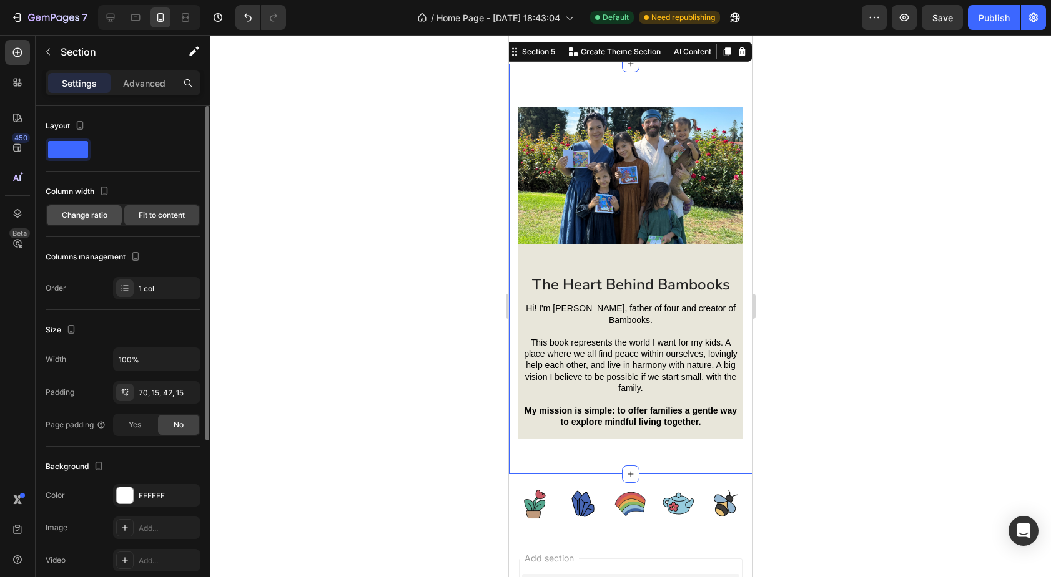
click at [82, 219] on span "Change ratio" at bounding box center [85, 215] width 46 height 11
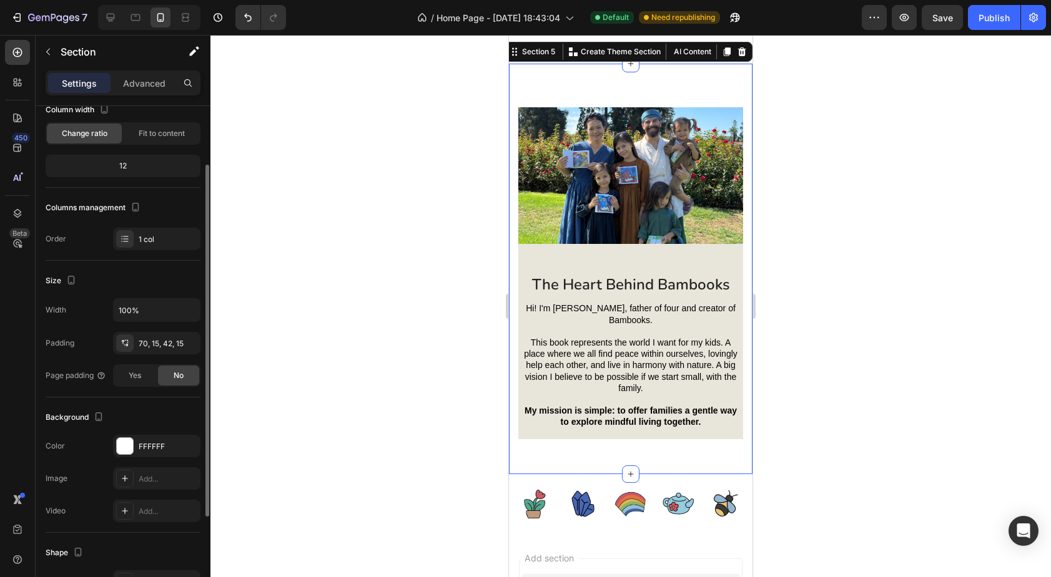
scroll to position [83, 0]
click at [132, 373] on span "Yes" at bounding box center [135, 374] width 12 height 11
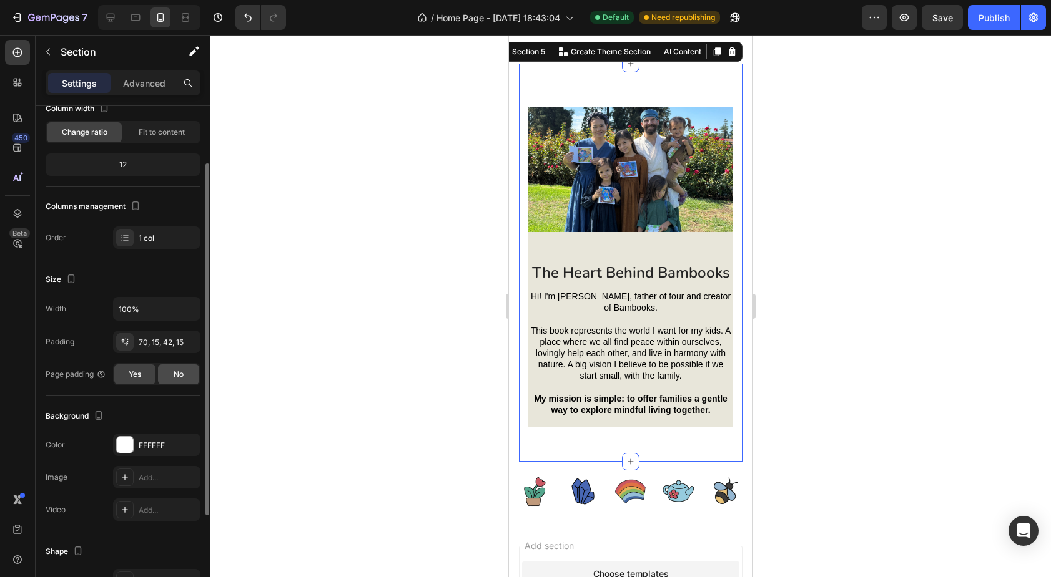
click at [165, 373] on div "No" at bounding box center [178, 375] width 41 height 20
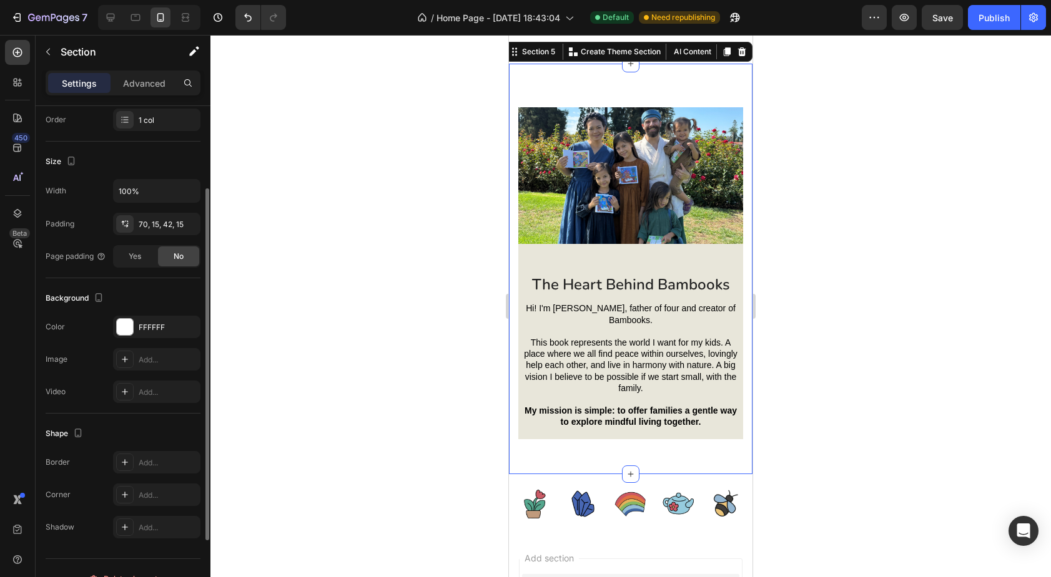
scroll to position [222, 0]
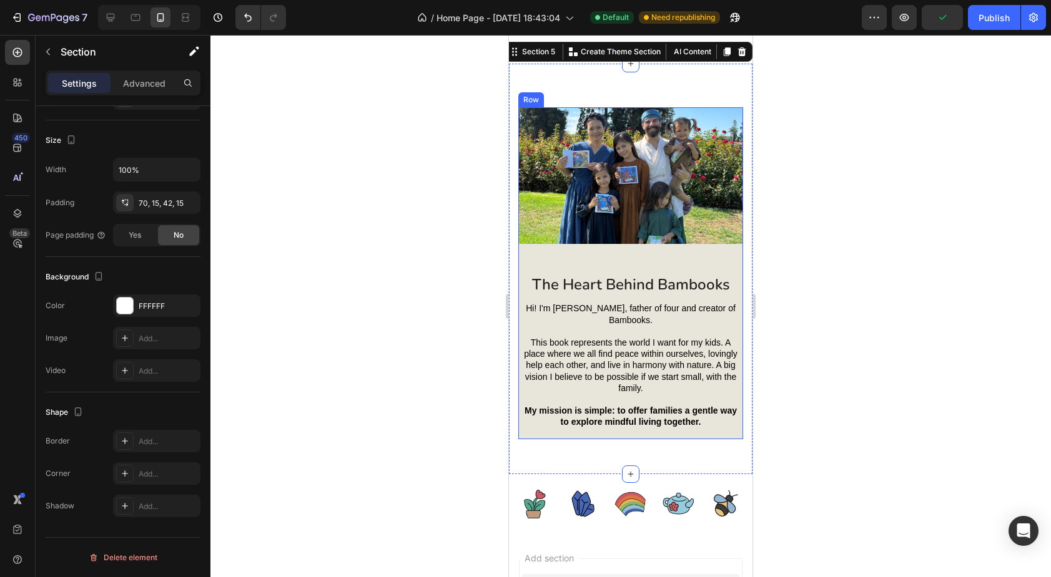
click at [532, 345] on div "Image The Heart Behind Bambooks Text Block Hi! I'm [PERSON_NAME], father of fou…" at bounding box center [630, 273] width 225 height 332
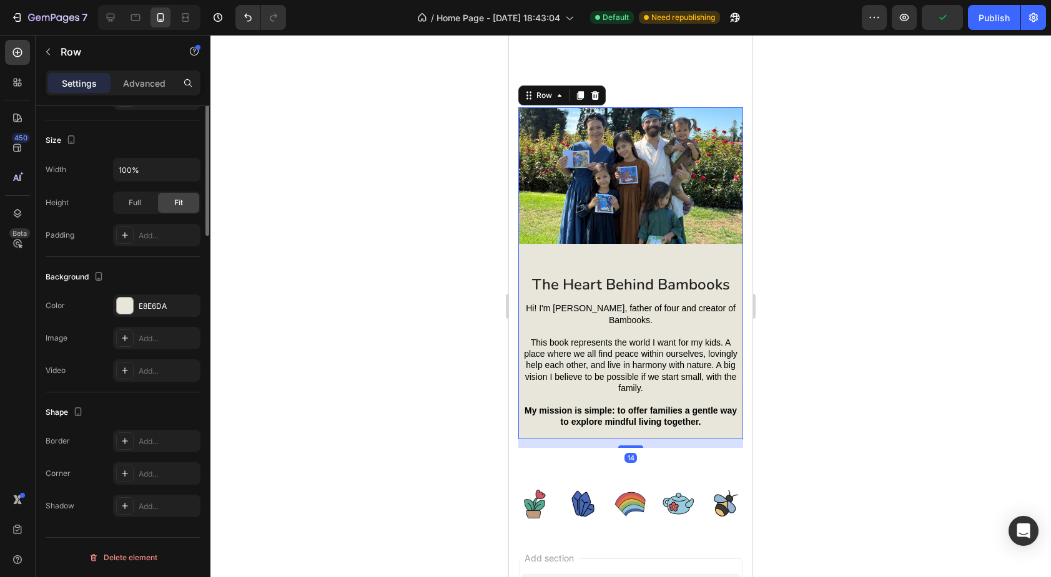
scroll to position [0, 0]
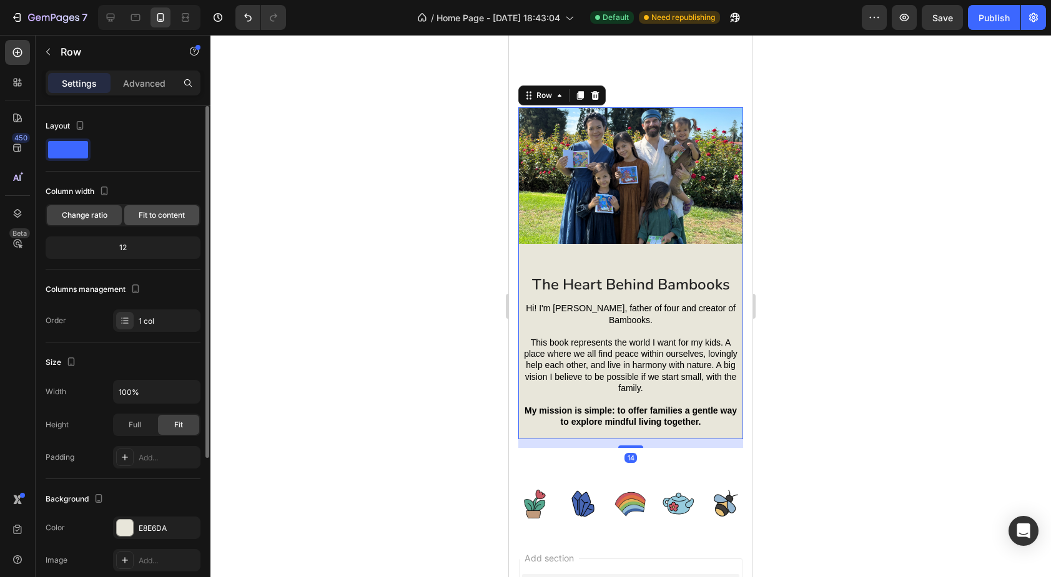
click at [164, 212] on span "Fit to content" at bounding box center [162, 215] width 46 height 11
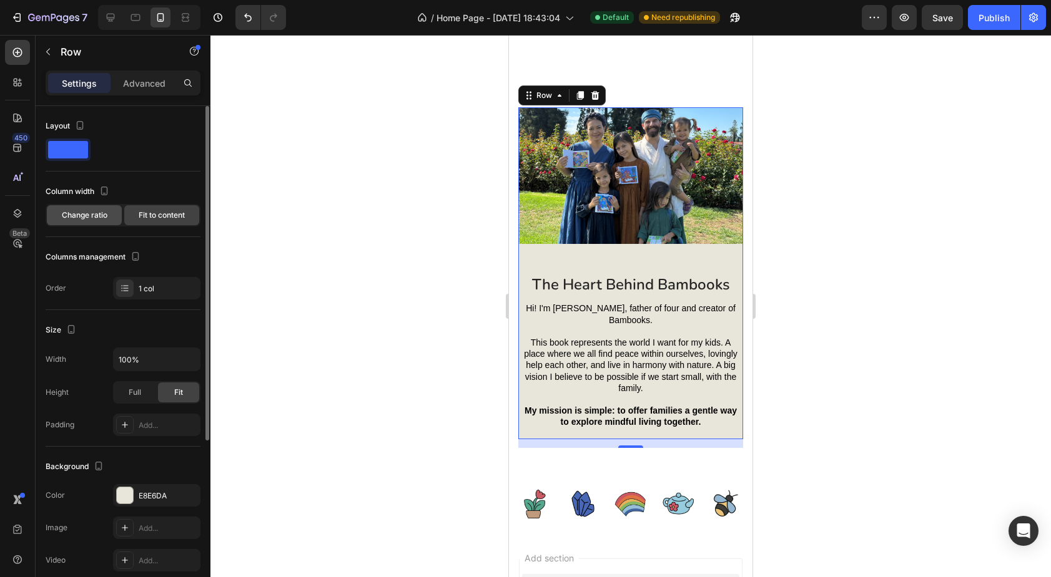
click at [98, 214] on span "Change ratio" at bounding box center [85, 215] width 46 height 11
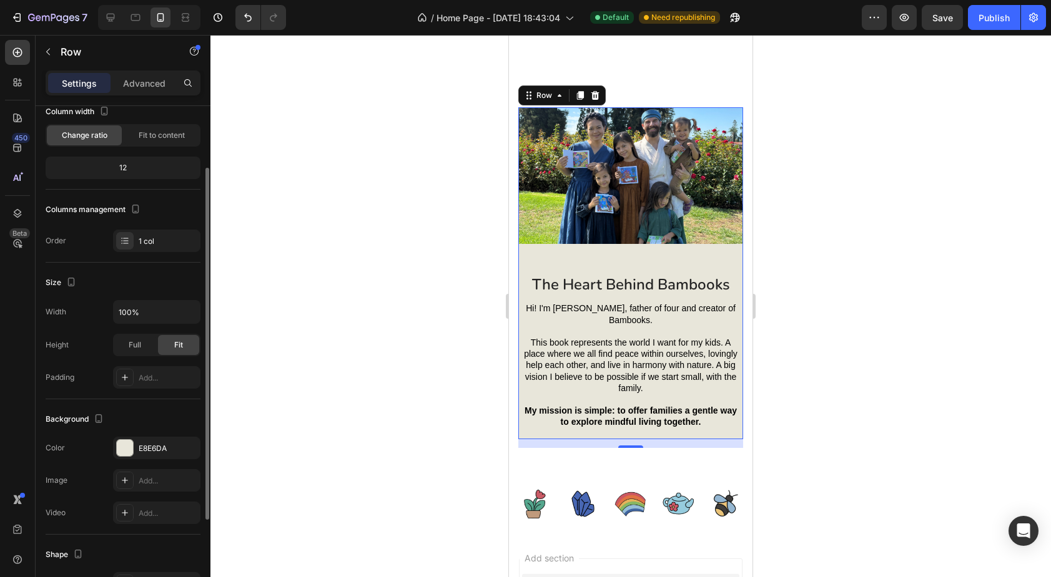
scroll to position [86, 0]
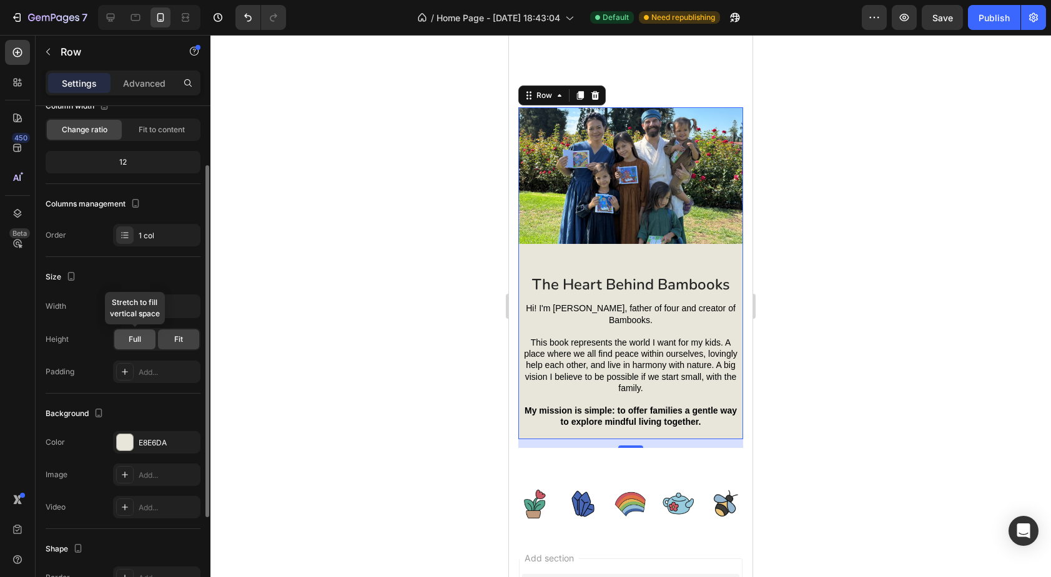
click at [125, 340] on div "Full" at bounding box center [134, 340] width 41 height 20
click at [183, 346] on div "Fit" at bounding box center [178, 340] width 41 height 20
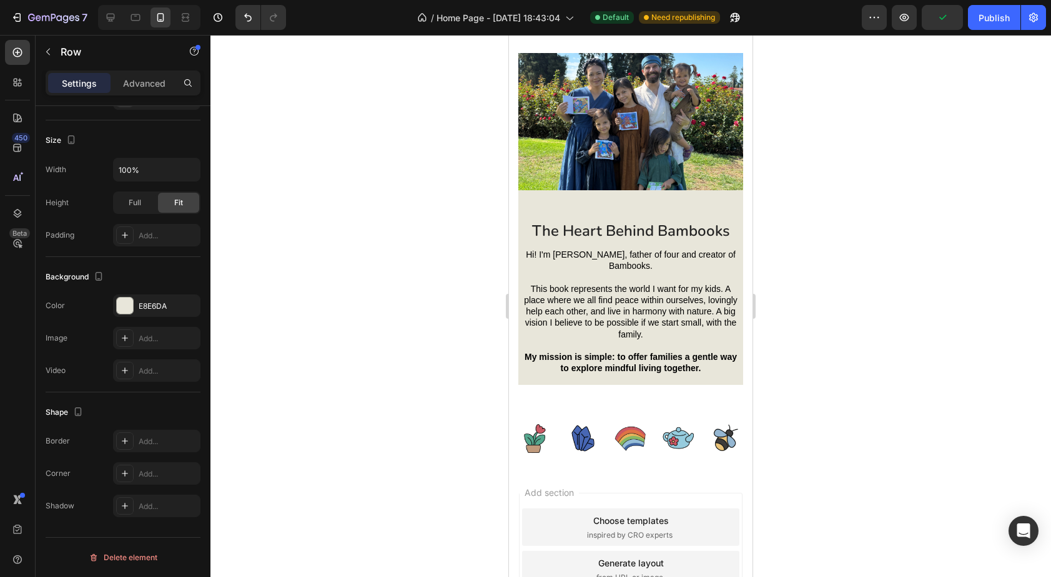
scroll to position [1435, 0]
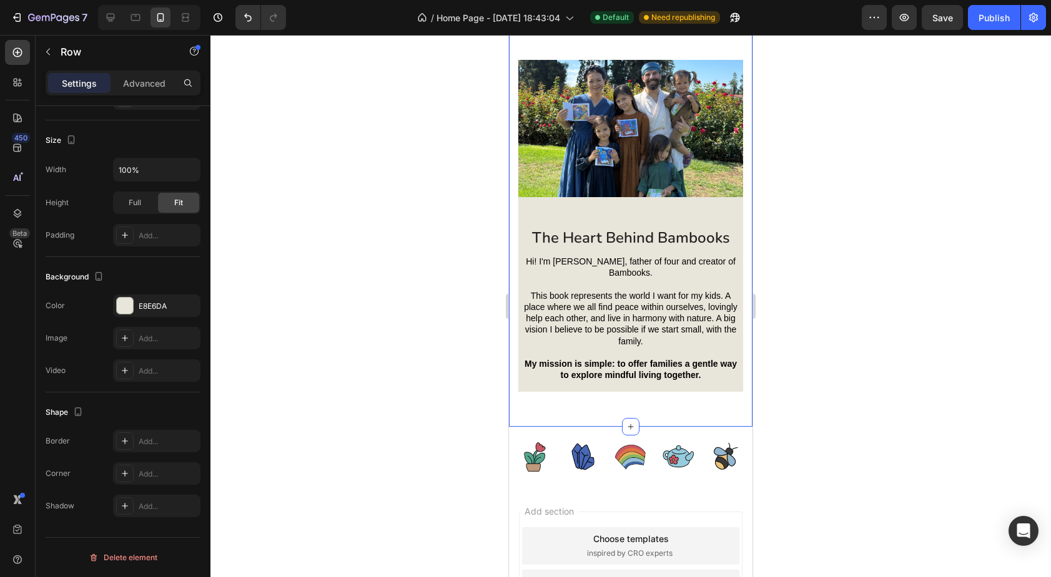
click at [668, 123] on div "Image The Heart Behind Bambooks Text Block Hi! I'm [PERSON_NAME], father of fou…" at bounding box center [630, 221] width 243 height 411
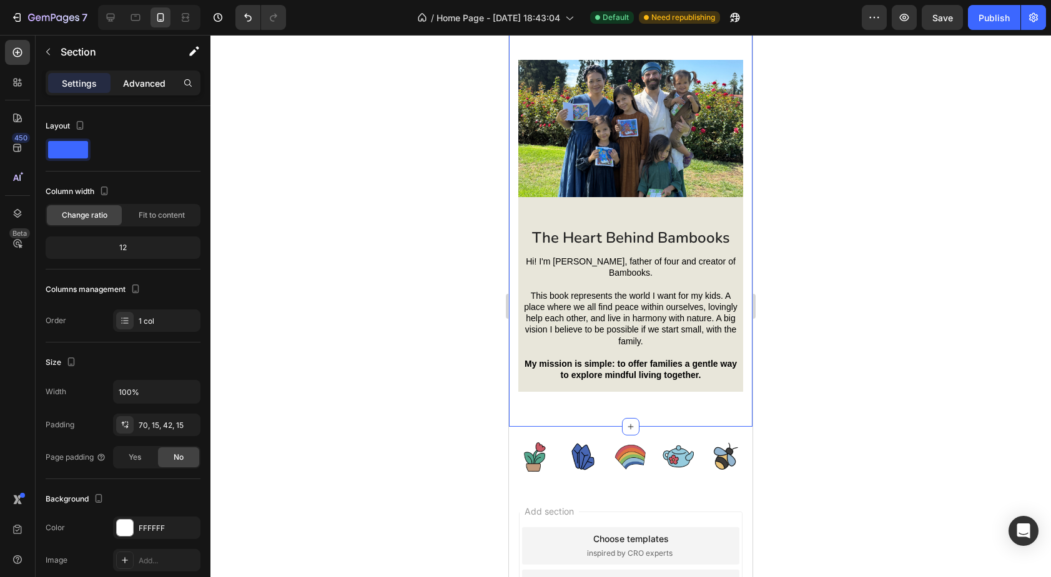
click at [147, 83] on p "Advanced" at bounding box center [144, 83] width 42 height 13
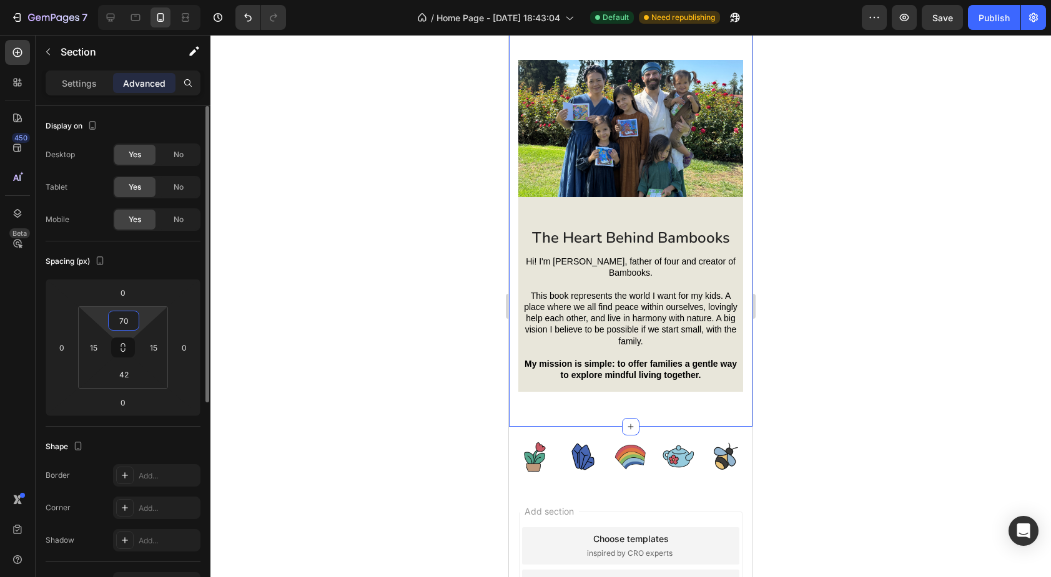
click at [125, 325] on input "70" at bounding box center [123, 321] width 25 height 19
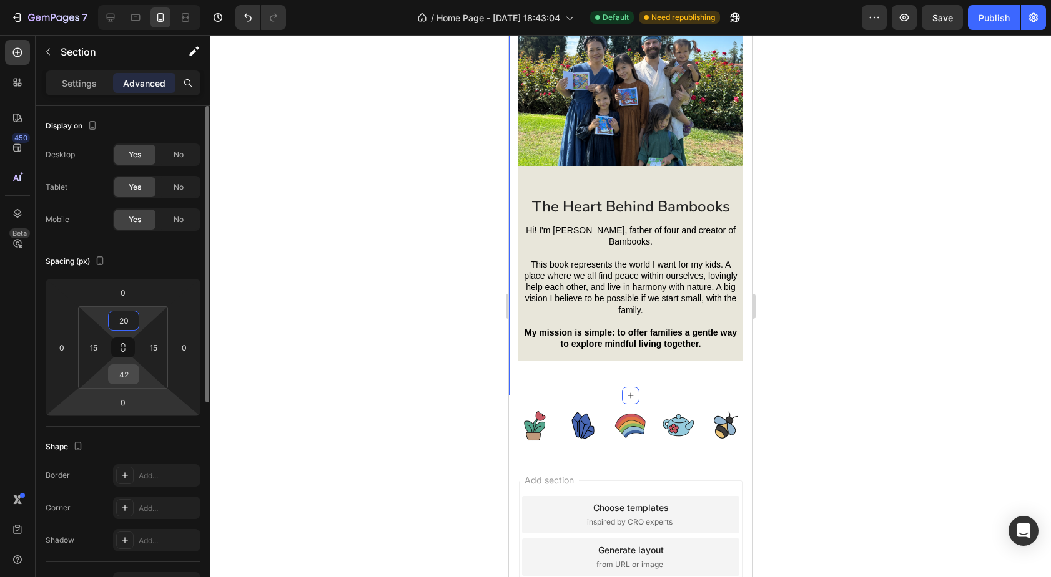
type input "20"
click at [124, 375] on input "42" at bounding box center [123, 374] width 25 height 19
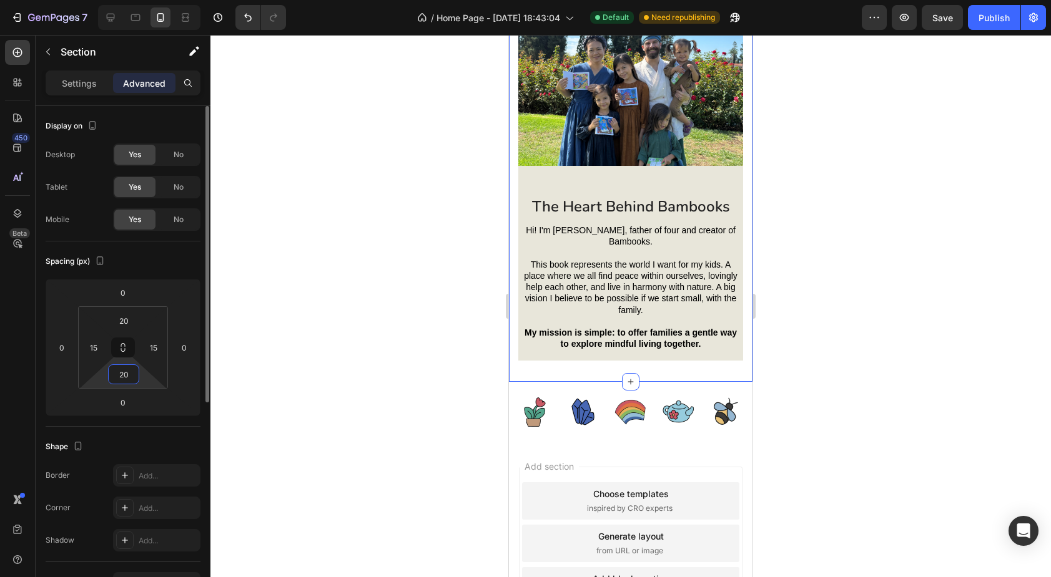
type input "20"
click at [124, 438] on div "Shape" at bounding box center [123, 447] width 155 height 20
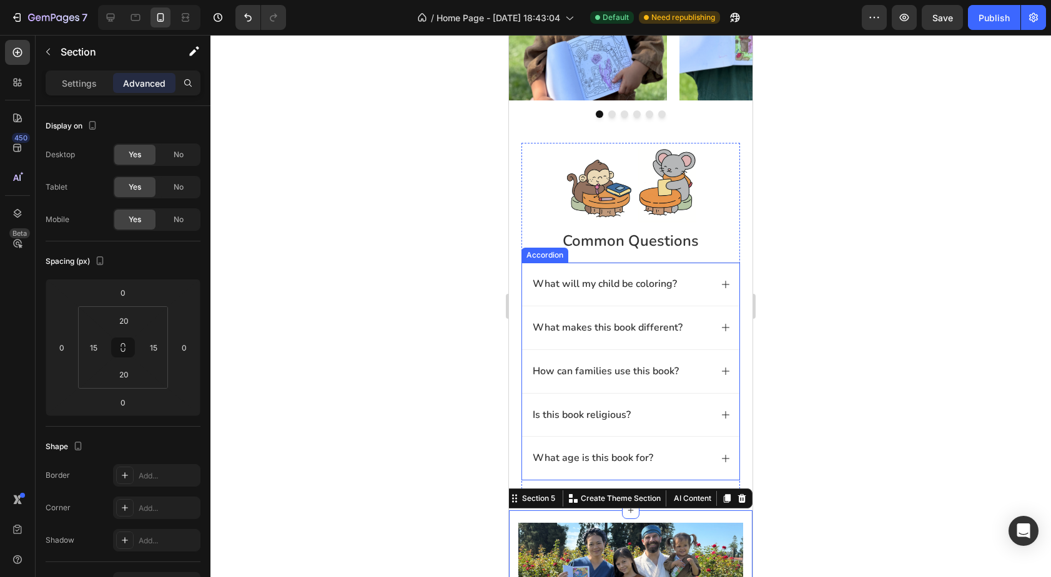
scroll to position [1001, 0]
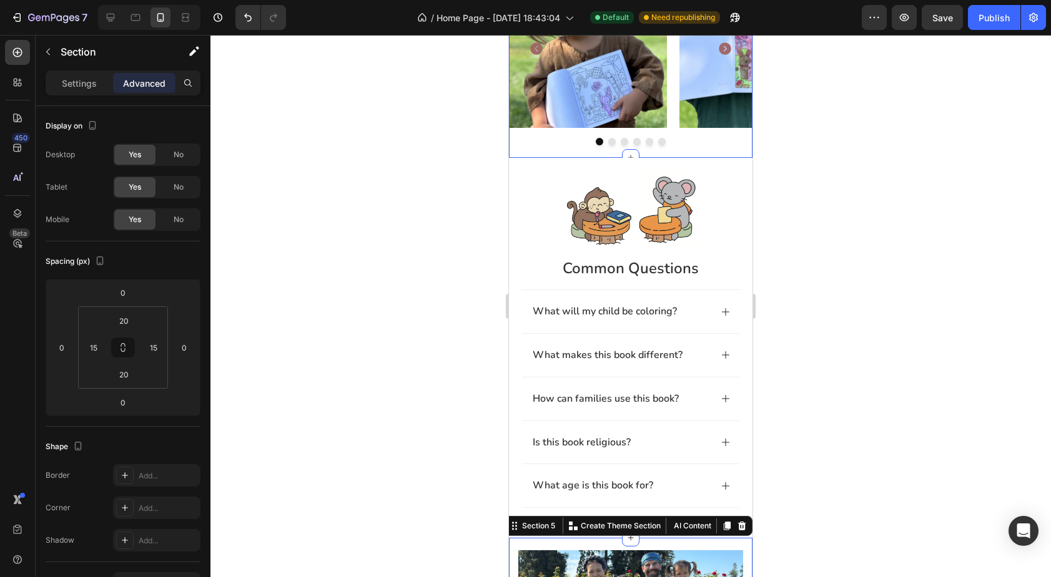
click at [556, 147] on div "Image Image Image Image Image Image Carousel Section 3" at bounding box center [630, 58] width 243 height 200
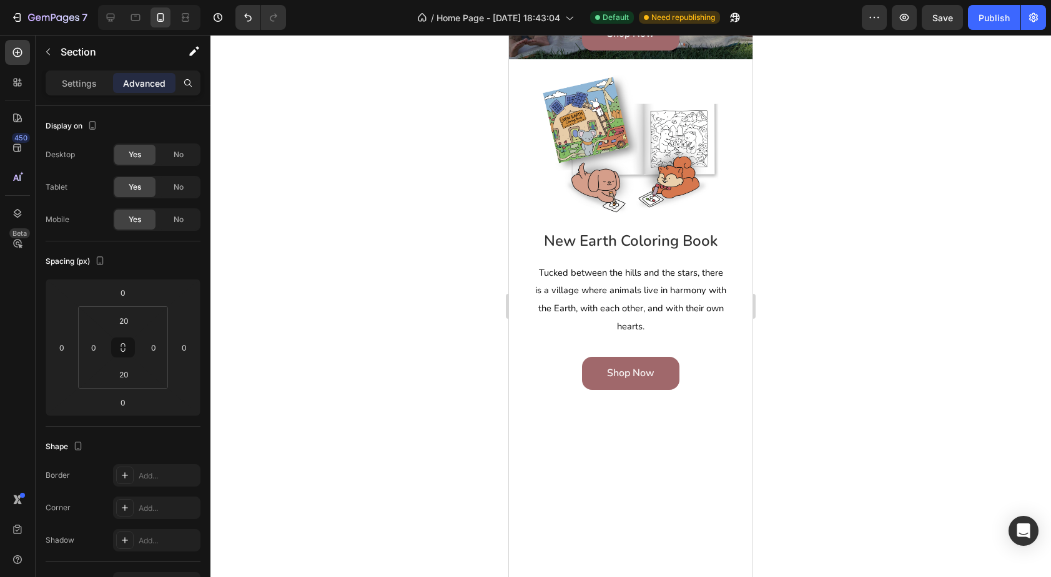
scroll to position [0, 0]
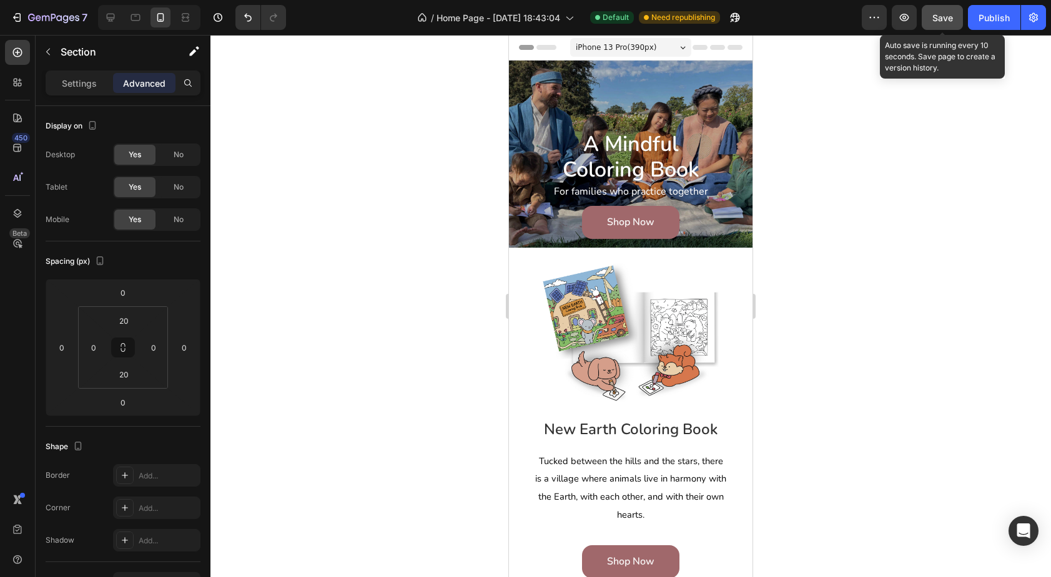
click at [939, 24] on button "Save" at bounding box center [941, 17] width 41 height 25
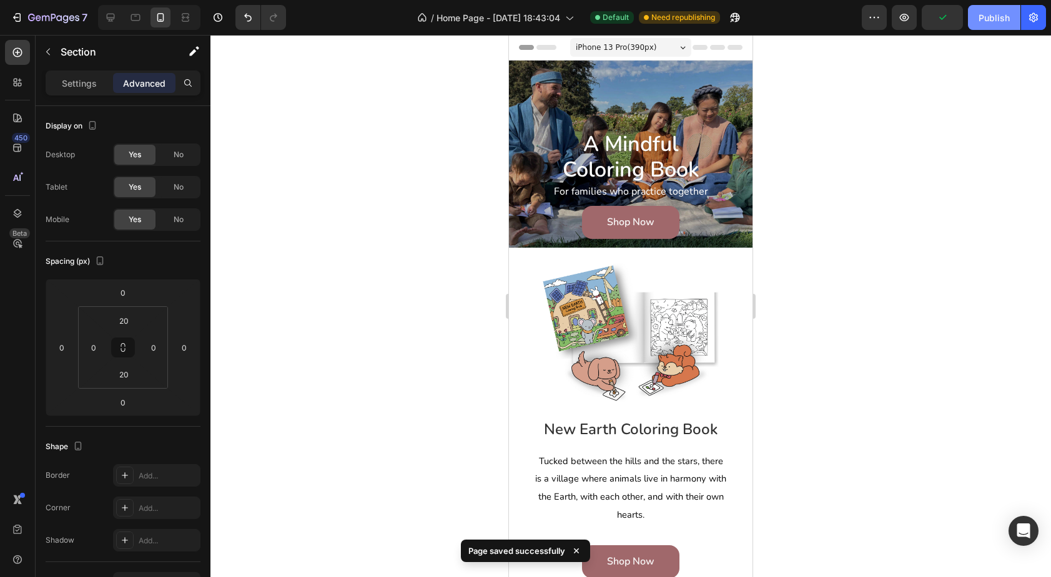
click at [994, 17] on div "Publish" at bounding box center [993, 17] width 31 height 13
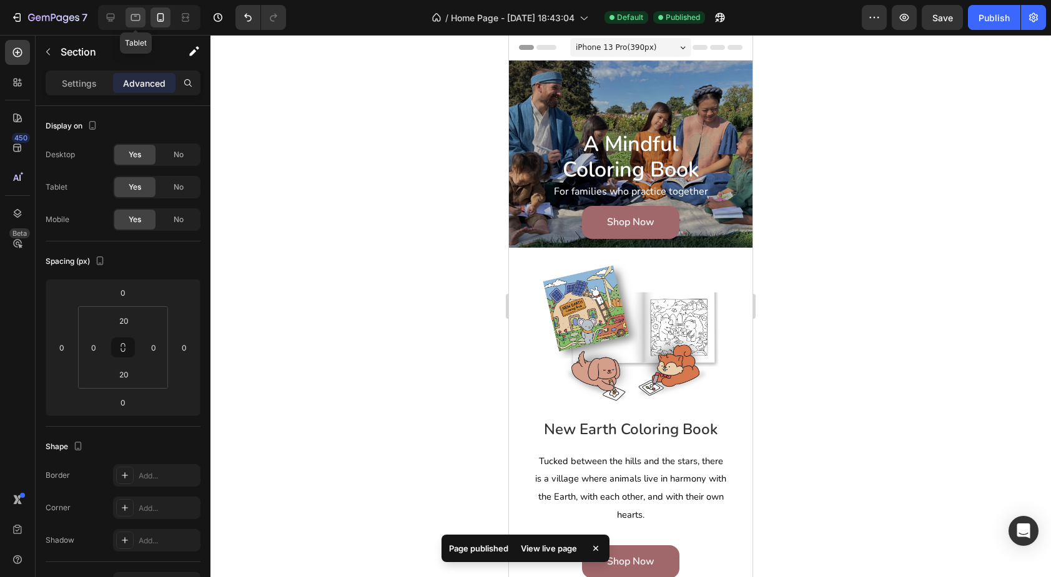
click at [137, 19] on icon at bounding box center [135, 17] width 12 height 12
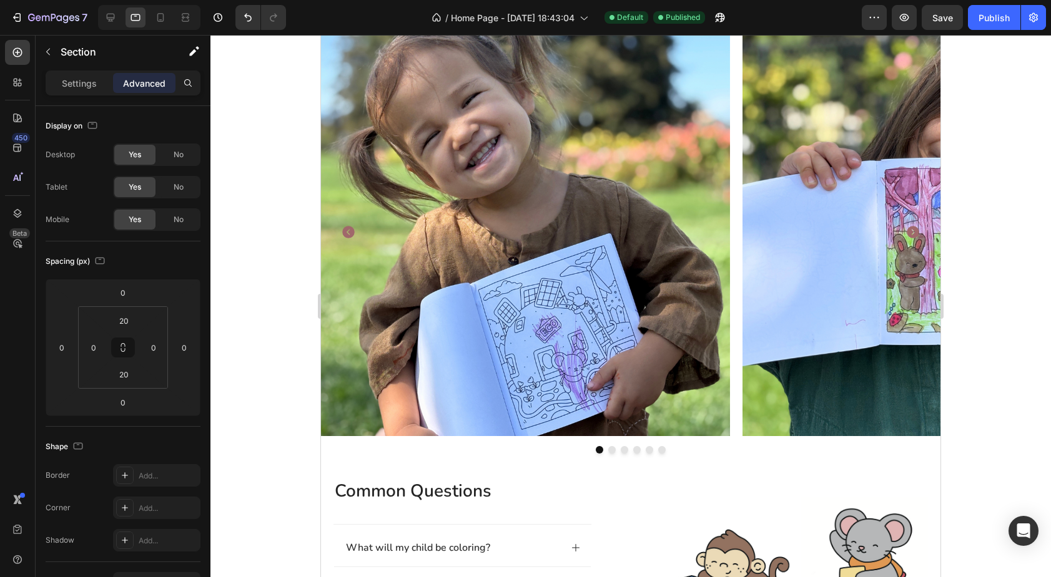
scroll to position [797, 0]
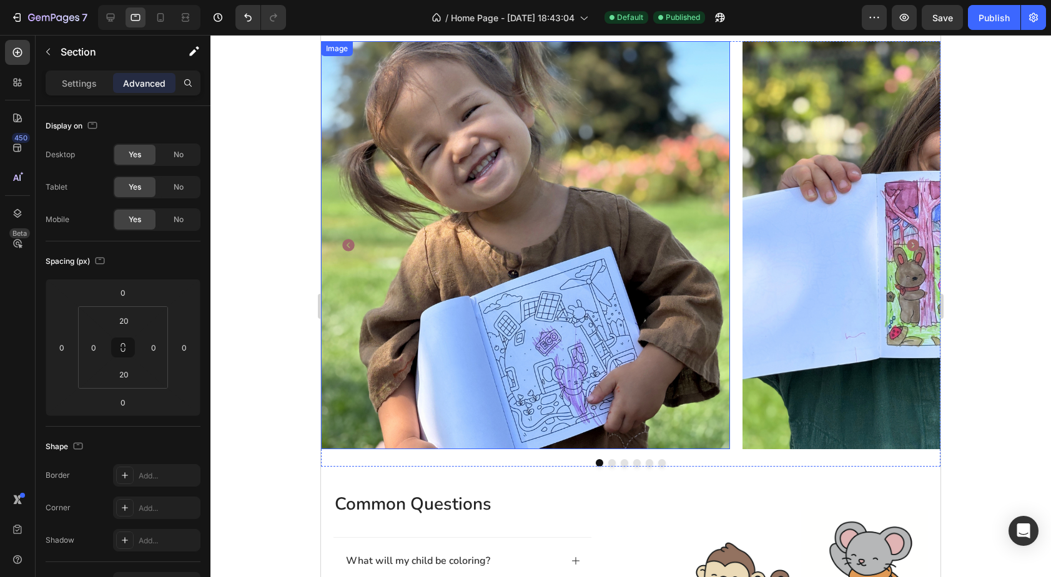
click at [586, 174] on img at bounding box center [525, 245] width 409 height 409
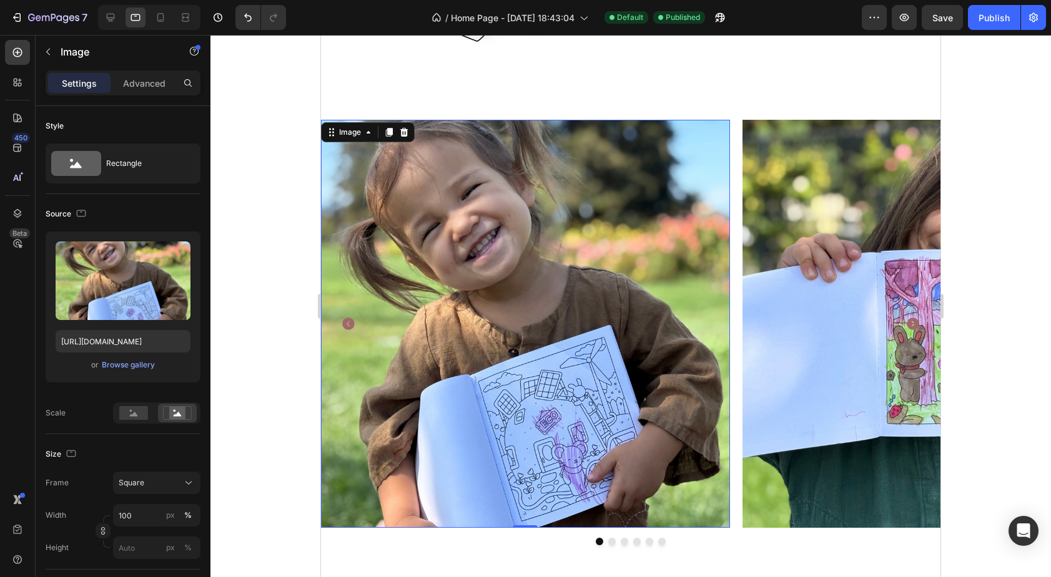
scroll to position [696, 0]
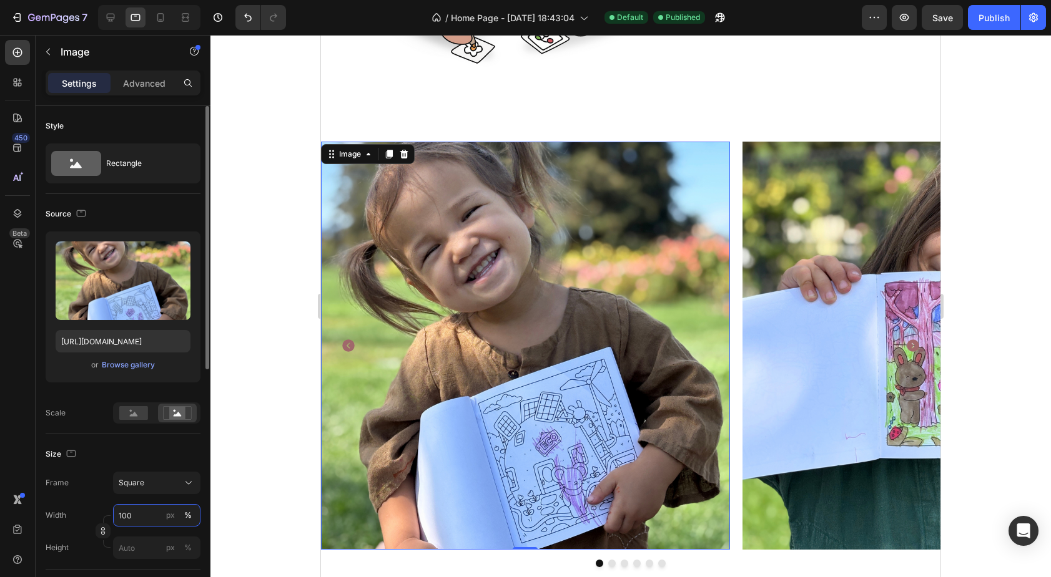
click at [142, 515] on input "100" at bounding box center [156, 515] width 87 height 22
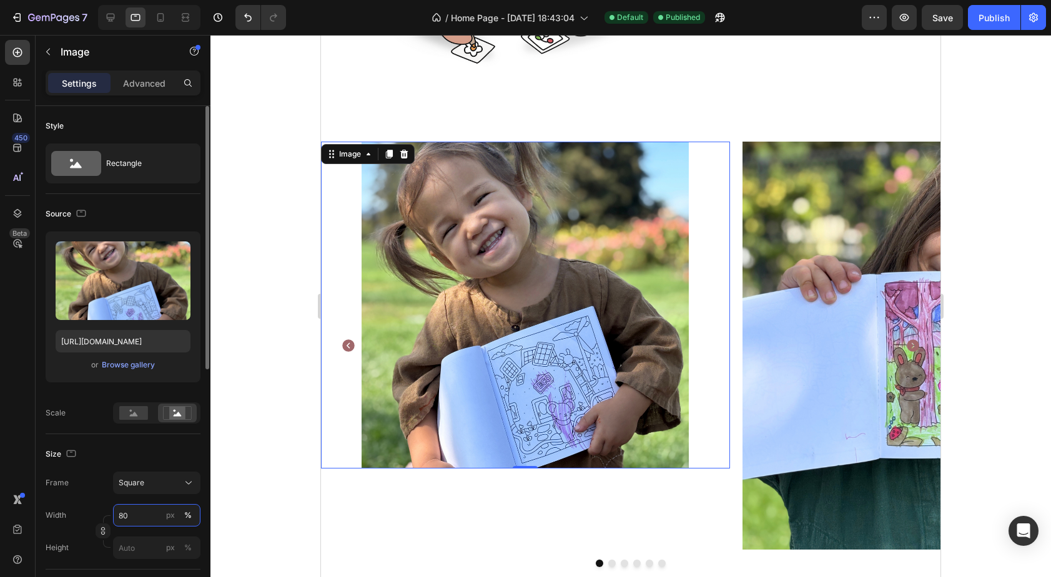
type input "100"
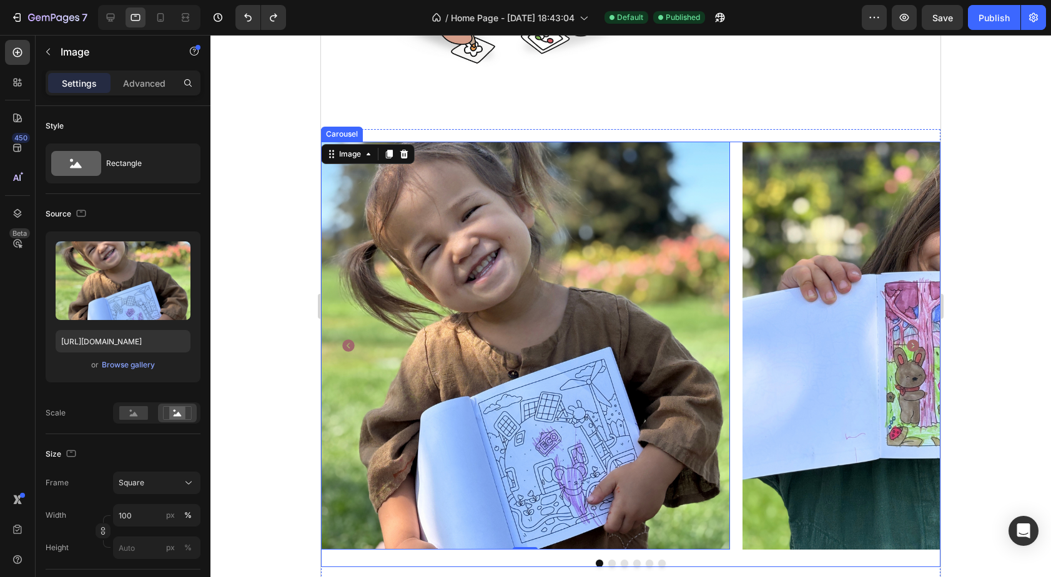
click at [734, 182] on div "Image 0 Image Image Image Image Image" at bounding box center [630, 346] width 619 height 409
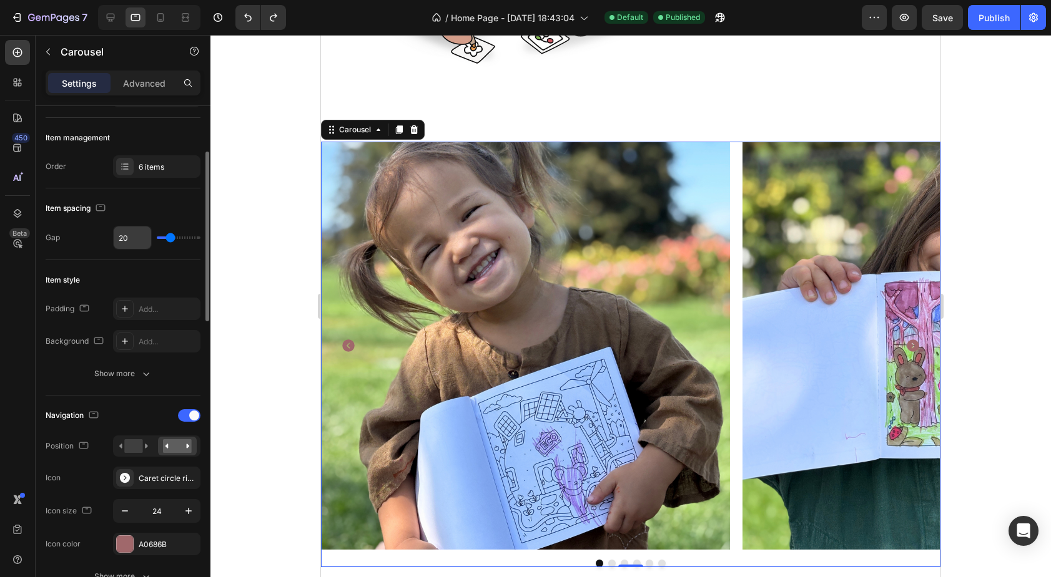
scroll to position [148, 0]
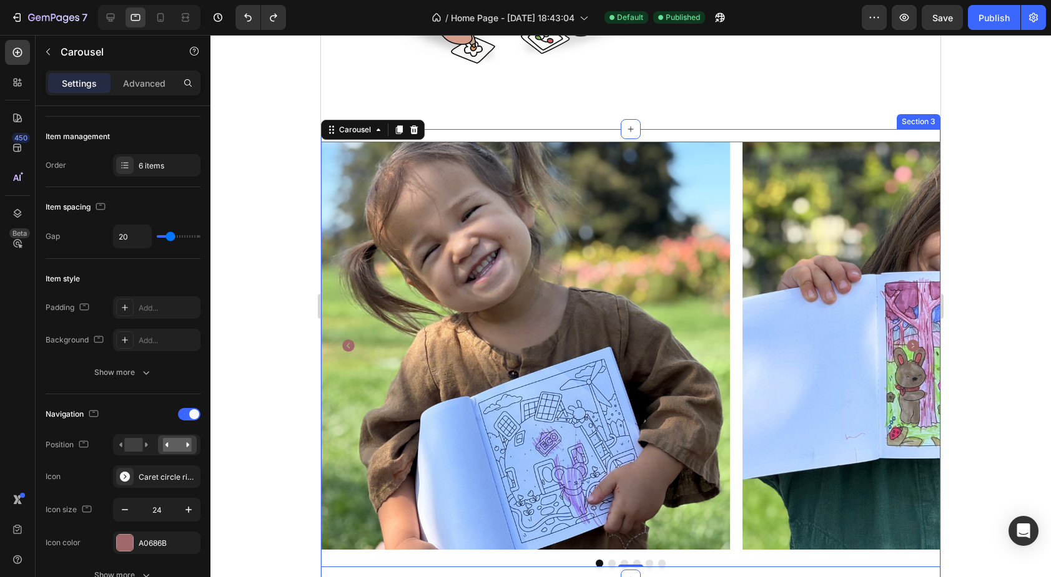
click at [472, 132] on div "Image Image Image Image Image Image Carousel 0 Section 3" at bounding box center [630, 354] width 619 height 451
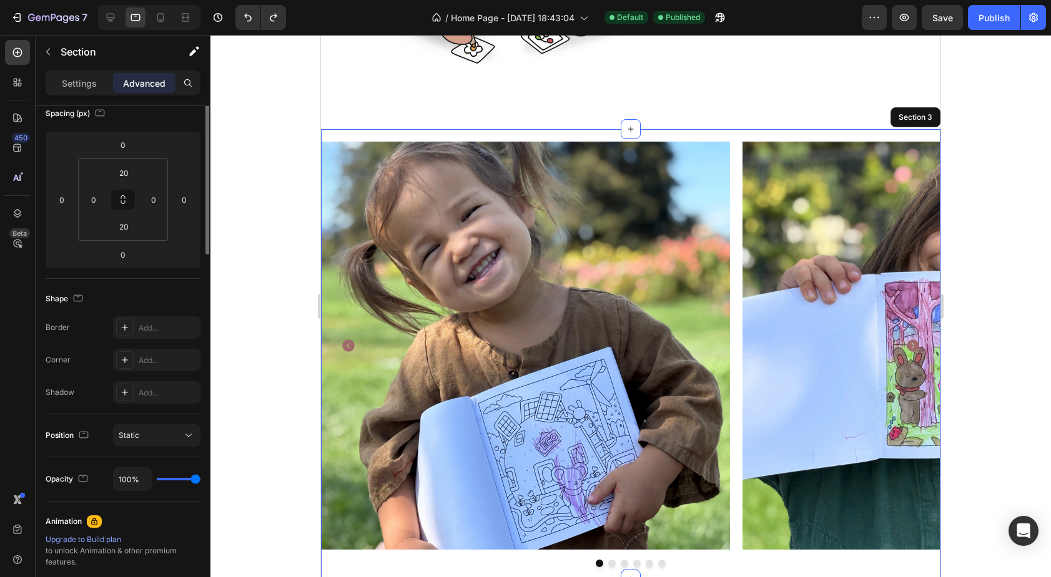
scroll to position [0, 0]
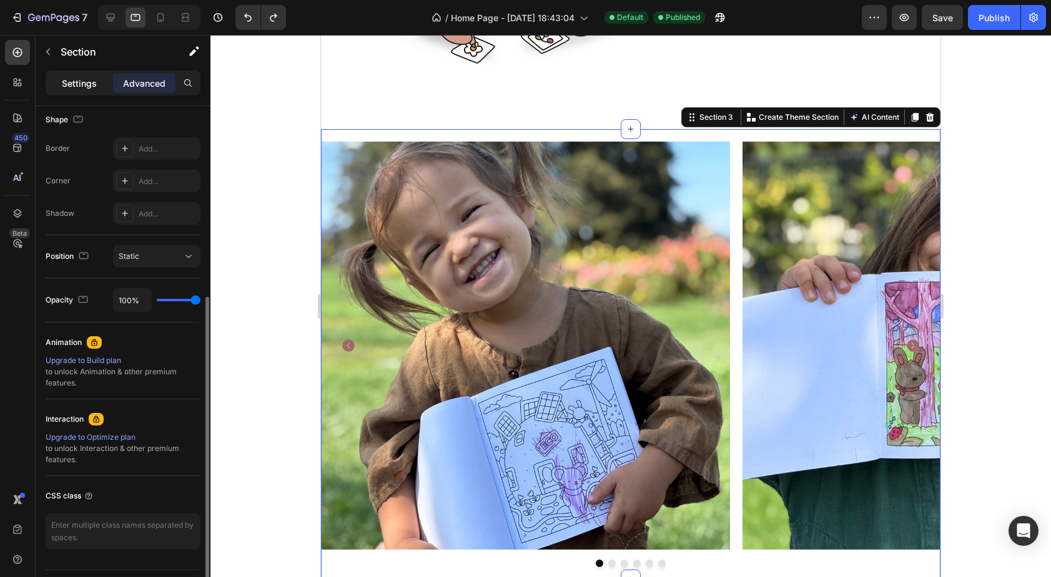
click at [83, 73] on div "Settings" at bounding box center [79, 83] width 62 height 20
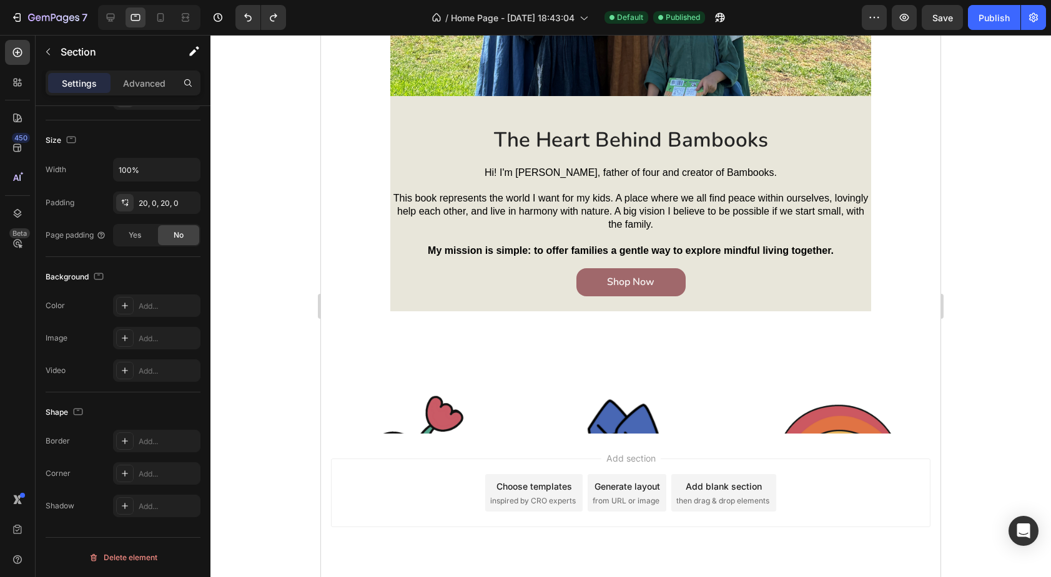
scroll to position [1835, 0]
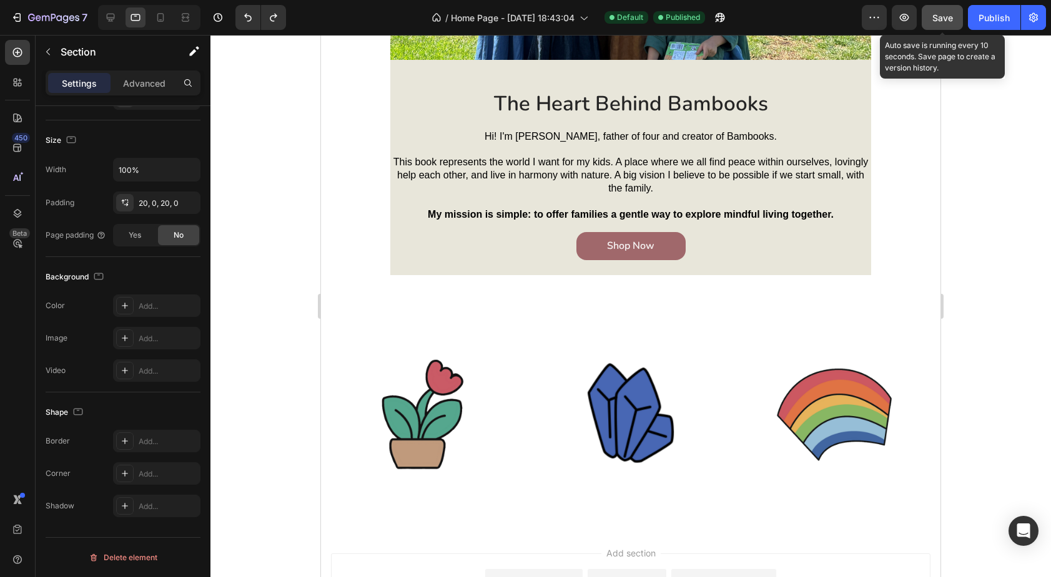
click at [948, 10] on button "Save" at bounding box center [941, 17] width 41 height 25
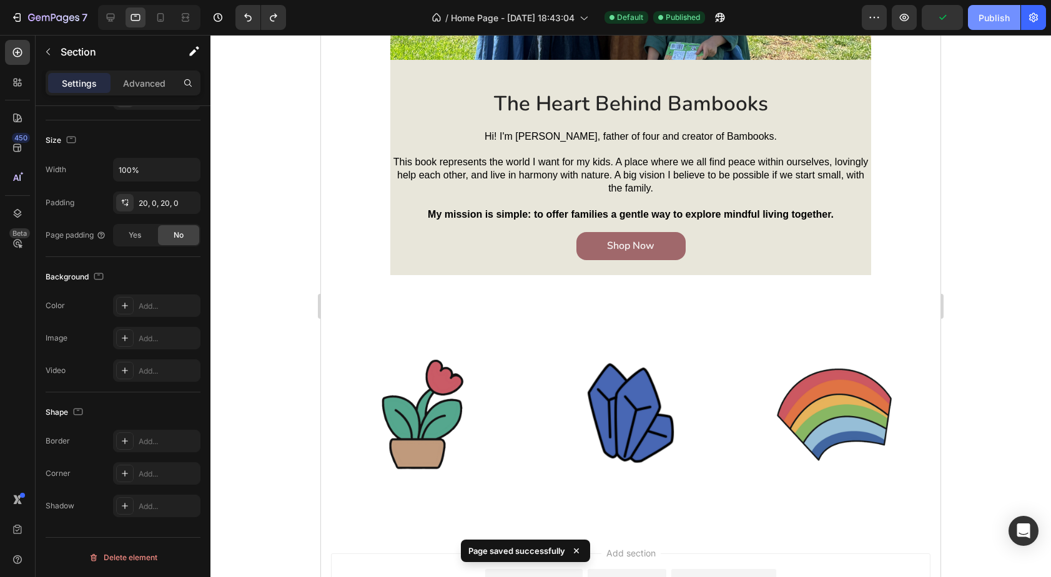
click at [986, 19] on div "Publish" at bounding box center [993, 17] width 31 height 13
